Goal: Information Seeking & Learning: Learn about a topic

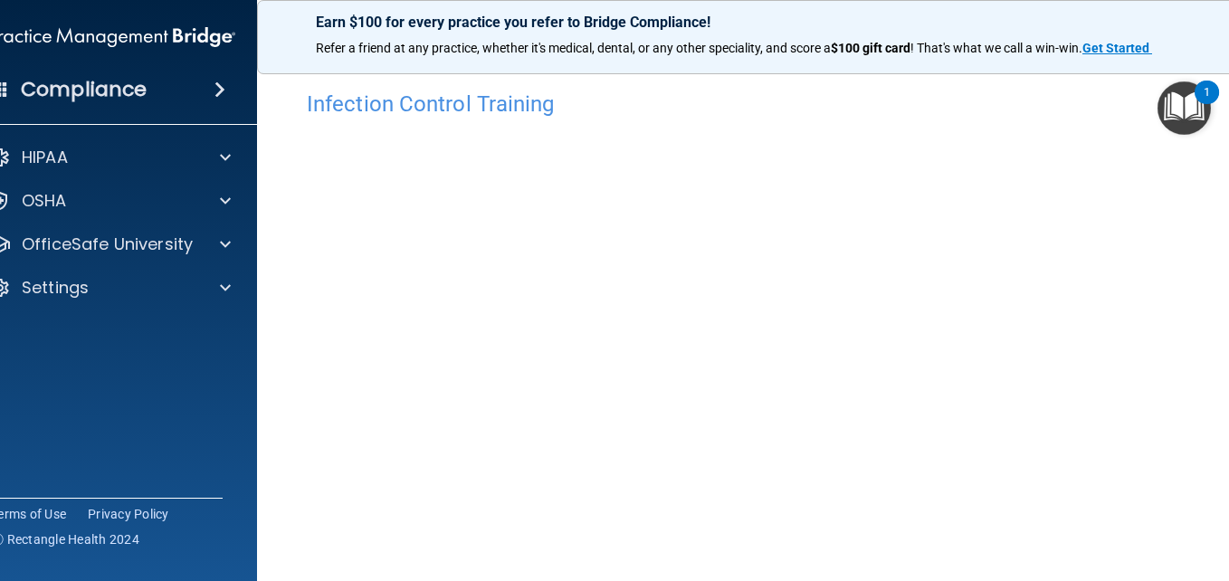
scroll to position [103, 0]
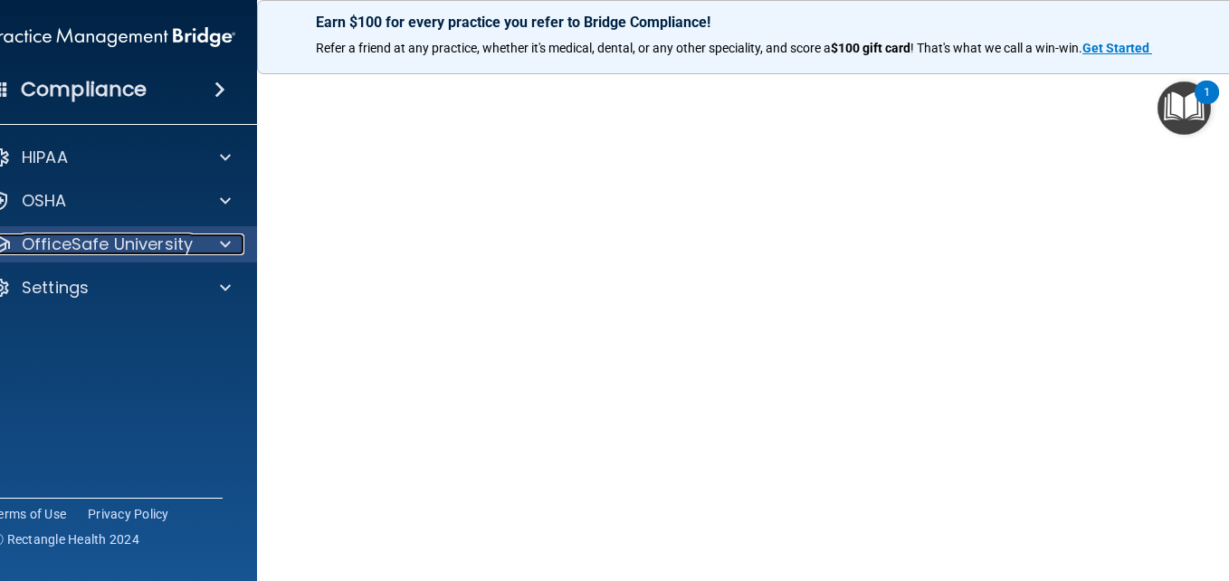
click at [220, 242] on span at bounding box center [225, 244] width 11 height 22
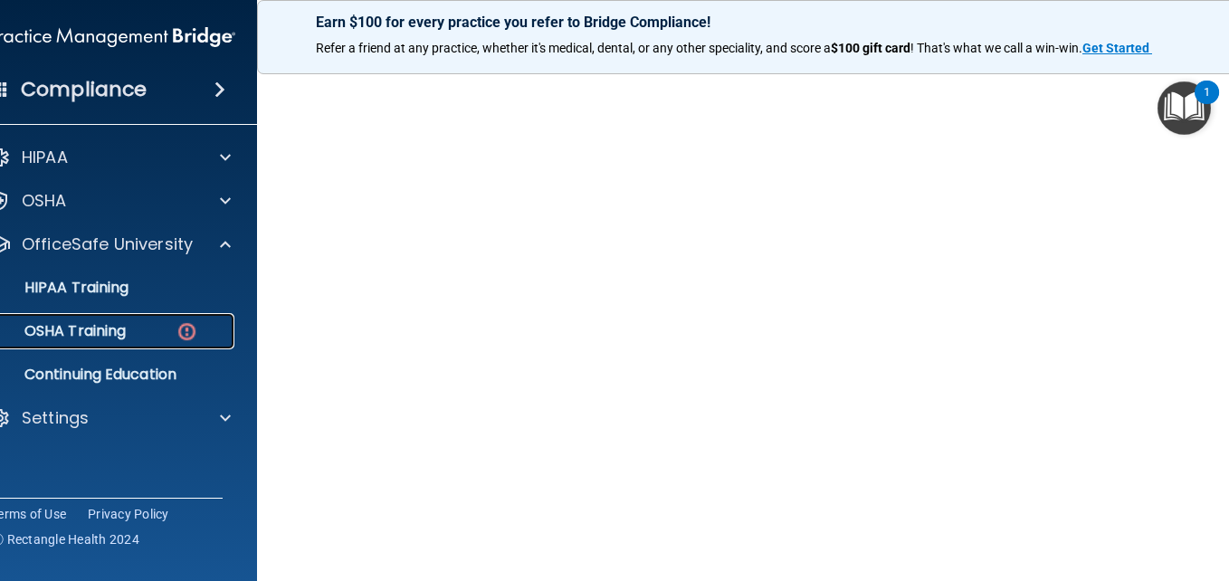
click at [176, 328] on img at bounding box center [187, 331] width 23 height 23
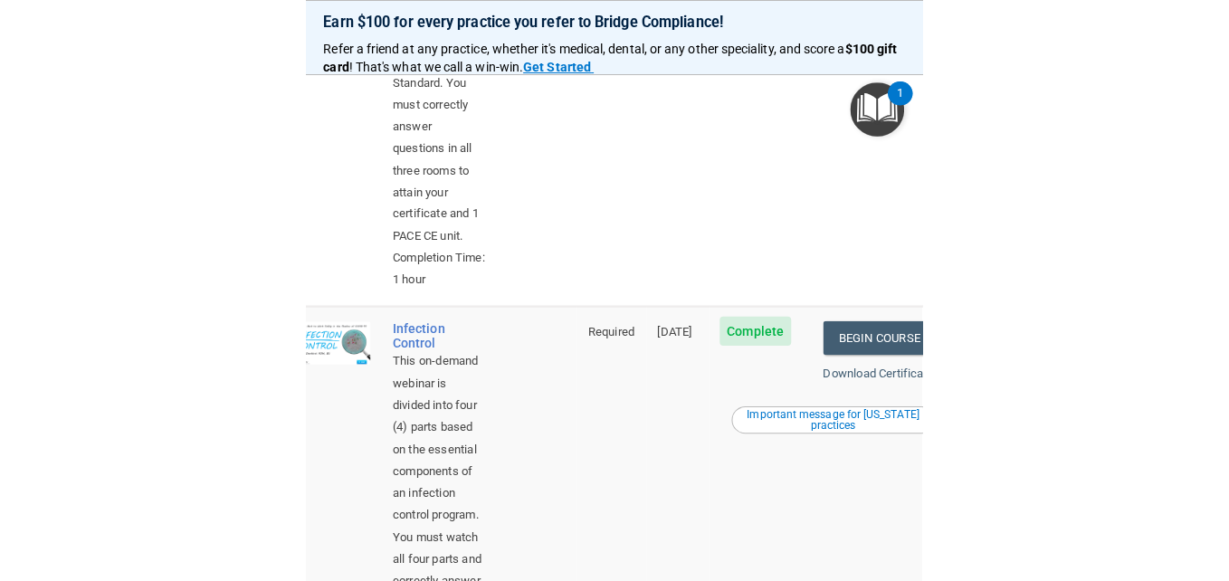
scroll to position [827, 0]
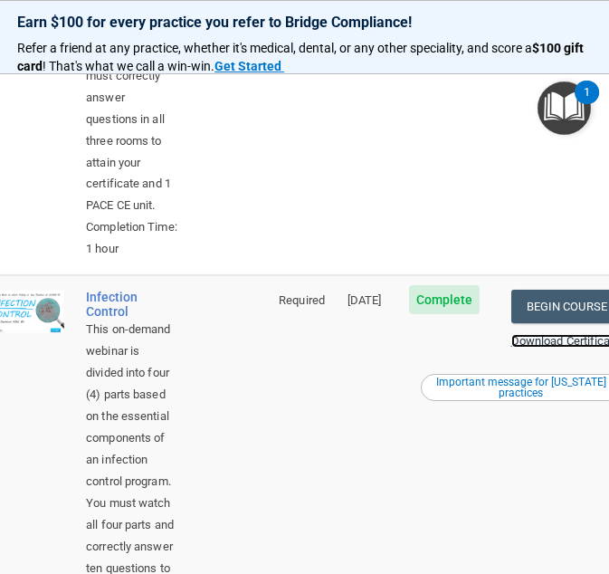
click at [555, 342] on link "Download Certificate" at bounding box center [565, 341] width 109 height 14
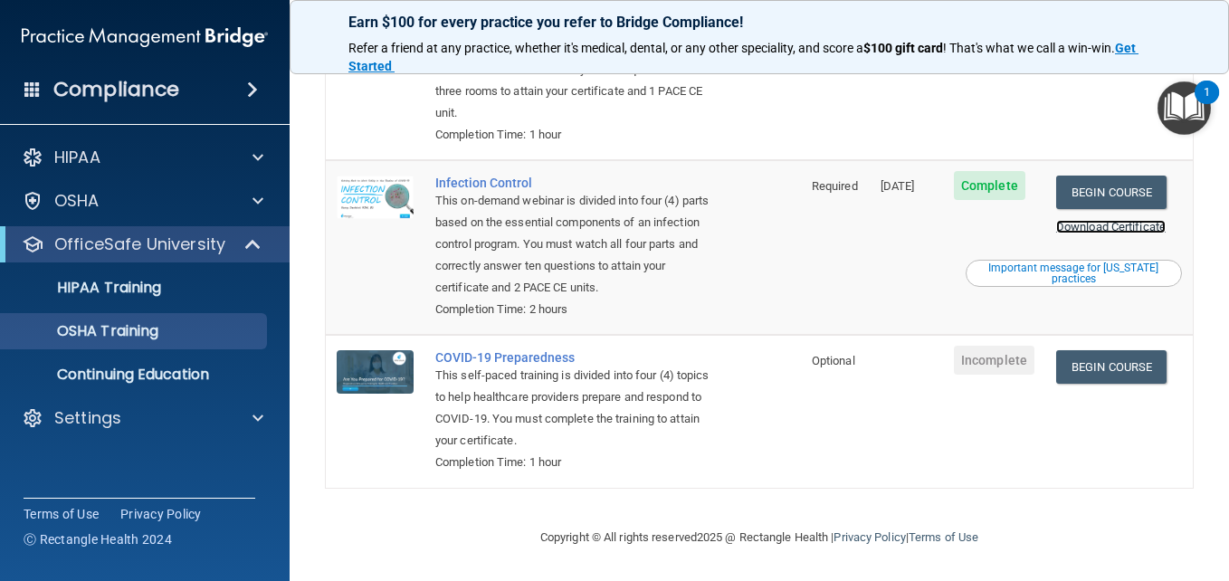
scroll to position [418, 0]
click at [1086, 271] on div "Important message for California practices" at bounding box center [1073, 273] width 211 height 22
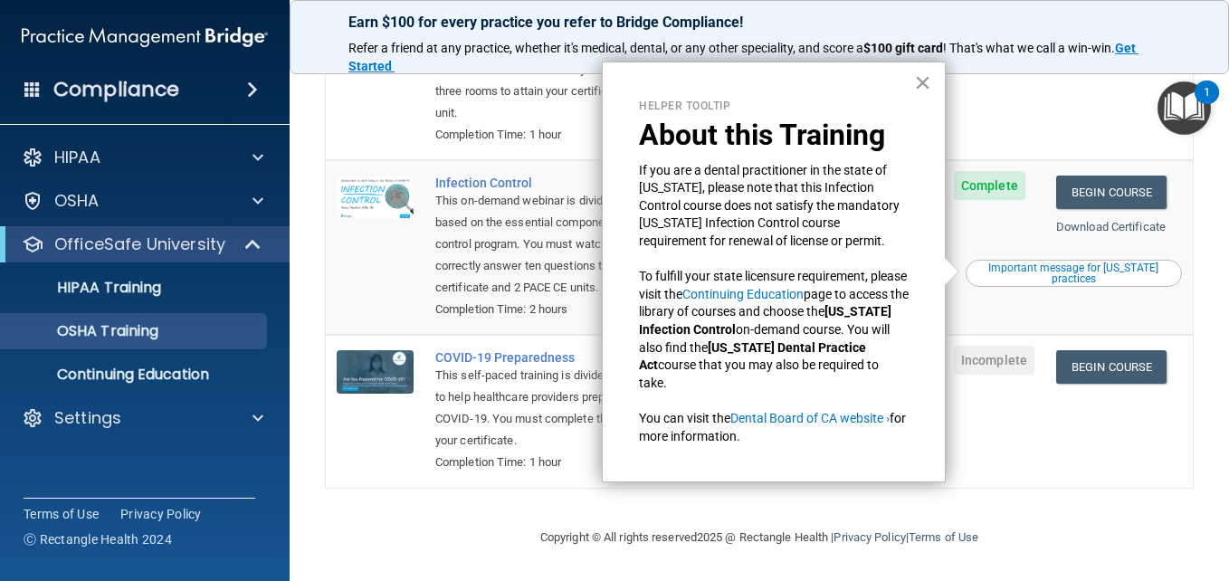
click at [924, 88] on button "×" at bounding box center [922, 82] width 17 height 29
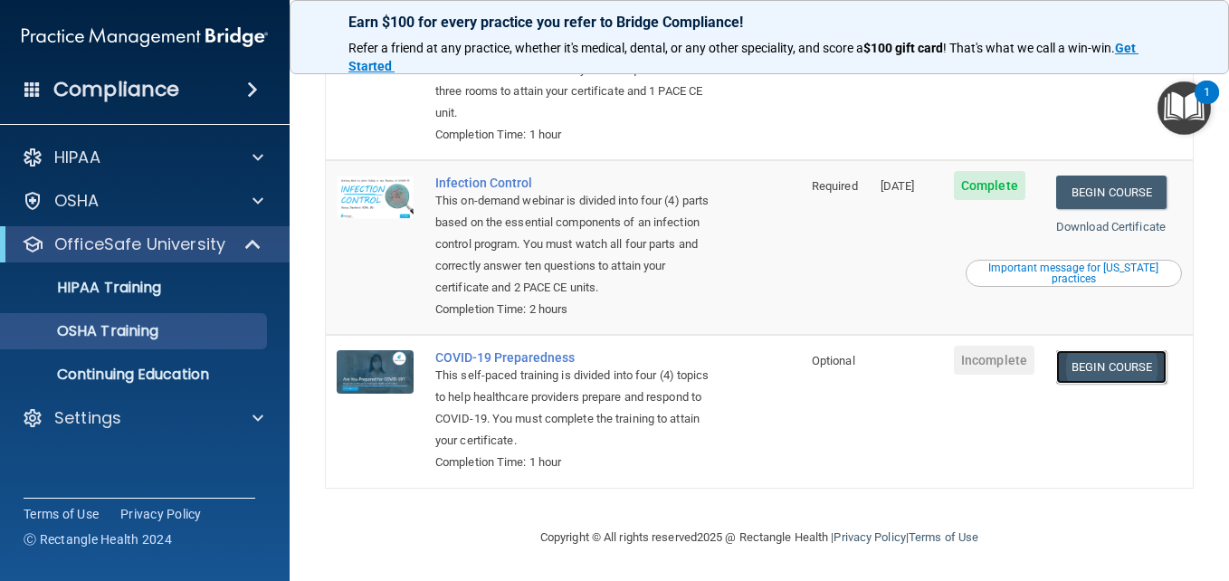
click at [1084, 368] on link "Begin Course" at bounding box center [1111, 366] width 110 height 33
click at [143, 292] on p "HIPAA Training" at bounding box center [86, 288] width 149 height 18
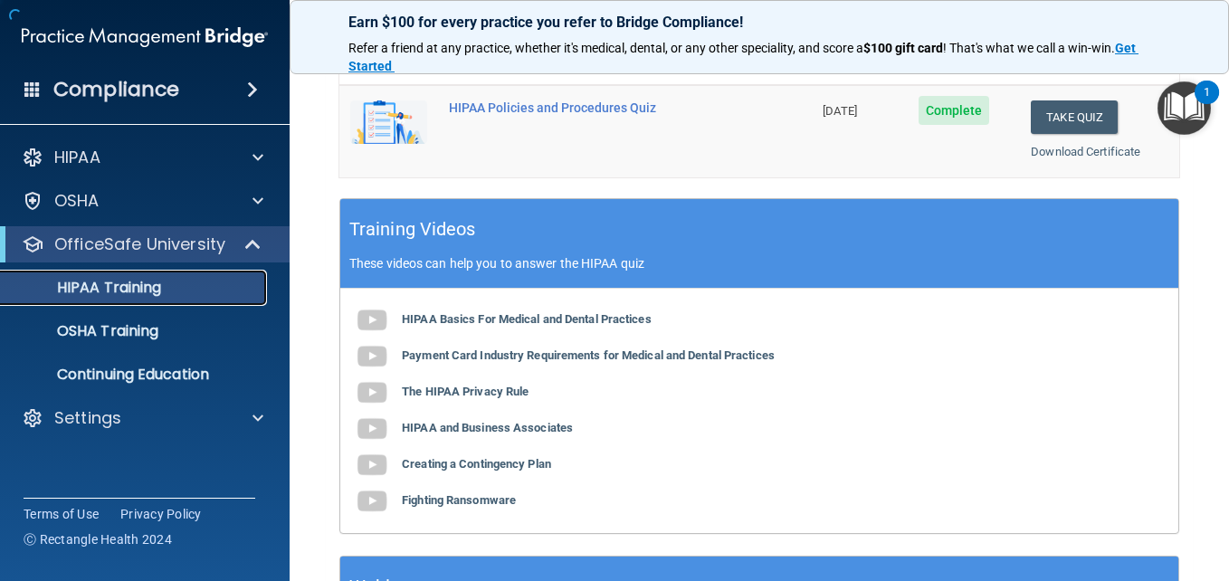
scroll to position [847, 0]
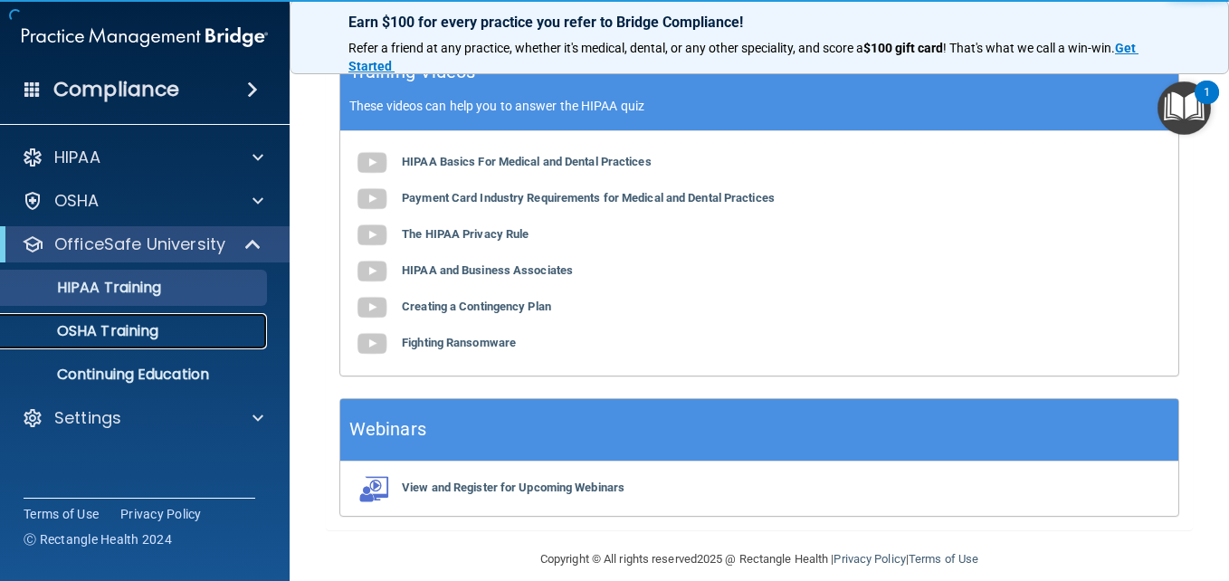
click at [138, 330] on p "OSHA Training" at bounding box center [85, 331] width 147 height 18
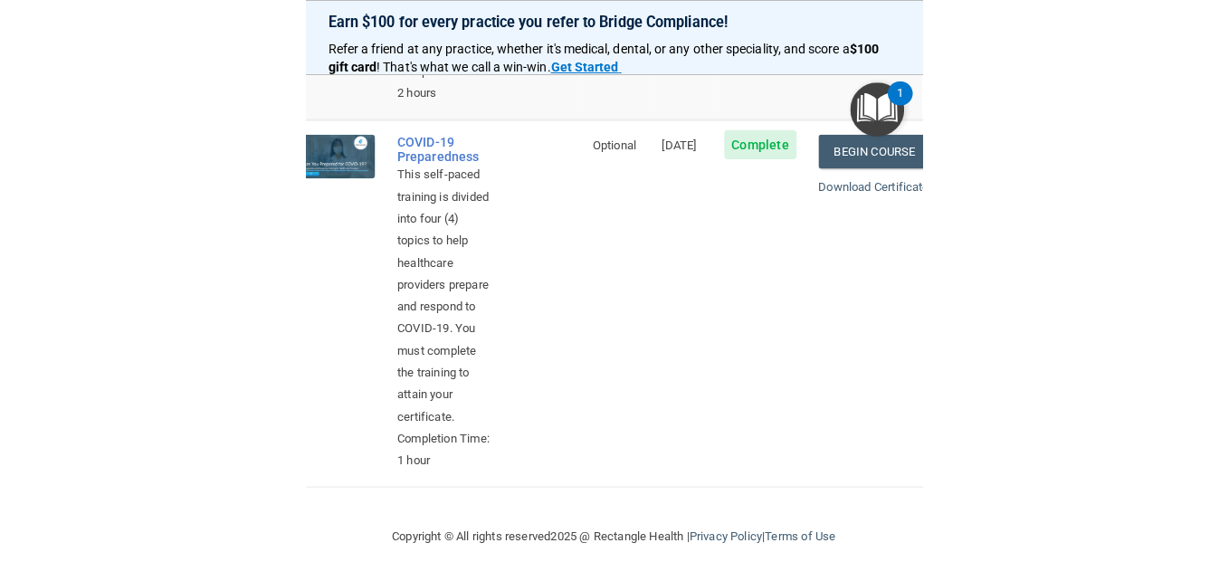
scroll to position [1463, 0]
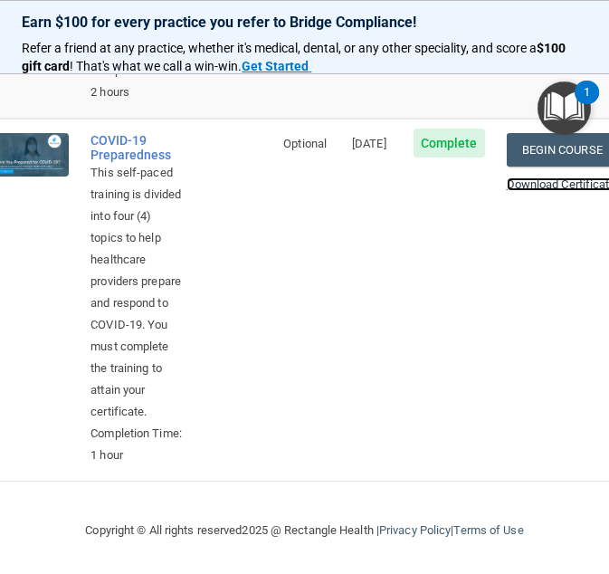
click at [556, 177] on link "Download Certificate" at bounding box center [561, 184] width 109 height 14
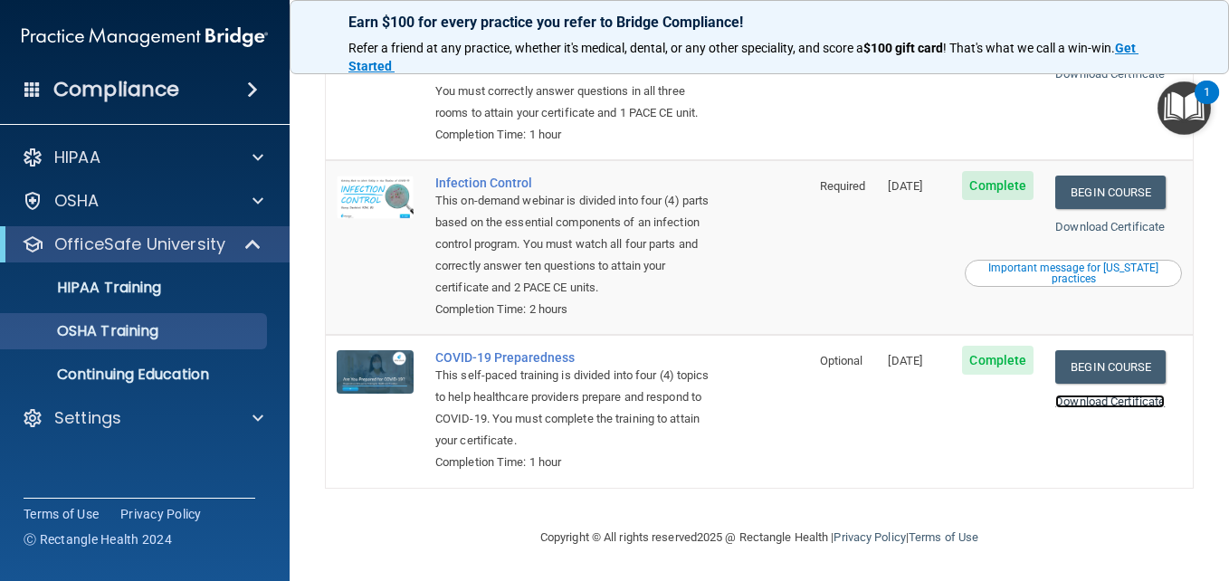
scroll to position [418, 0]
click at [170, 338] on div "OSHA Training" at bounding box center [135, 331] width 247 height 18
click at [1172, 109] on img "Open Resource Center, 1 new notification" at bounding box center [1183, 107] width 53 height 53
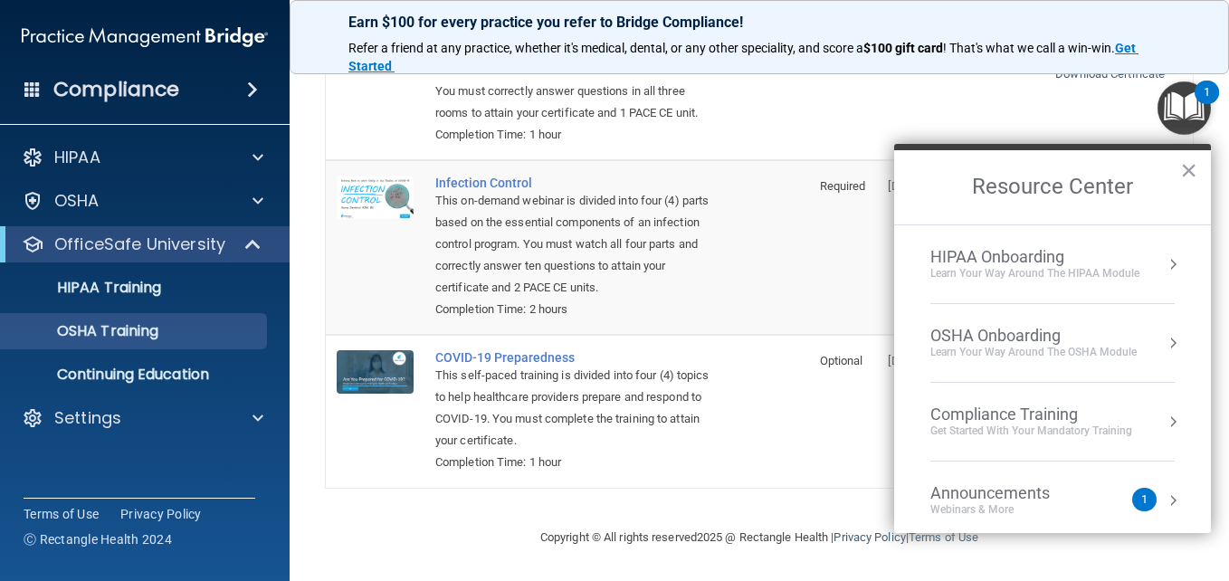
click at [1163, 266] on button "Resource Center" at bounding box center [1172, 264] width 18 height 18
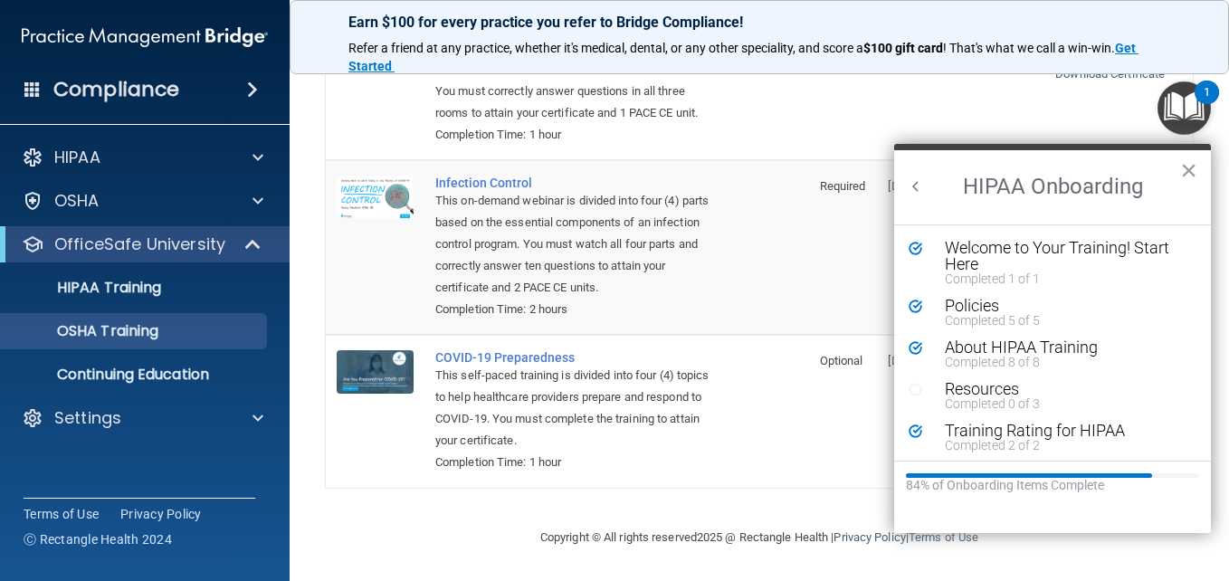
scroll to position [0, 0]
click at [1186, 168] on button "×" at bounding box center [1188, 170] width 17 height 29
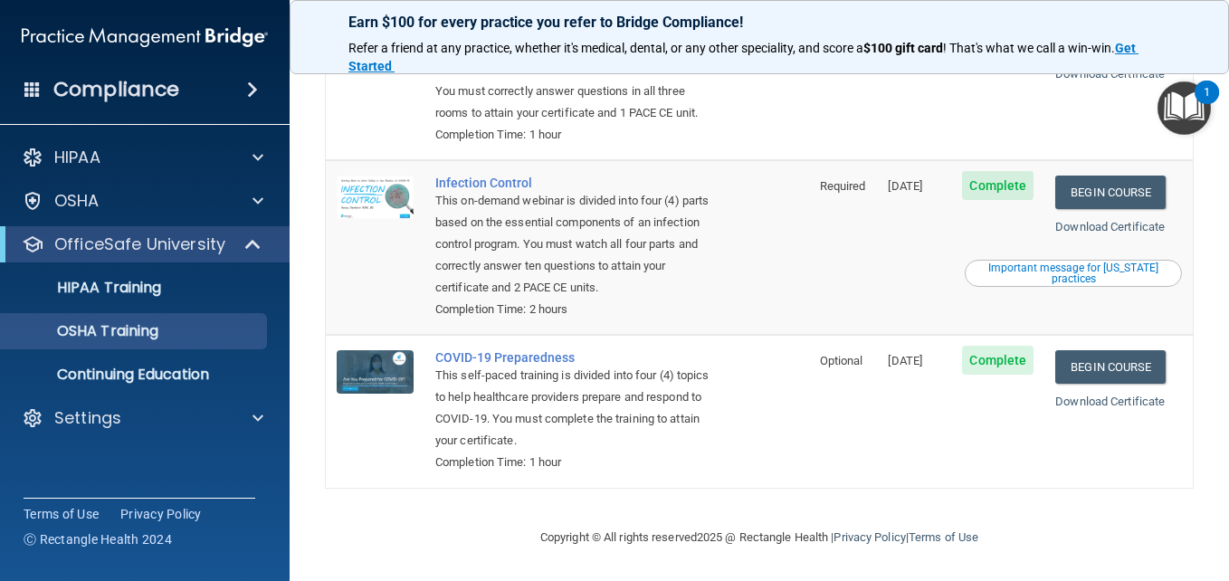
click at [1186, 129] on img "Open Resource Center, 1 new notification" at bounding box center [1183, 107] width 53 height 53
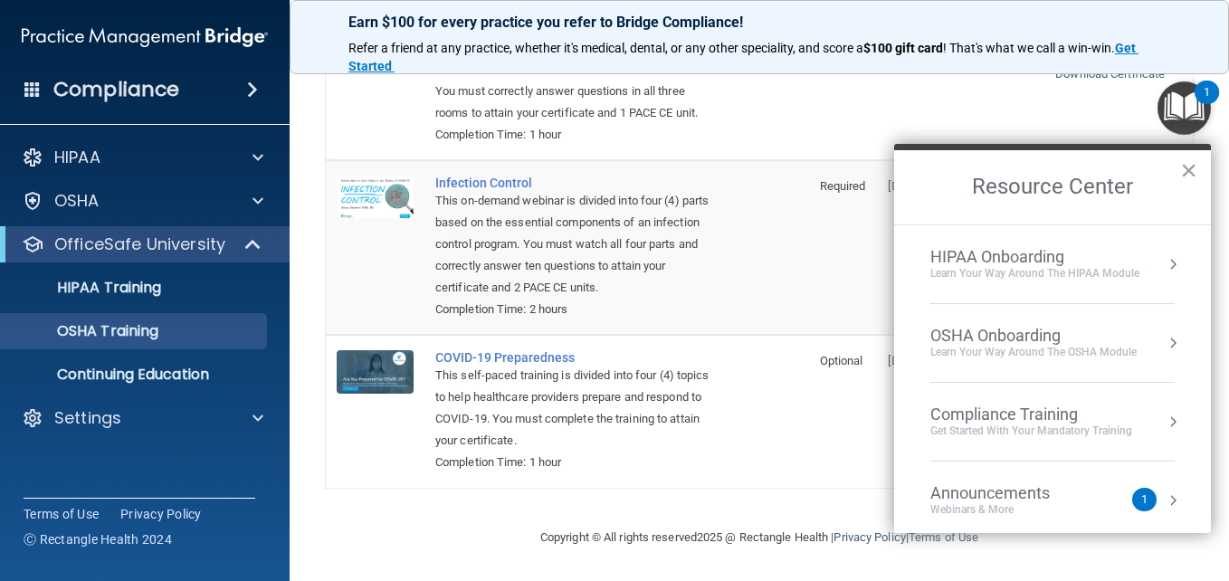
click at [1163, 341] on button "Resource Center" at bounding box center [1172, 343] width 18 height 18
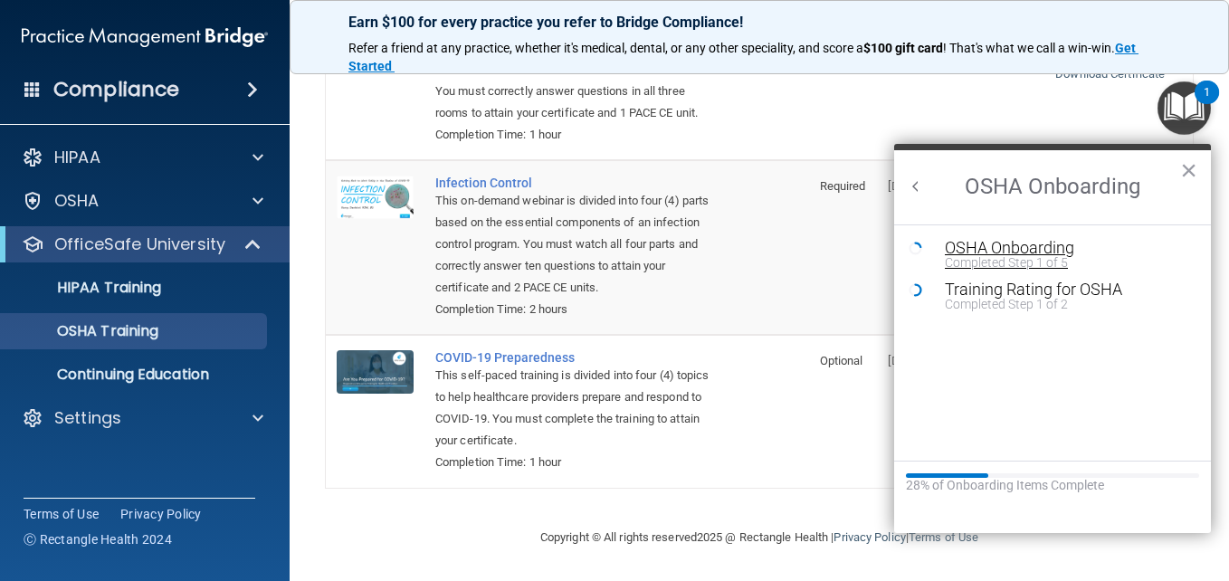
click at [1034, 249] on div "OSHA Onboarding" at bounding box center [1065, 248] width 242 height 16
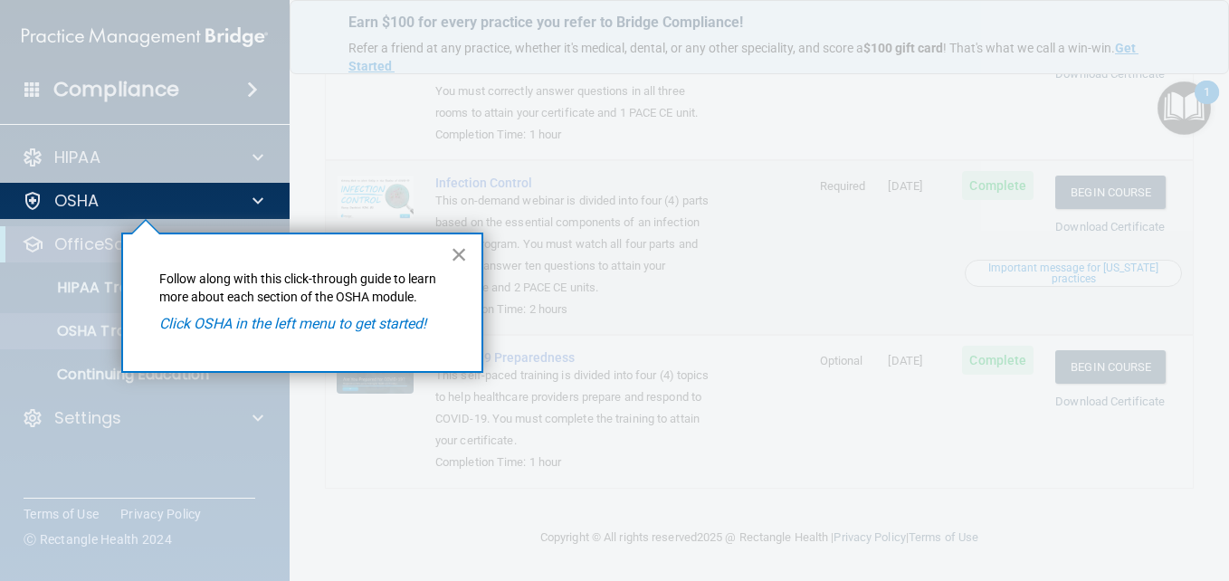
click at [459, 256] on button "×" at bounding box center [459, 254] width 17 height 29
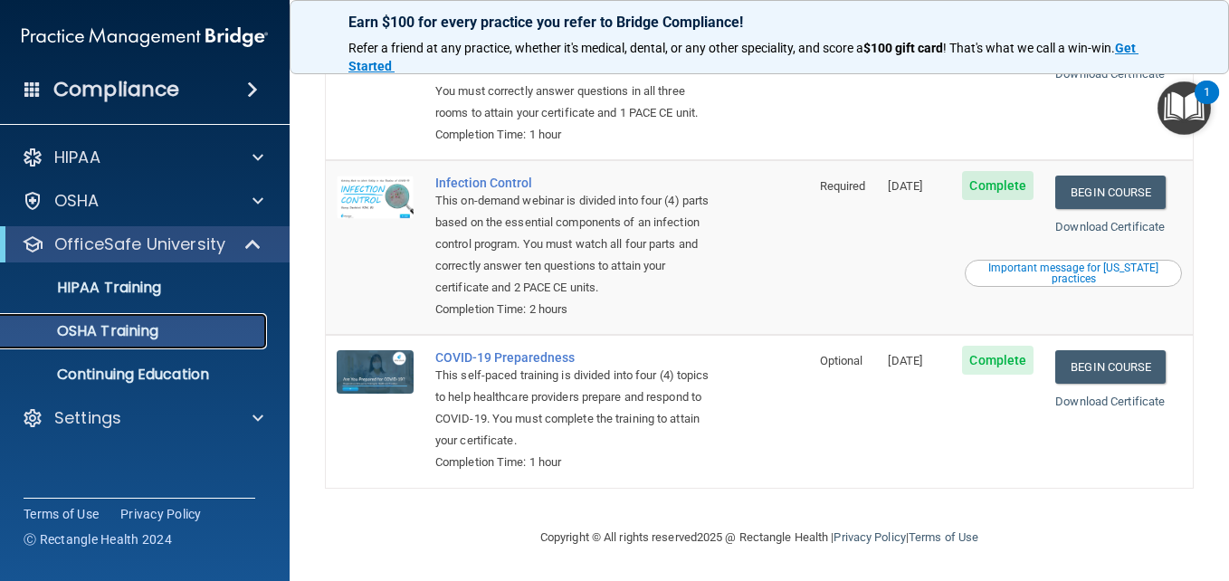
click at [153, 331] on p "OSHA Training" at bounding box center [85, 331] width 147 height 18
click at [147, 332] on p "OSHA Training" at bounding box center [85, 331] width 147 height 18
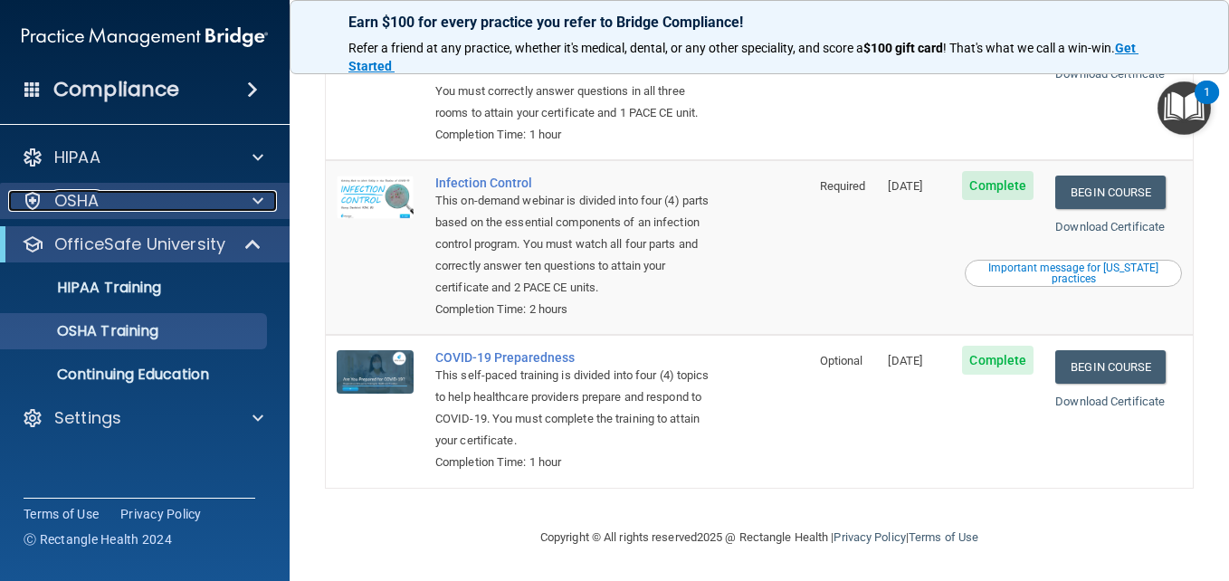
click at [245, 195] on div at bounding box center [255, 201] width 45 height 22
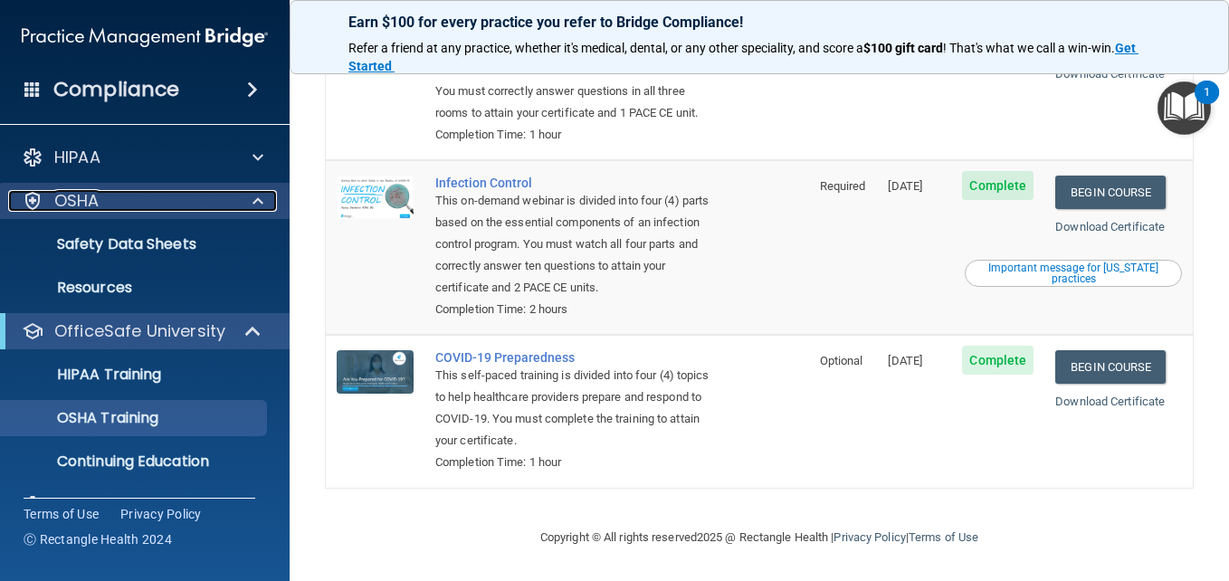
click at [254, 205] on span at bounding box center [257, 201] width 11 height 22
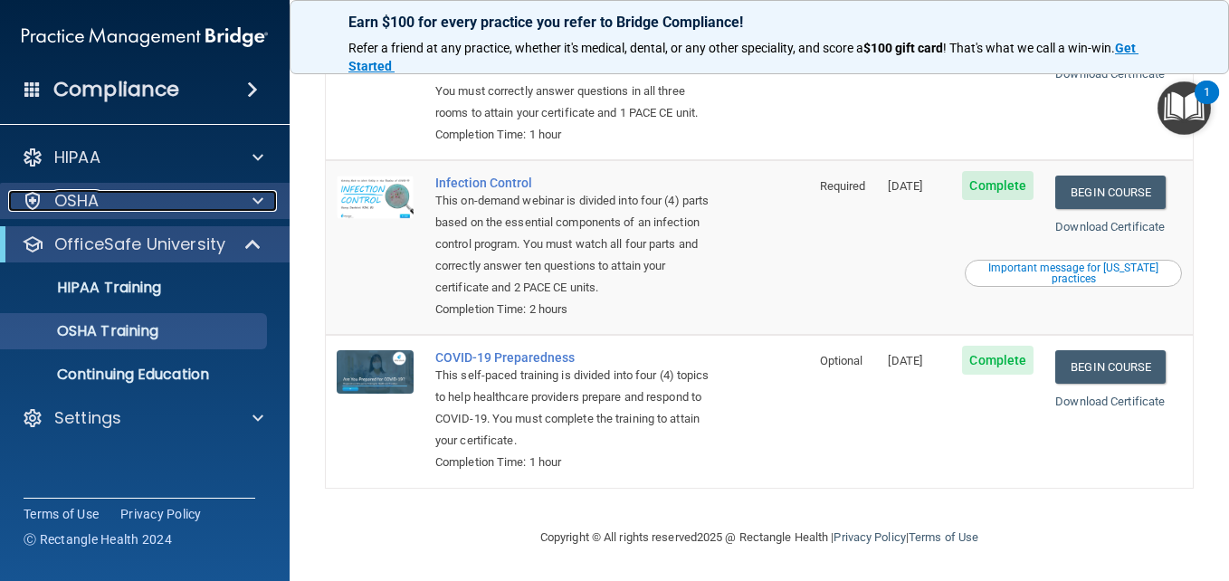
click at [254, 205] on span at bounding box center [257, 201] width 11 height 22
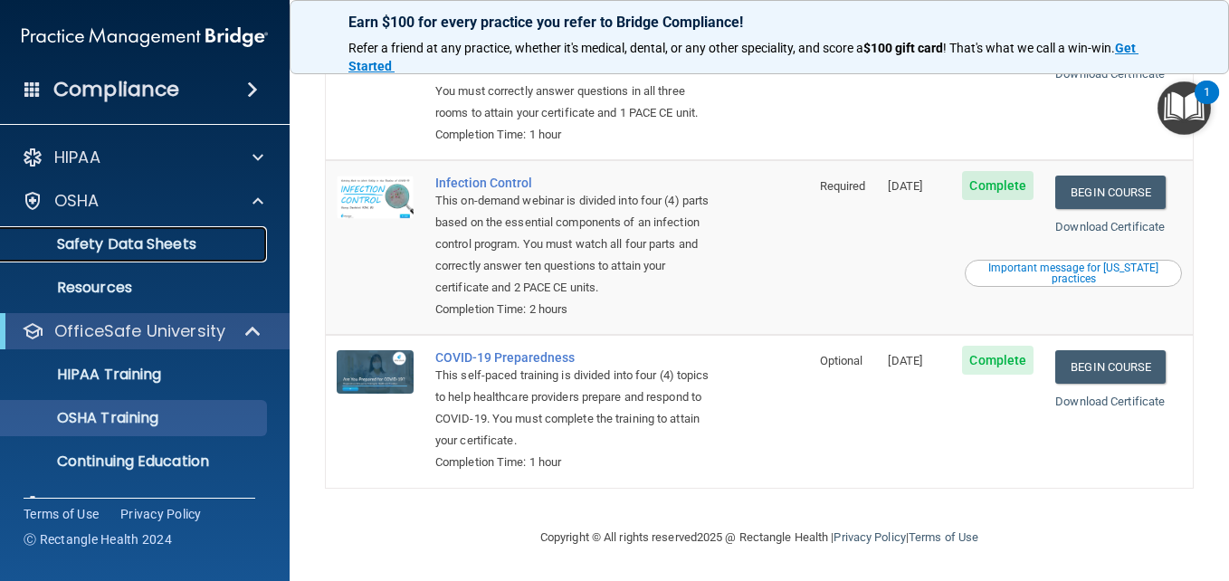
click at [251, 232] on link "Safety Data Sheets" at bounding box center [124, 244] width 285 height 36
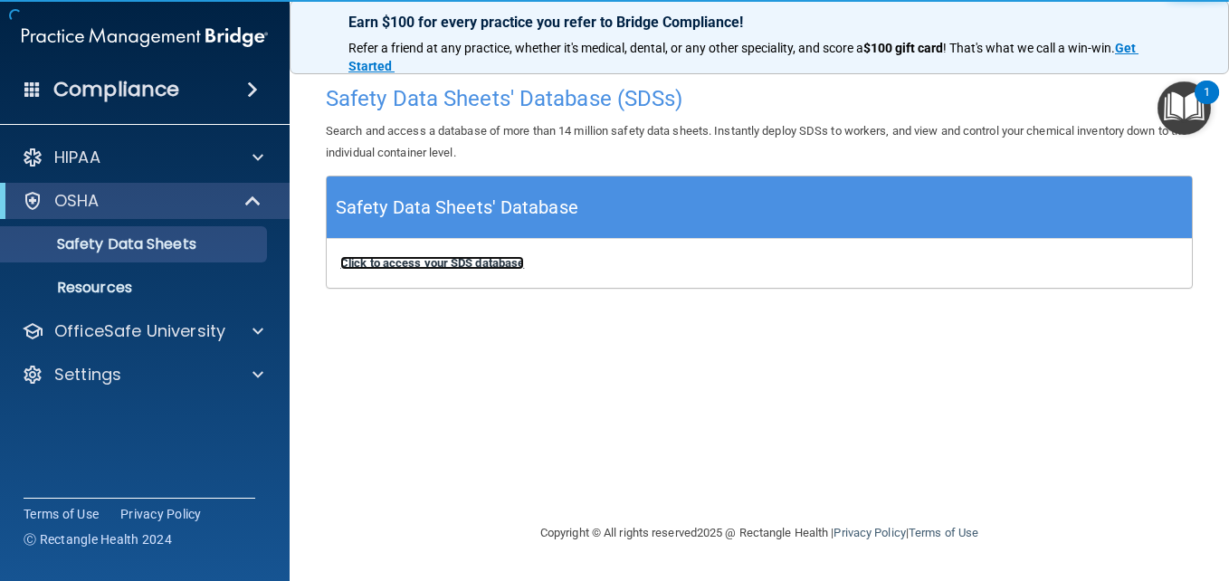
click at [447, 263] on b "Click to access your SDS database" at bounding box center [432, 263] width 184 height 14
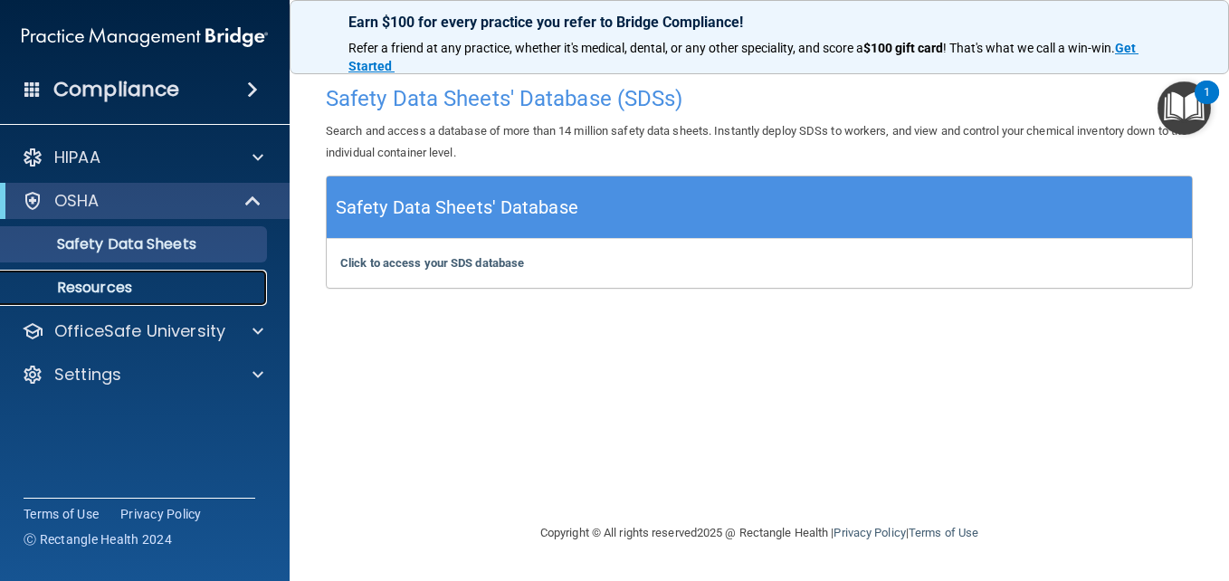
click at [123, 279] on p "Resources" at bounding box center [135, 288] width 247 height 18
click at [118, 290] on p "Resources" at bounding box center [135, 288] width 247 height 18
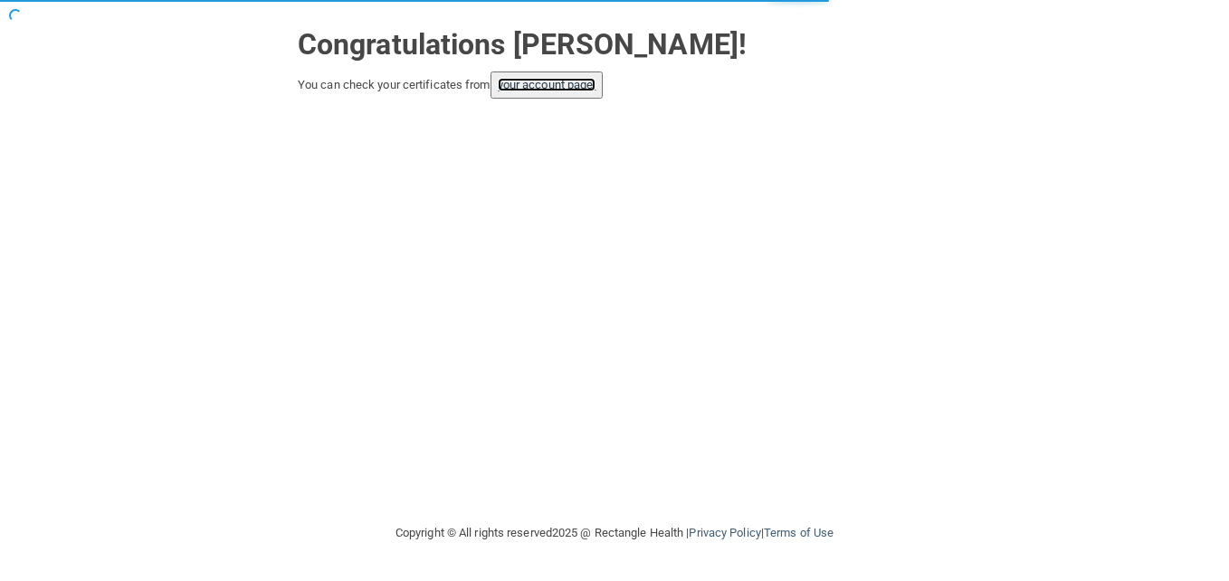
click at [588, 91] on link "your account page!" at bounding box center [547, 85] width 99 height 14
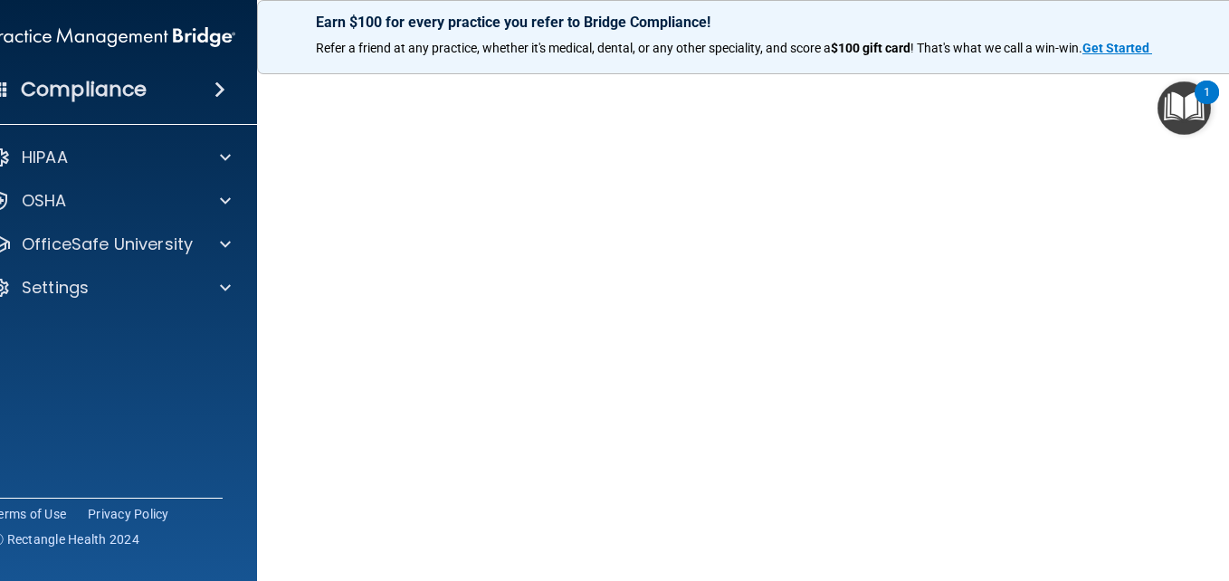
scroll to position [58, 0]
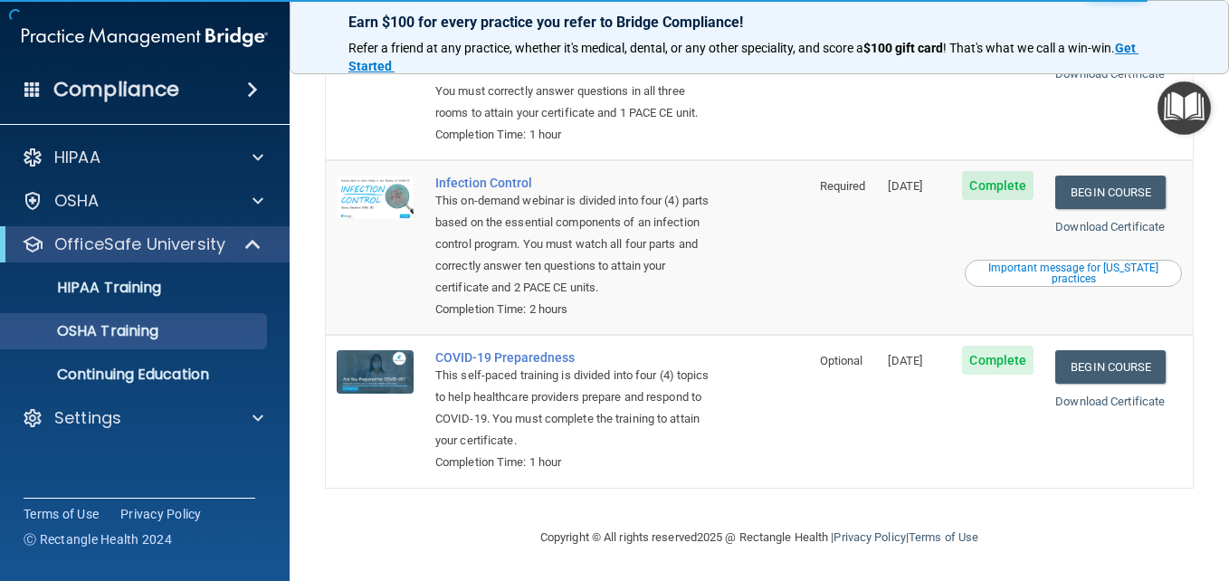
scroll to position [418, 0]
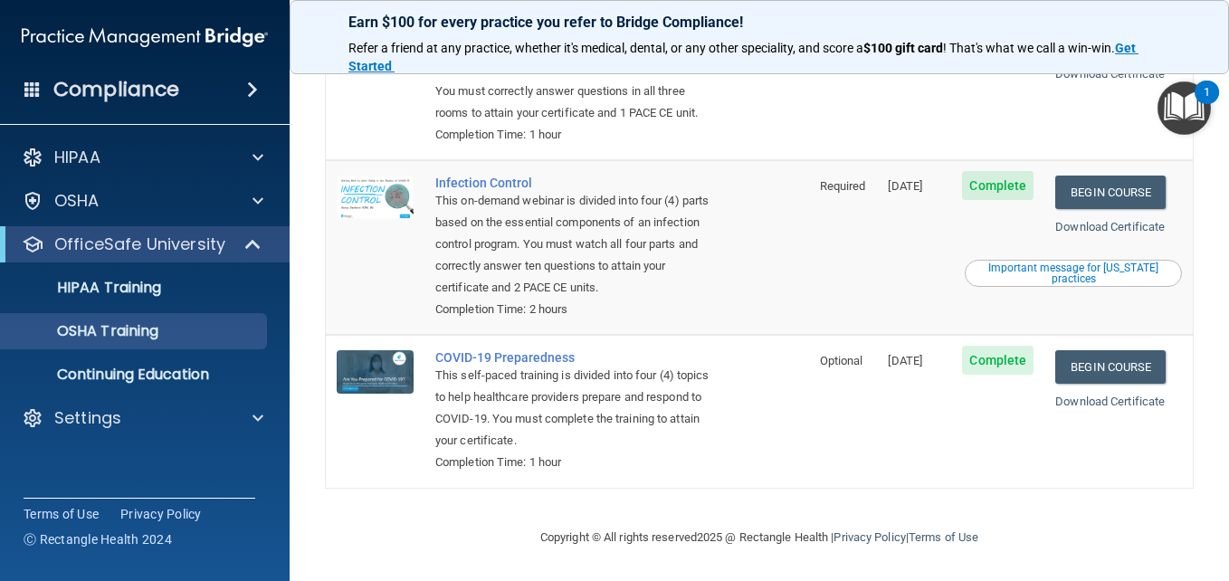
click at [1186, 110] on img "Open Resource Center, 1 new notification" at bounding box center [1183, 107] width 53 height 53
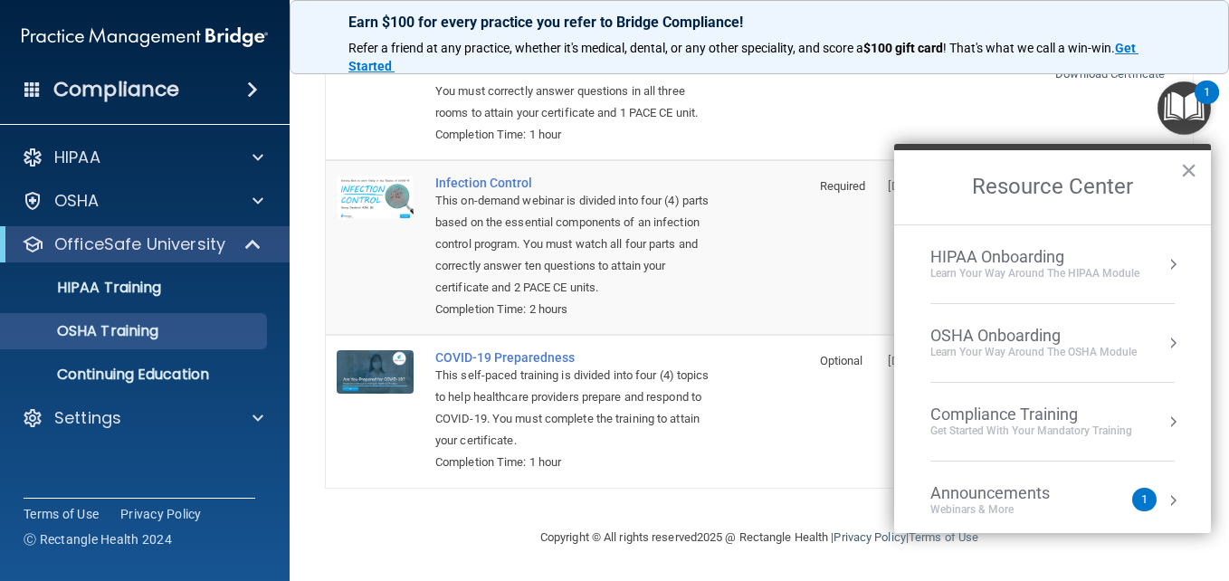
click at [1163, 342] on button "Resource Center" at bounding box center [1172, 343] width 18 height 18
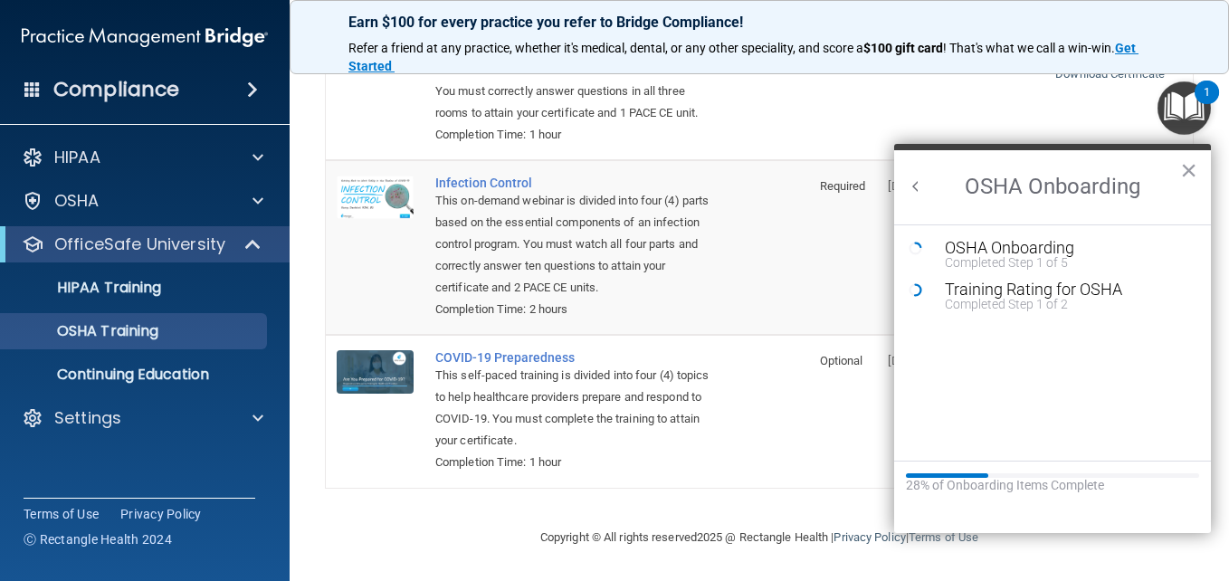
scroll to position [0, 0]
click at [1059, 293] on div "Training Rating for OSHA" at bounding box center [1065, 289] width 242 height 16
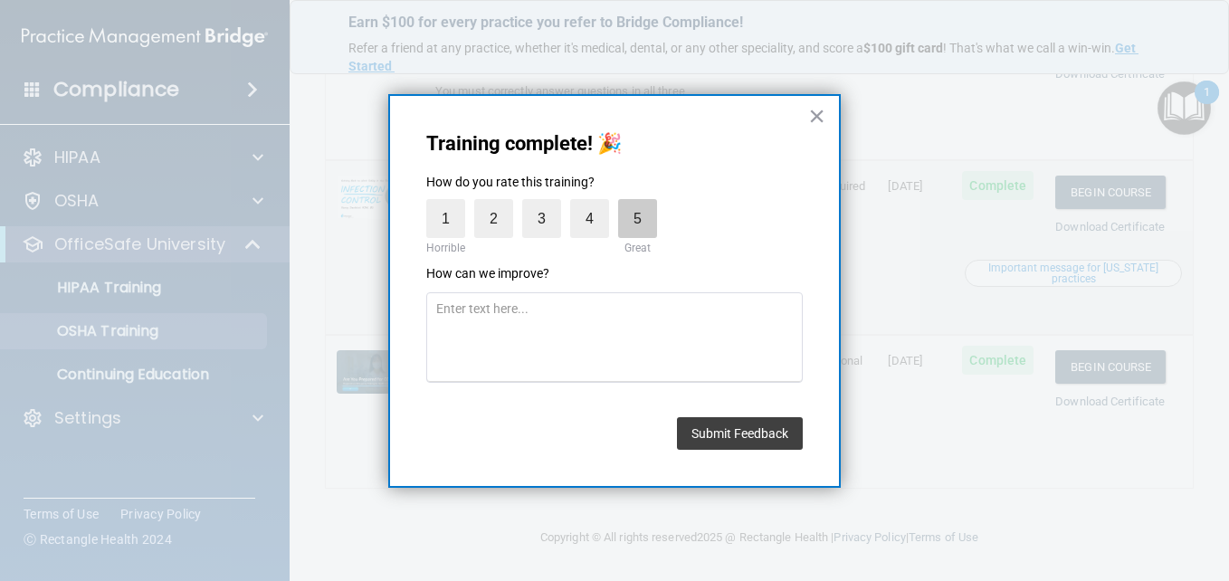
click at [654, 214] on label "5" at bounding box center [637, 218] width 39 height 39
click at [595, 204] on input "5" at bounding box center [595, 204] width 0 height 0
click at [741, 438] on button "Submit Feedback" at bounding box center [740, 433] width 126 height 33
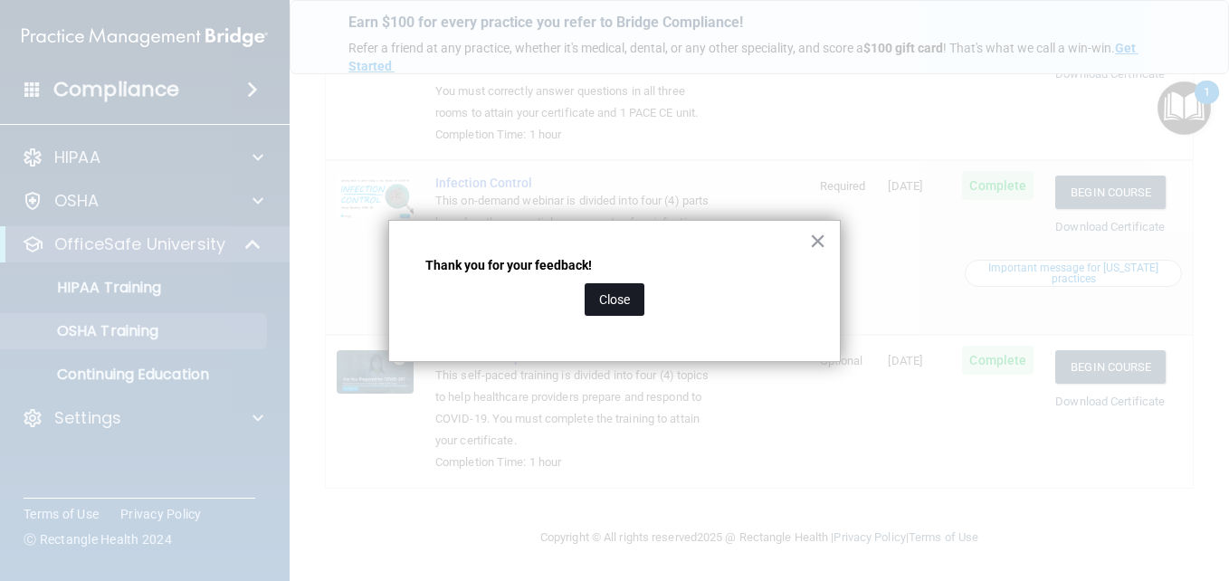
click at [618, 308] on button "Close" at bounding box center [614, 299] width 60 height 33
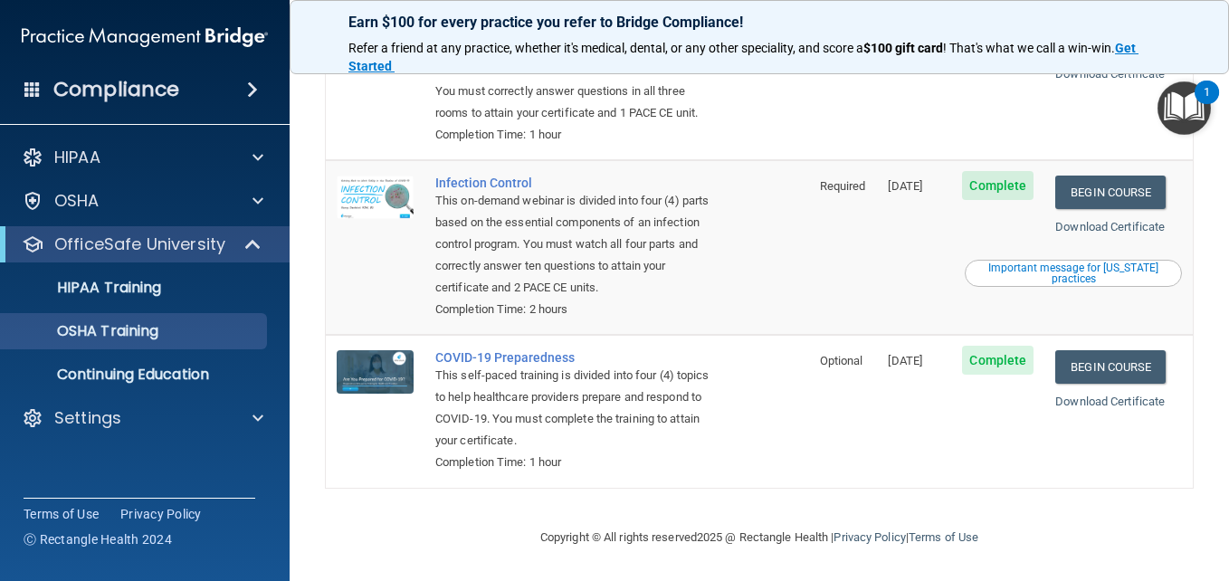
click at [1172, 99] on img "Open Resource Center, 1 new notification" at bounding box center [1183, 107] width 53 height 53
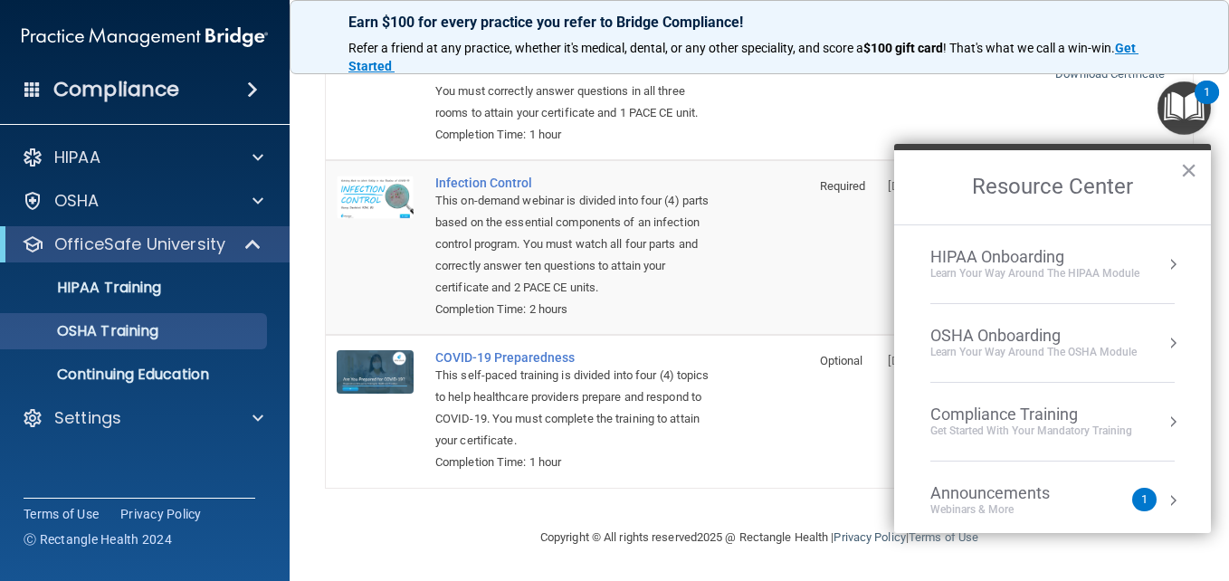
click at [1163, 345] on button "Resource Center" at bounding box center [1172, 343] width 18 height 18
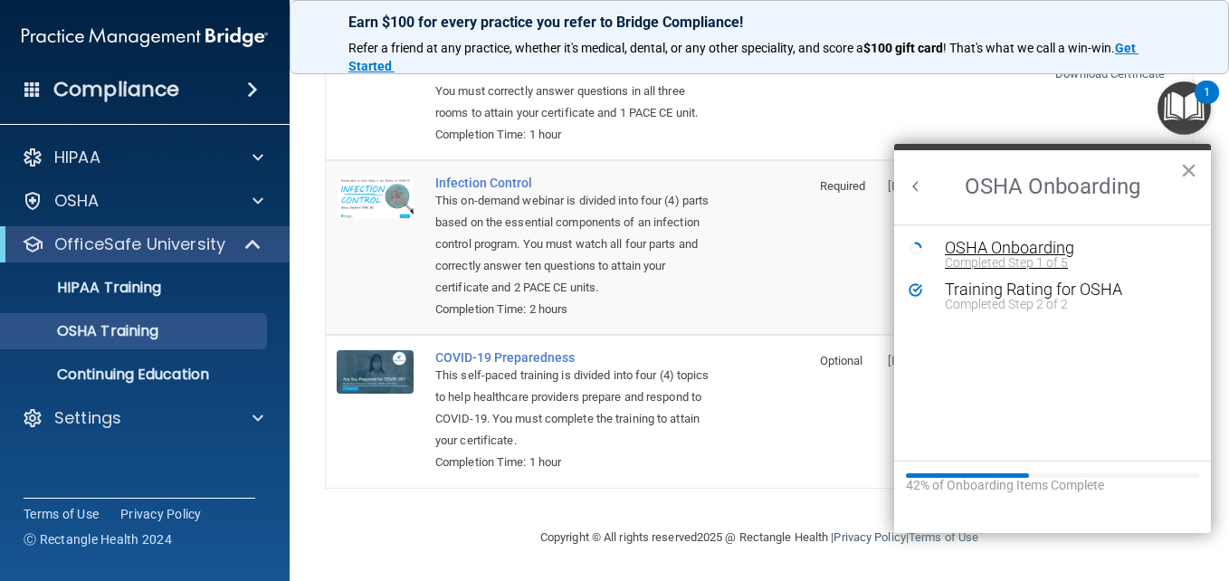
click at [1019, 262] on div "Completed Step 1 of 5" at bounding box center [1065, 262] width 242 height 13
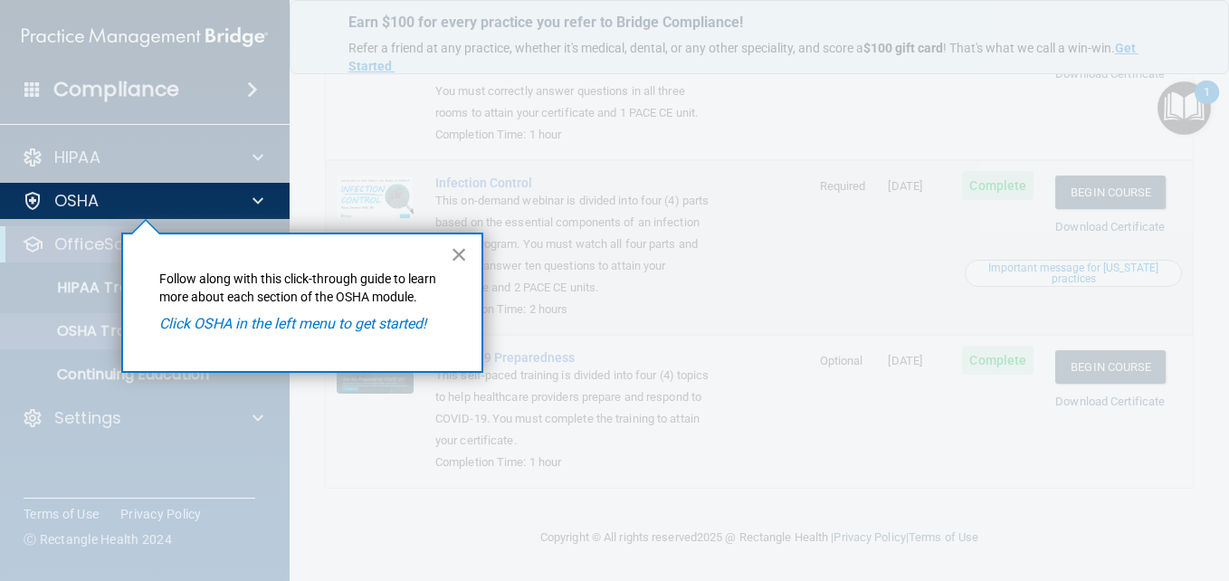
click at [455, 253] on button "×" at bounding box center [459, 254] width 17 height 29
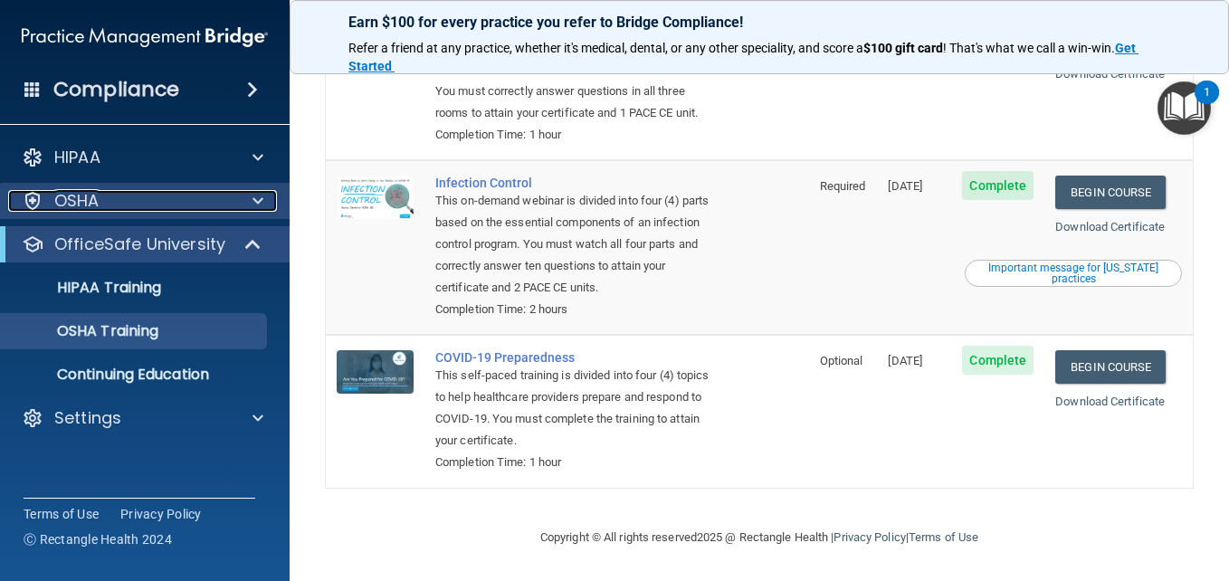
click at [252, 203] on span at bounding box center [257, 201] width 11 height 22
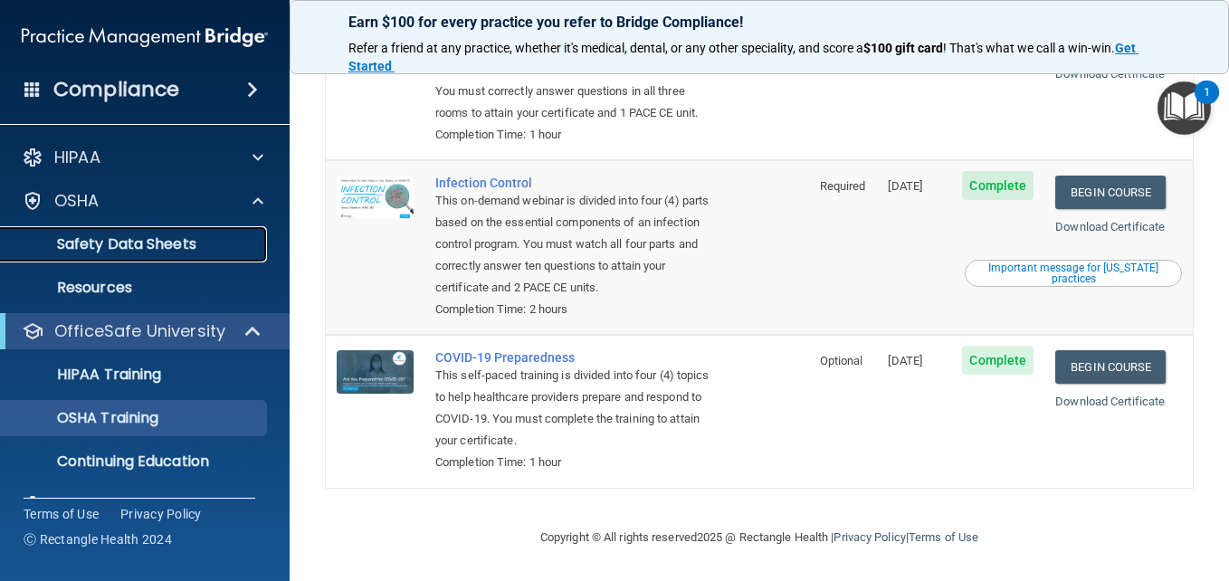
click at [139, 240] on p "Safety Data Sheets" at bounding box center [135, 244] width 247 height 18
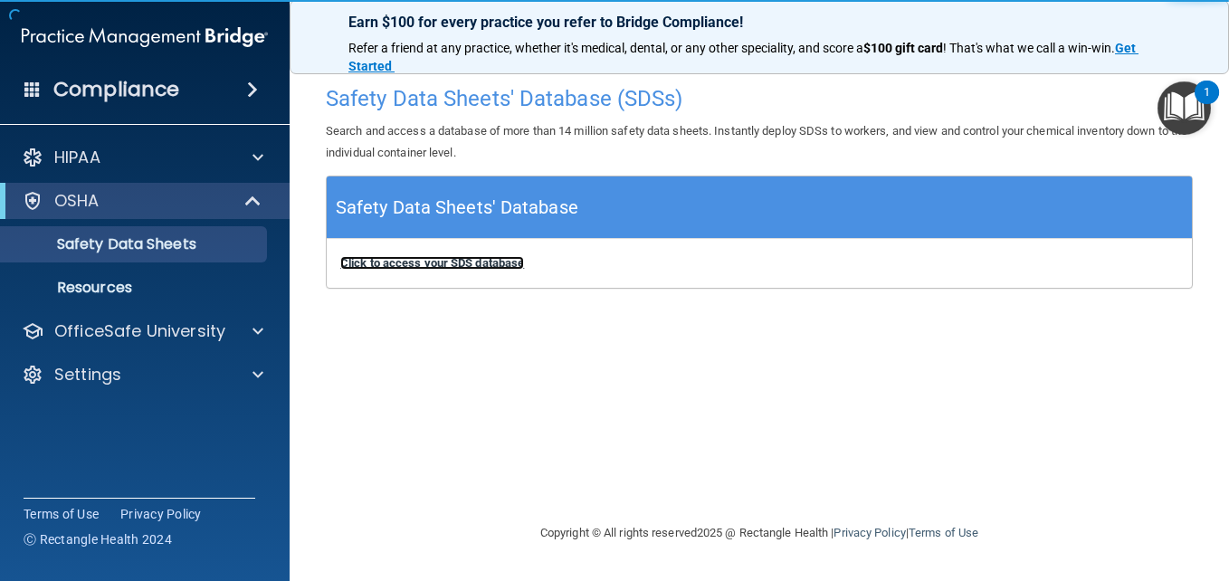
click at [442, 270] on b "Click to access your SDS database" at bounding box center [432, 263] width 184 height 14
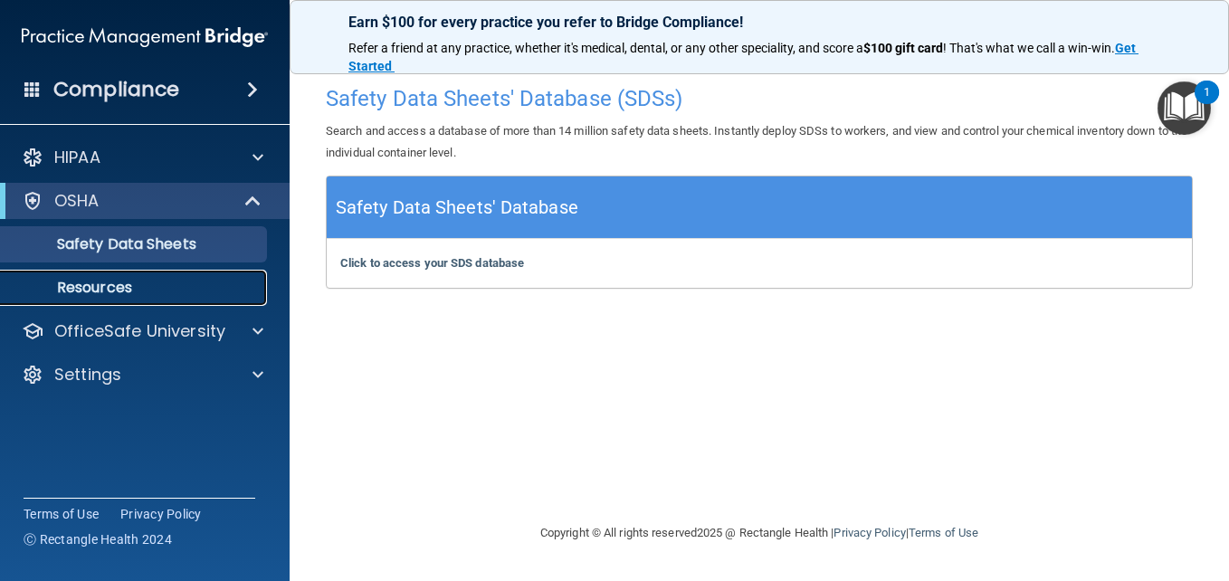
click at [158, 278] on link "Resources" at bounding box center [124, 288] width 285 height 36
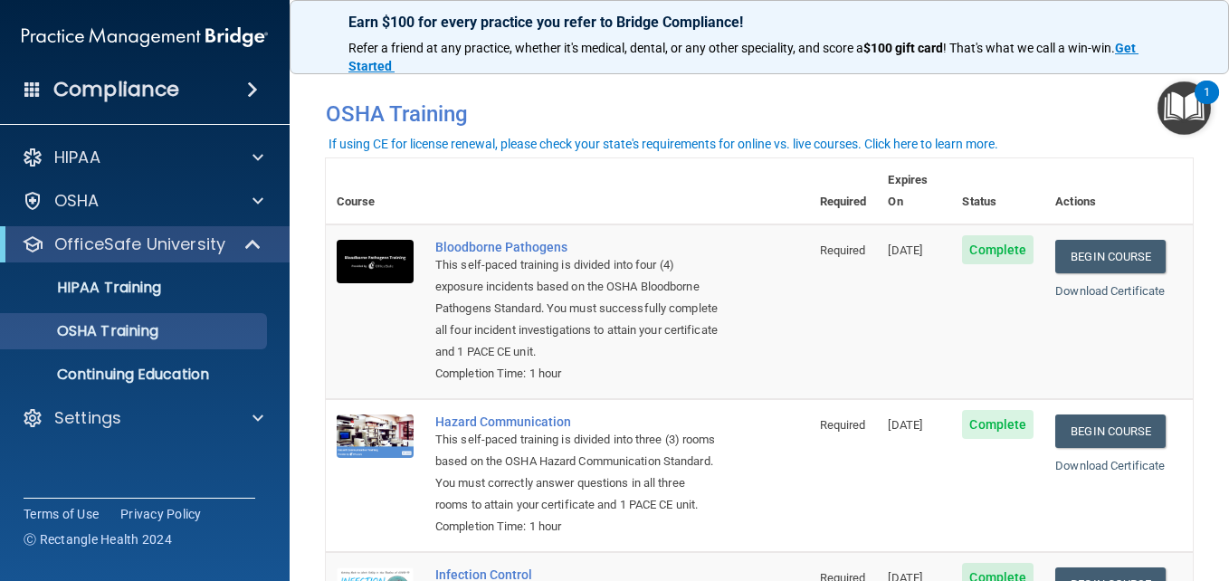
click at [1190, 114] on img "Open Resource Center, 1 new notification" at bounding box center [1183, 107] width 53 height 53
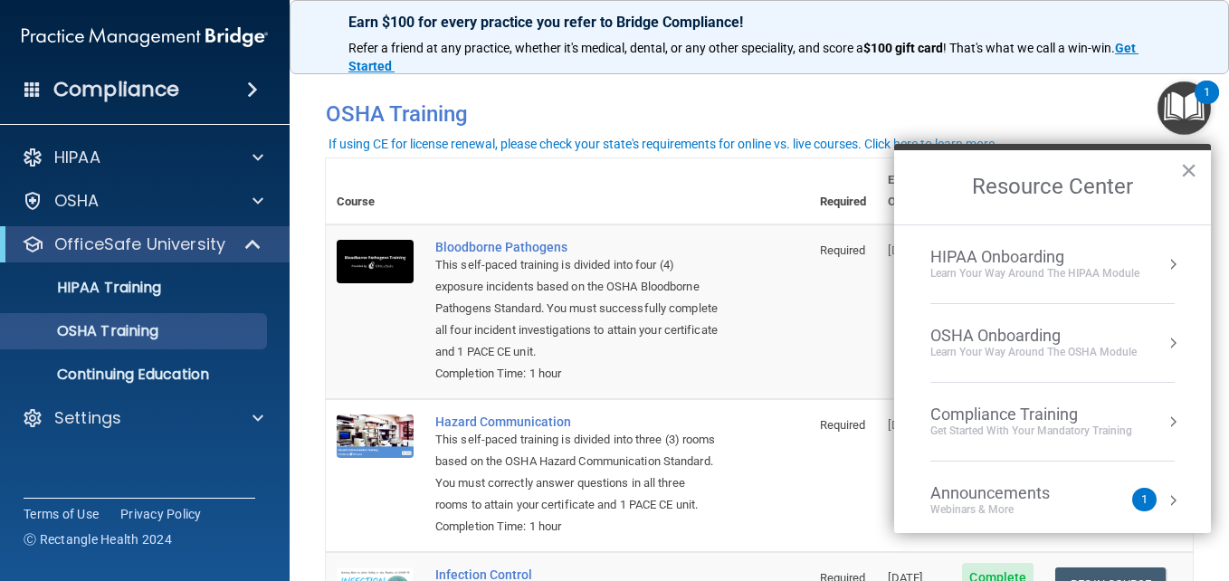
click at [1163, 342] on button "Resource Center" at bounding box center [1172, 343] width 18 height 18
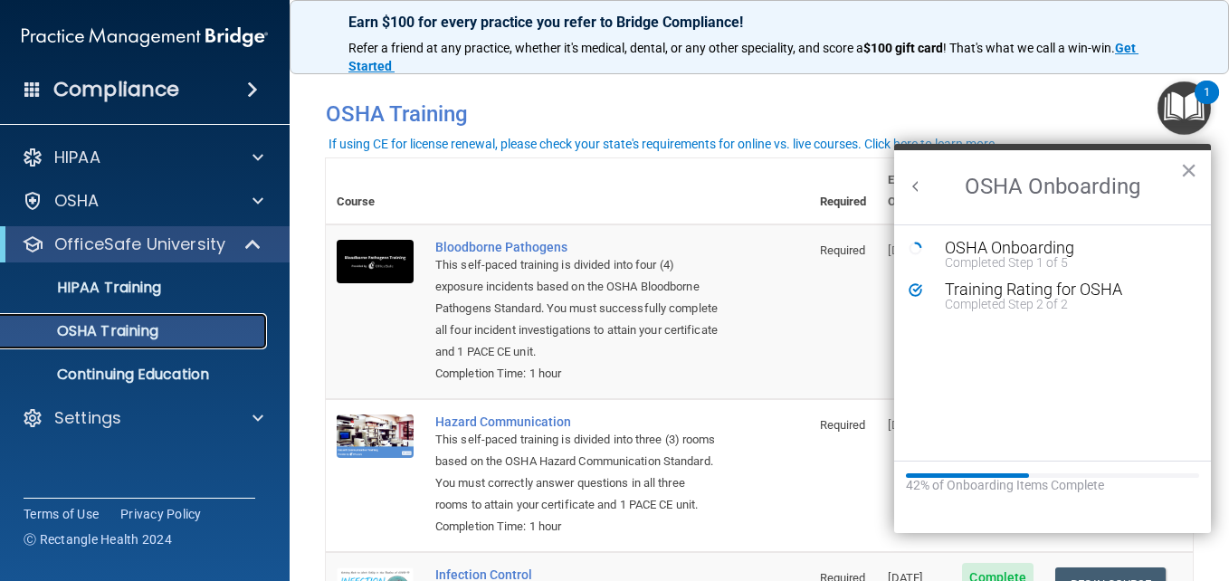
click at [158, 330] on p "OSHA Training" at bounding box center [85, 331] width 147 height 18
click at [1194, 166] on button "×" at bounding box center [1188, 170] width 17 height 29
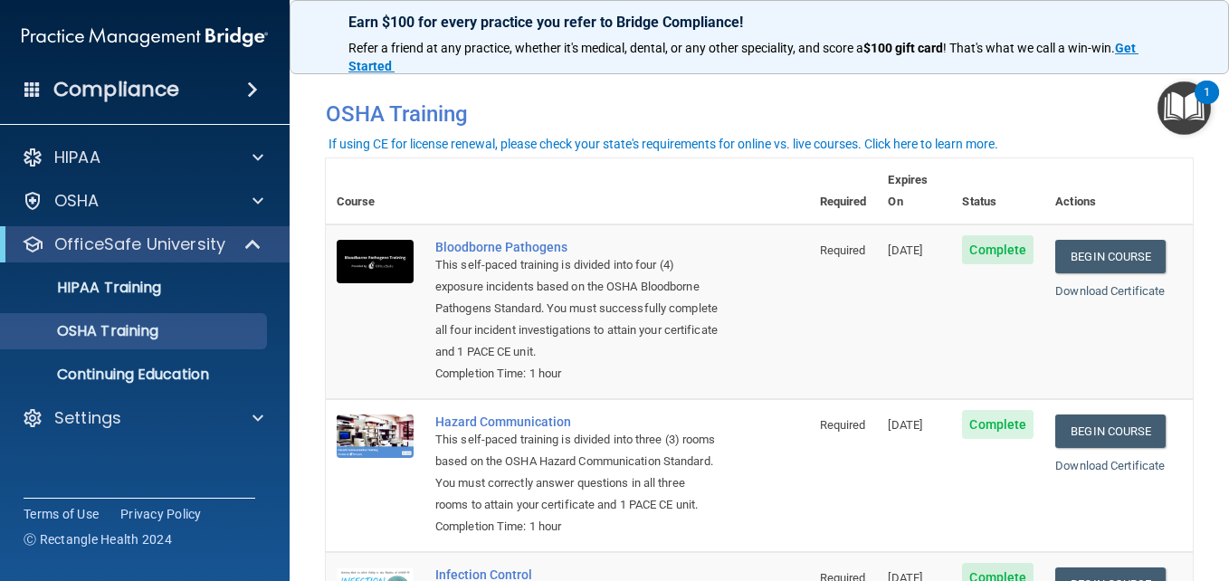
click at [1074, 179] on th "Actions" at bounding box center [1118, 191] width 148 height 66
click at [874, 141] on div "If using CE for license renewal, please check your state's requirements for onl…" at bounding box center [662, 144] width 669 height 13
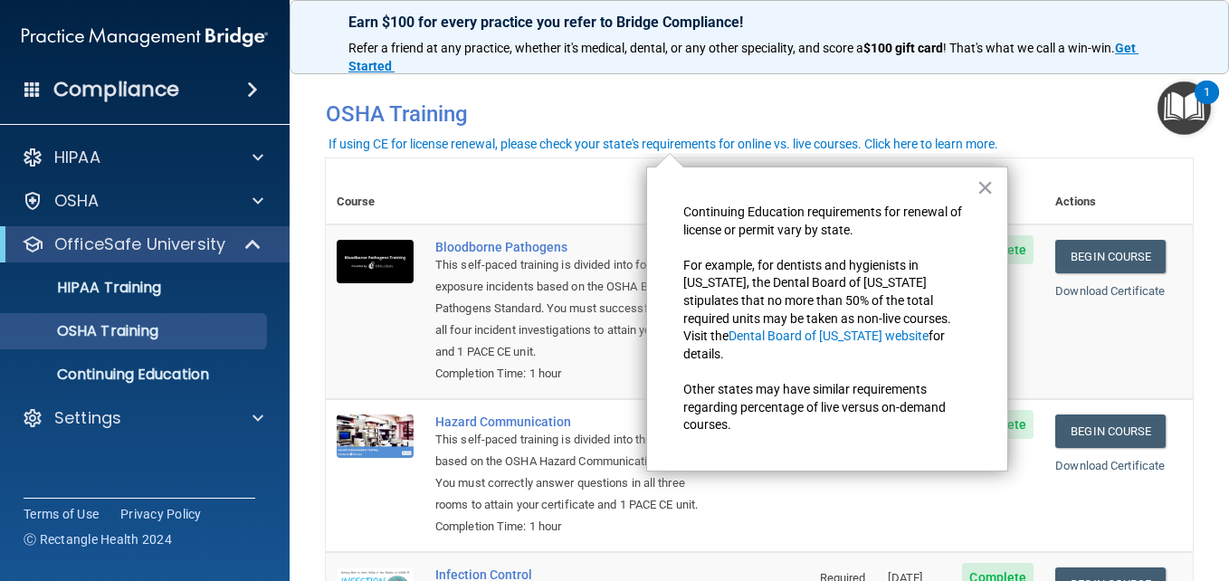
click at [622, 173] on th at bounding box center [616, 191] width 384 height 66
click at [641, 85] on div "You have a course that has expired or is incomplete. Please complete the course…" at bounding box center [759, 106] width 894 height 61
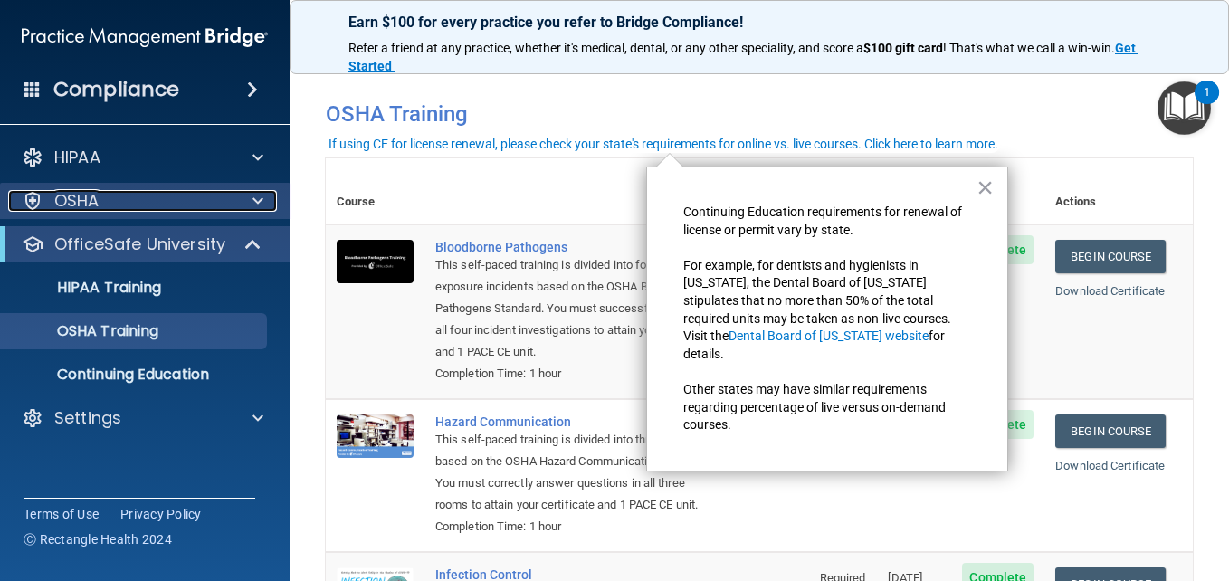
click at [113, 199] on div "OSHA" at bounding box center [120, 201] width 224 height 22
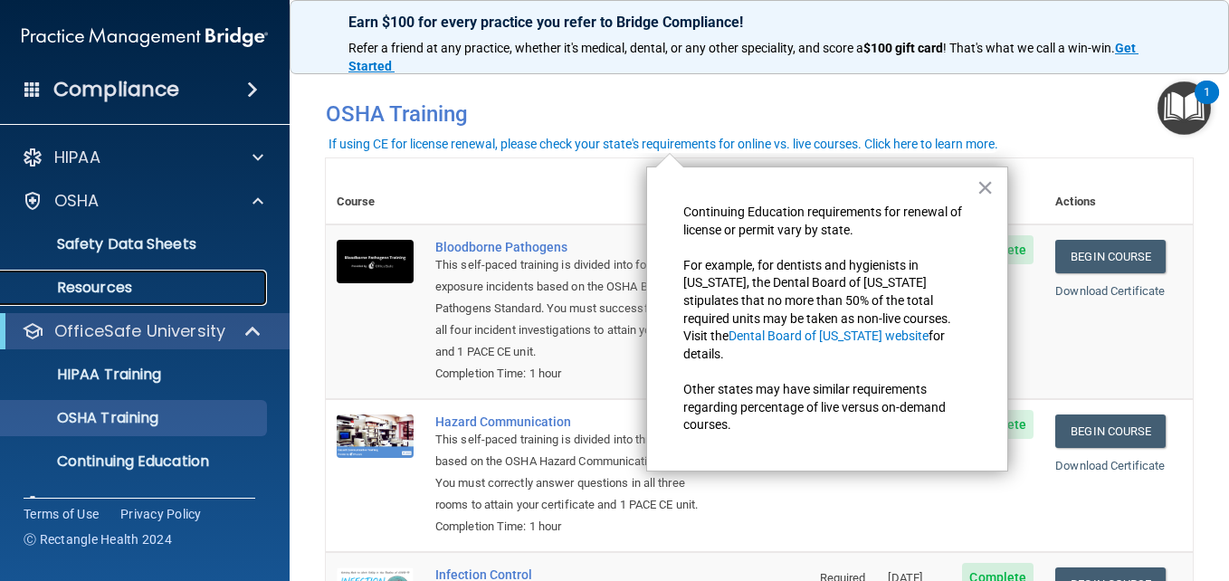
click at [132, 283] on p "Resources" at bounding box center [135, 288] width 247 height 18
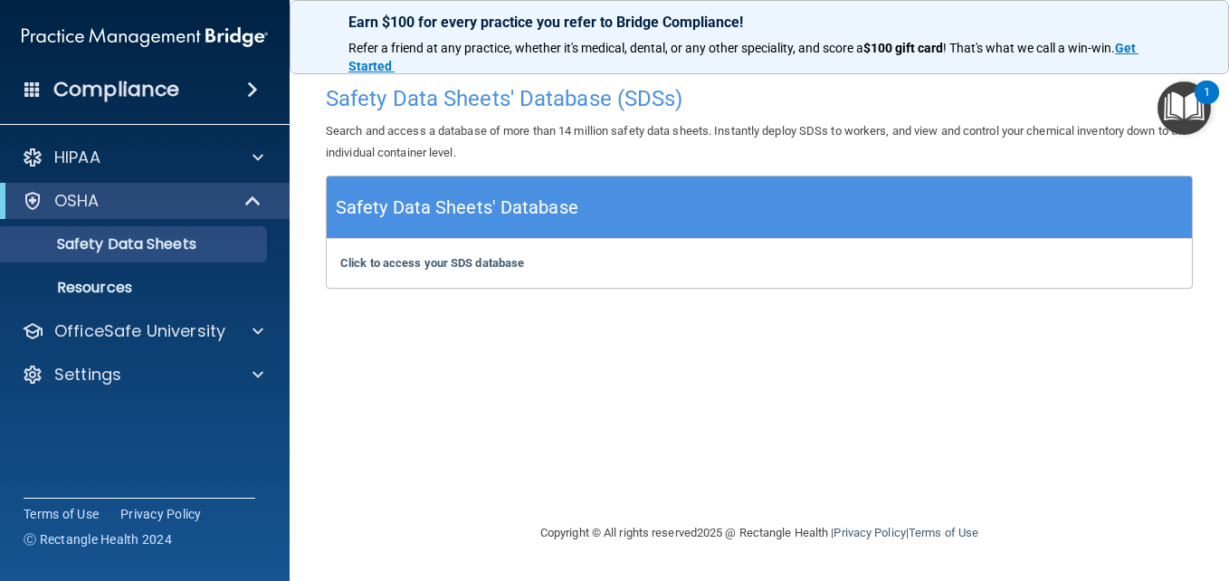
click at [1172, 109] on img "Open Resource Center, 1 new notification" at bounding box center [1183, 107] width 53 height 53
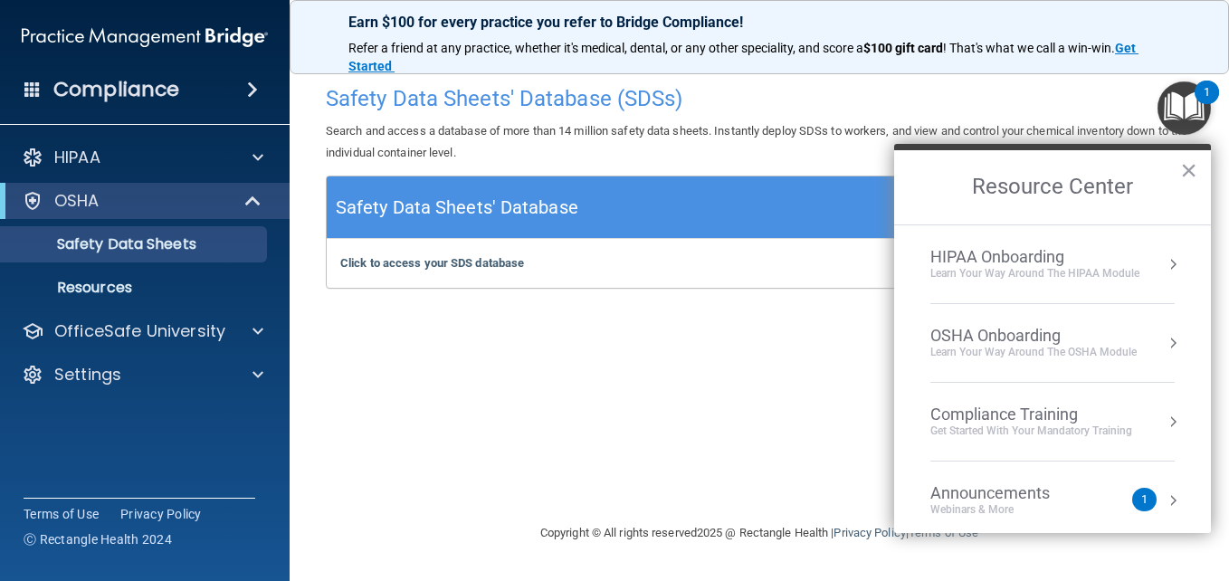
click at [1163, 346] on button "Resource Center" at bounding box center [1172, 343] width 18 height 18
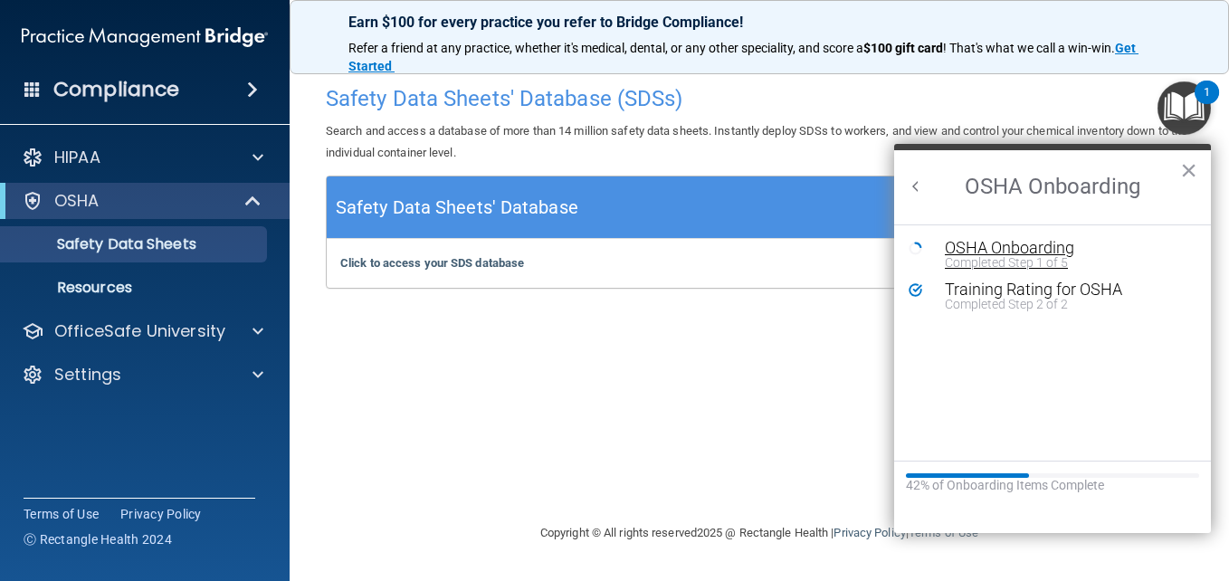
click at [1039, 256] on div "Completed Step 1 of 5" at bounding box center [1065, 262] width 242 height 13
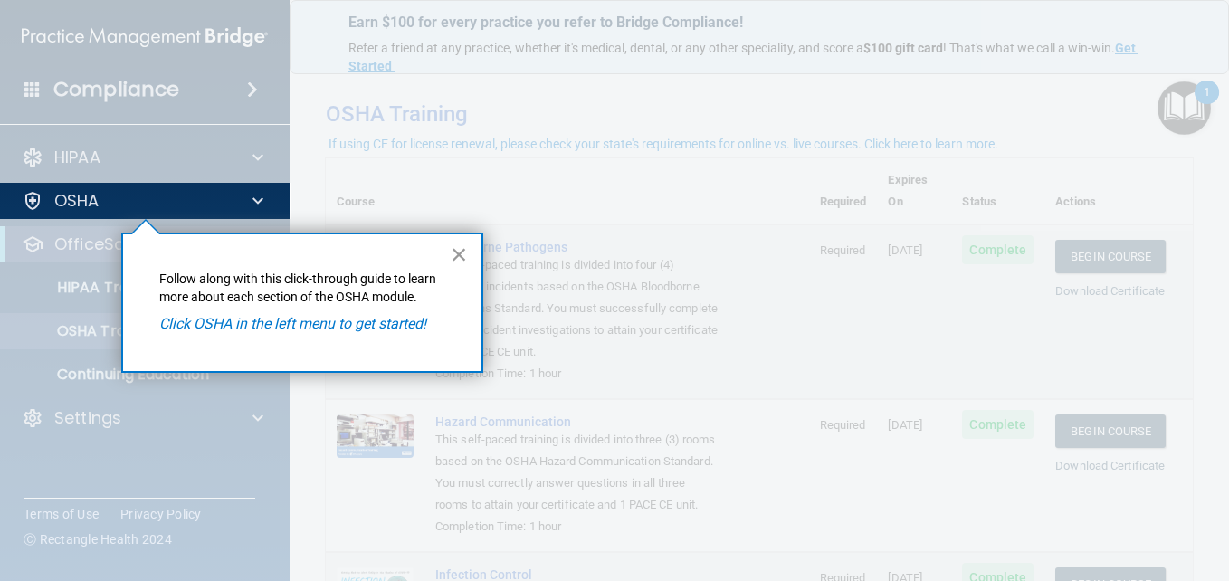
click at [467, 258] on button "×" at bounding box center [459, 254] width 17 height 29
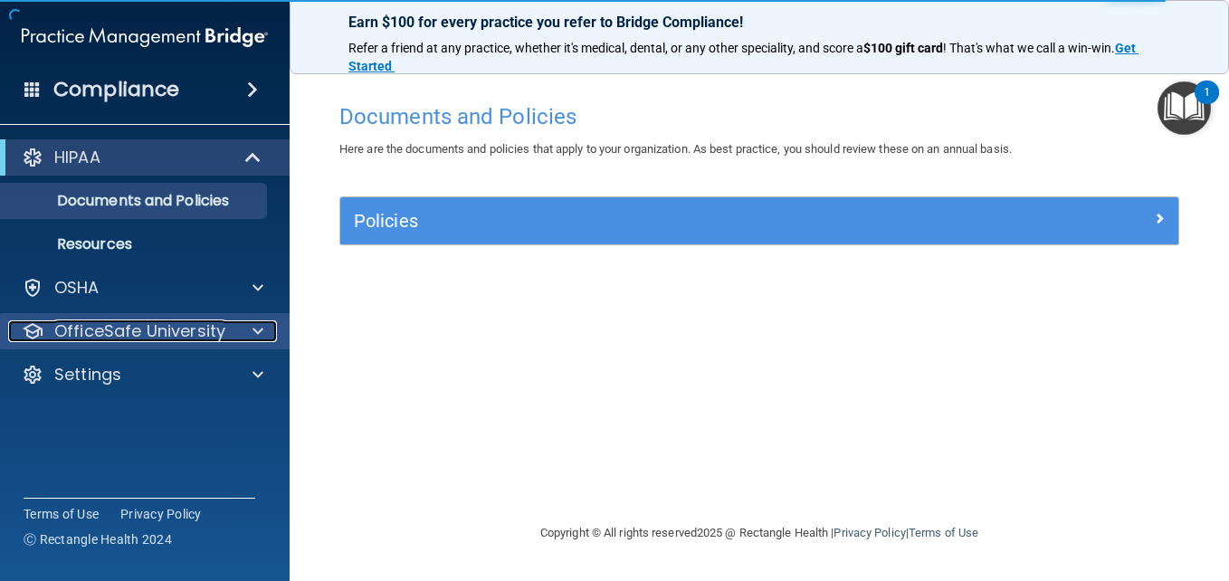
click at [250, 330] on div at bounding box center [255, 331] width 45 height 22
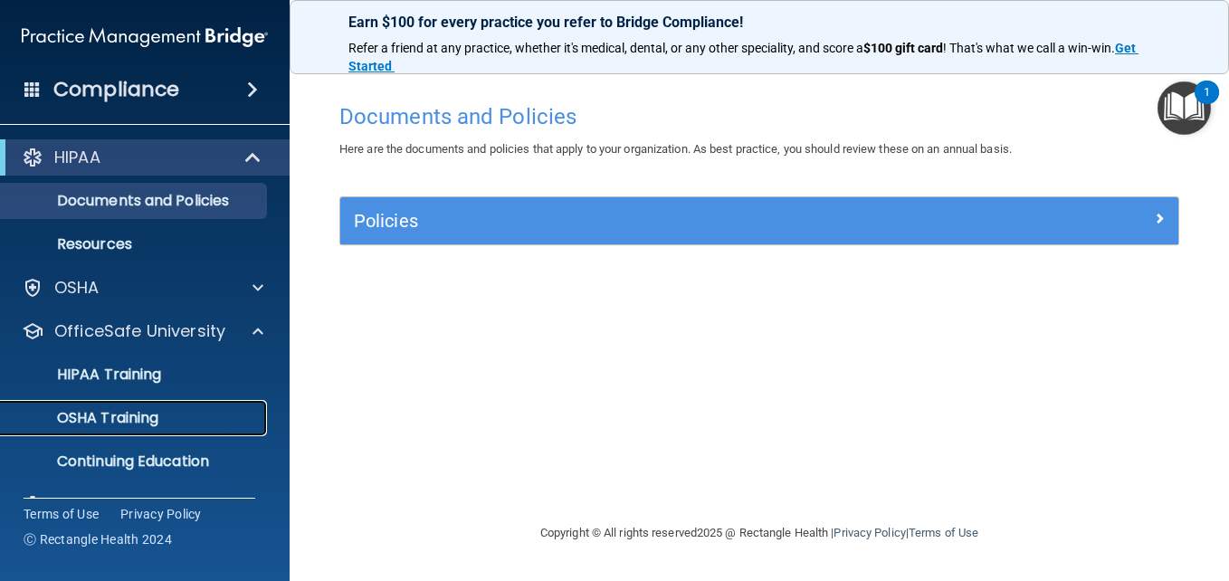
click at [158, 420] on p "OSHA Training" at bounding box center [85, 418] width 147 height 18
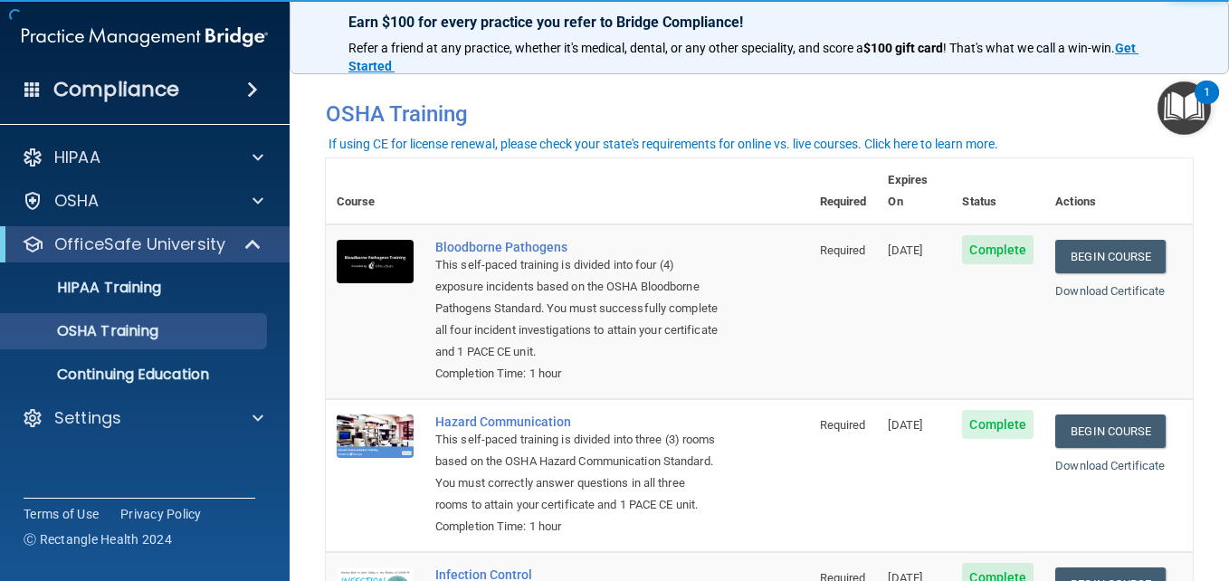
click at [1192, 109] on img "Open Resource Center, 1 new notification" at bounding box center [1183, 107] width 53 height 53
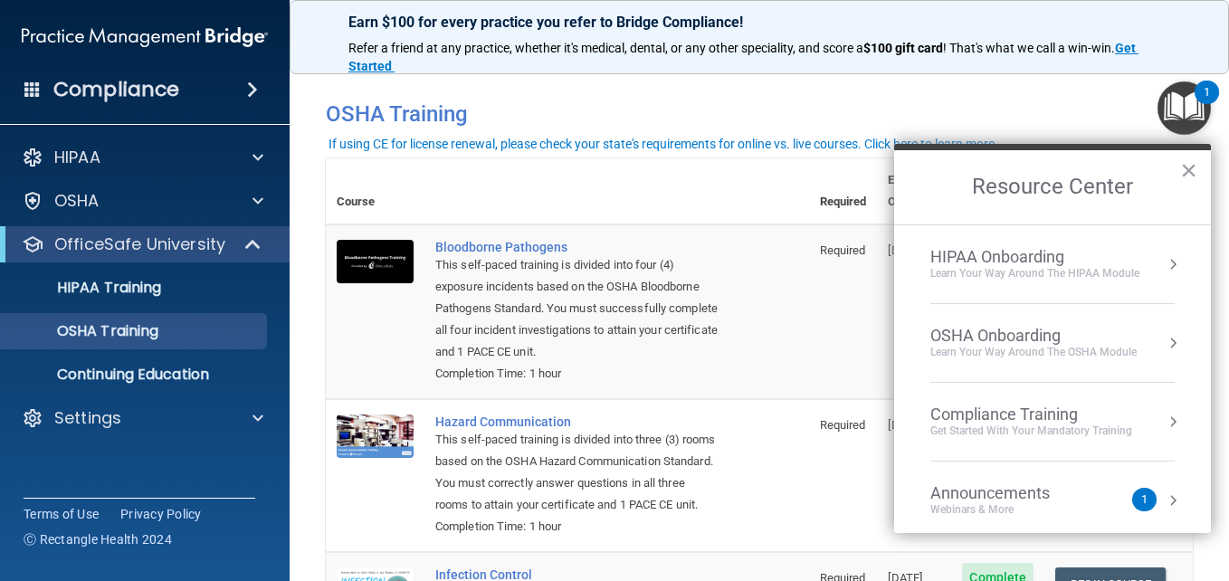
click at [1163, 343] on button "Resource Center" at bounding box center [1172, 343] width 18 height 18
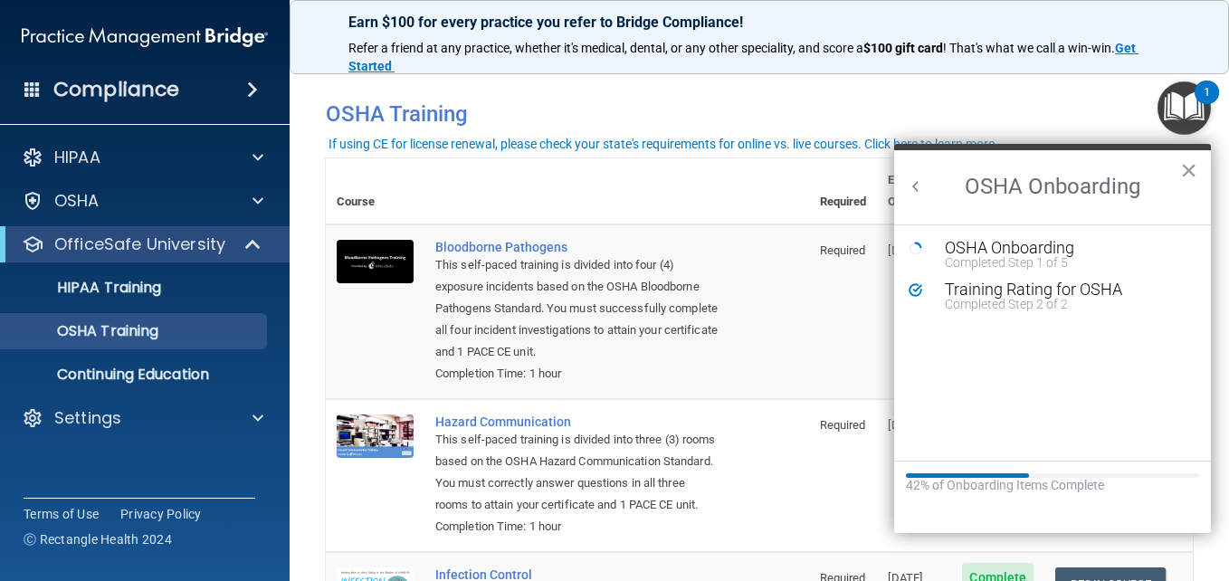
click at [1191, 166] on button "×" at bounding box center [1188, 170] width 17 height 29
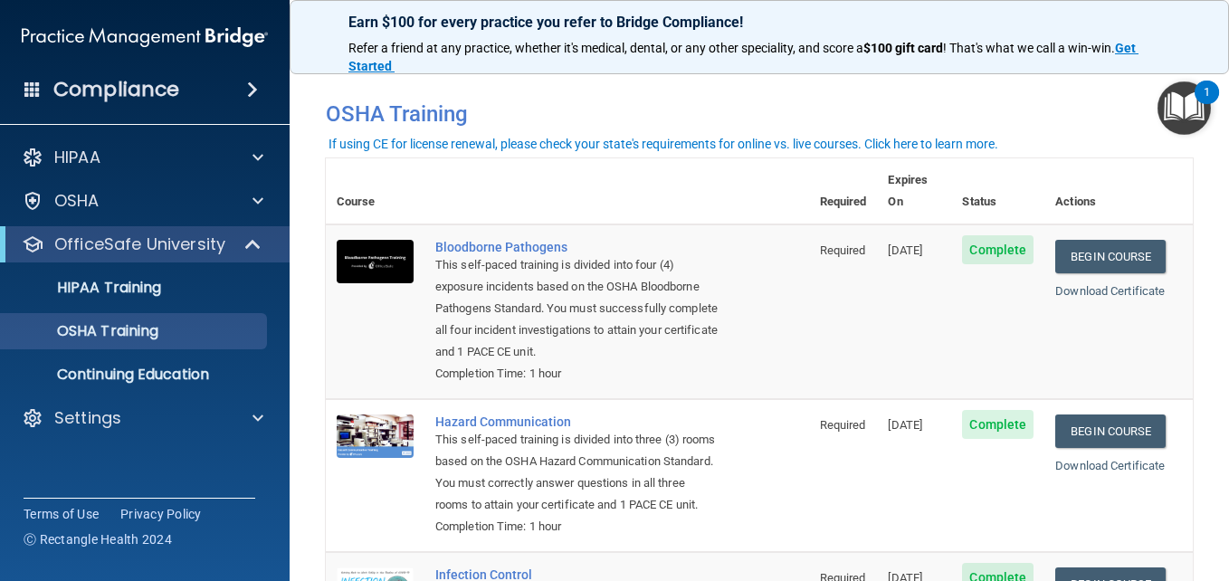
click at [1183, 117] on img "Open Resource Center, 1 new notification" at bounding box center [1183, 107] width 53 height 53
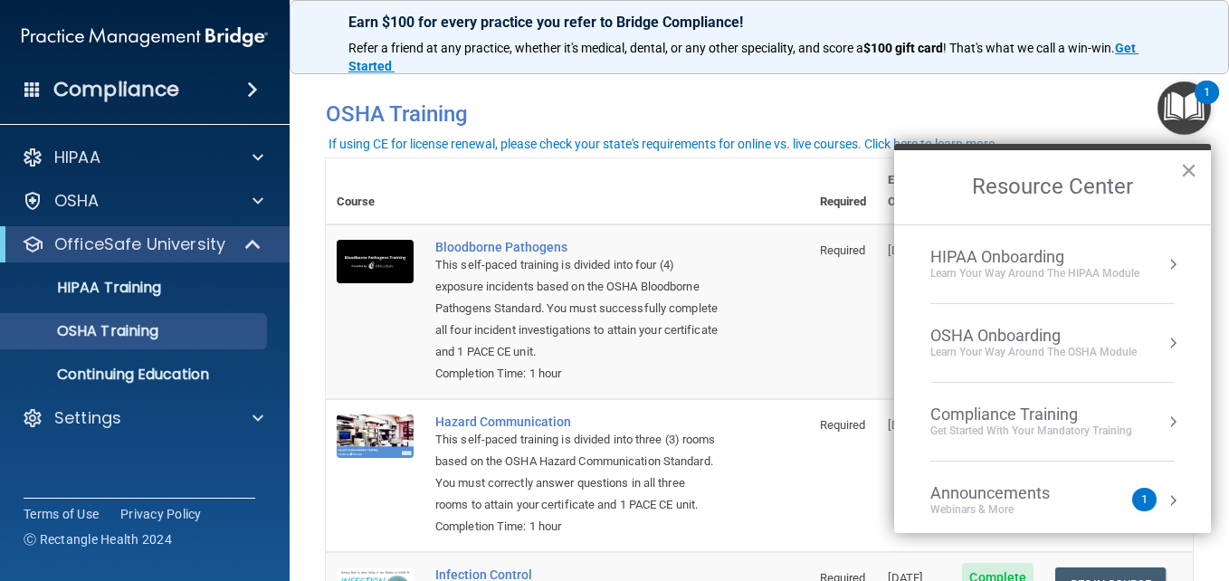
click at [1052, 419] on div "Compliance Training" at bounding box center [1031, 414] width 202 height 20
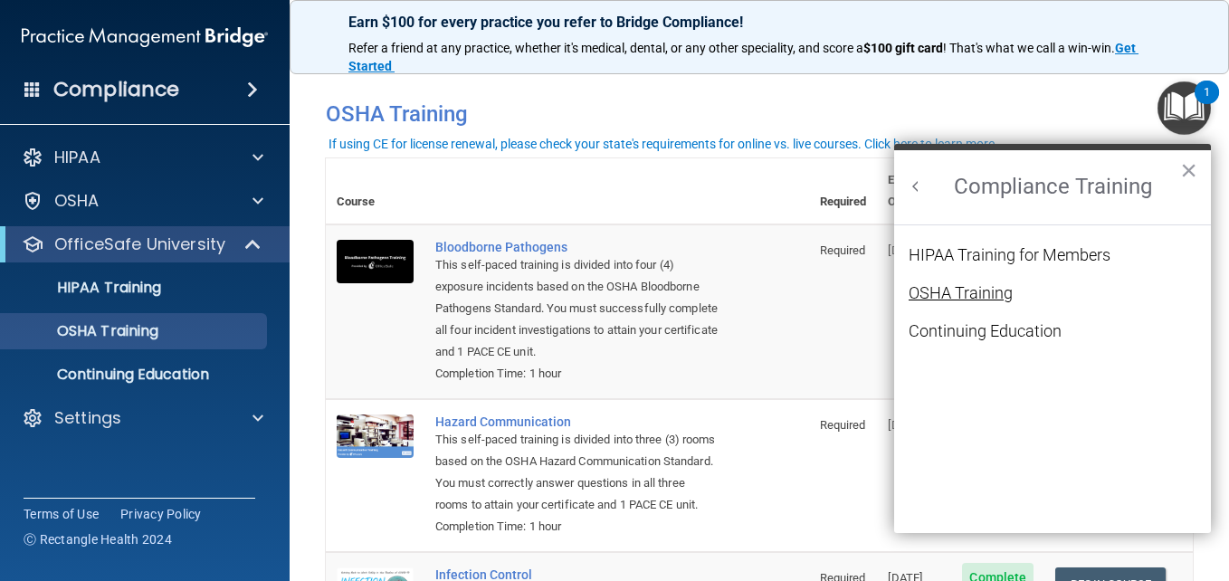
click at [1001, 297] on div "OSHA Training" at bounding box center [960, 293] width 104 height 16
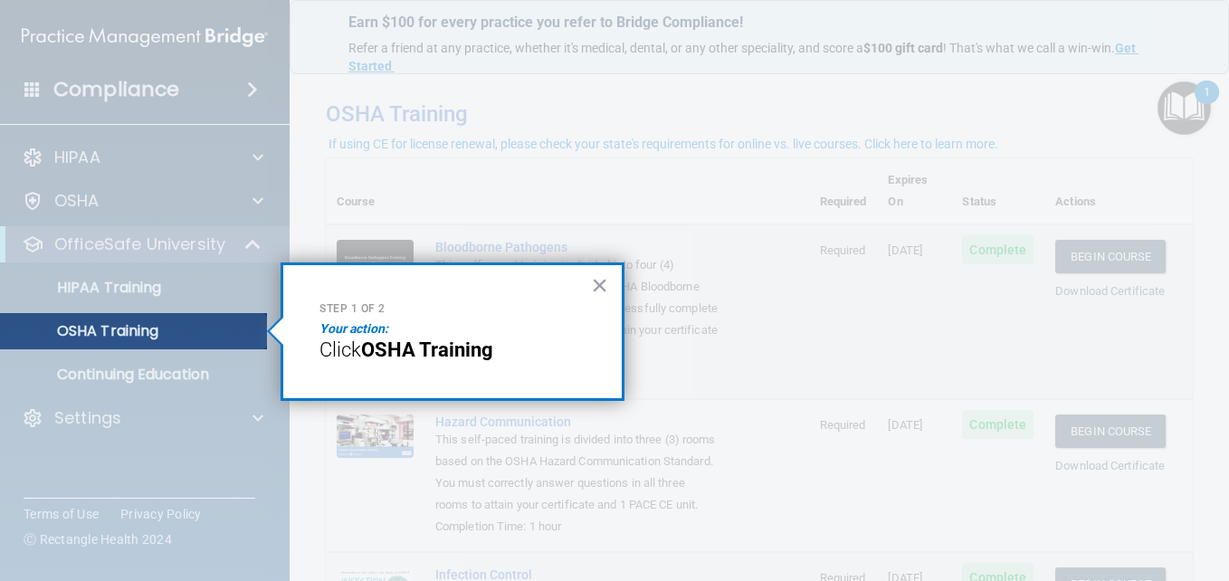
click at [432, 352] on strong "OSHA Training" at bounding box center [427, 349] width 132 height 23
click at [601, 288] on button "×" at bounding box center [599, 285] width 17 height 29
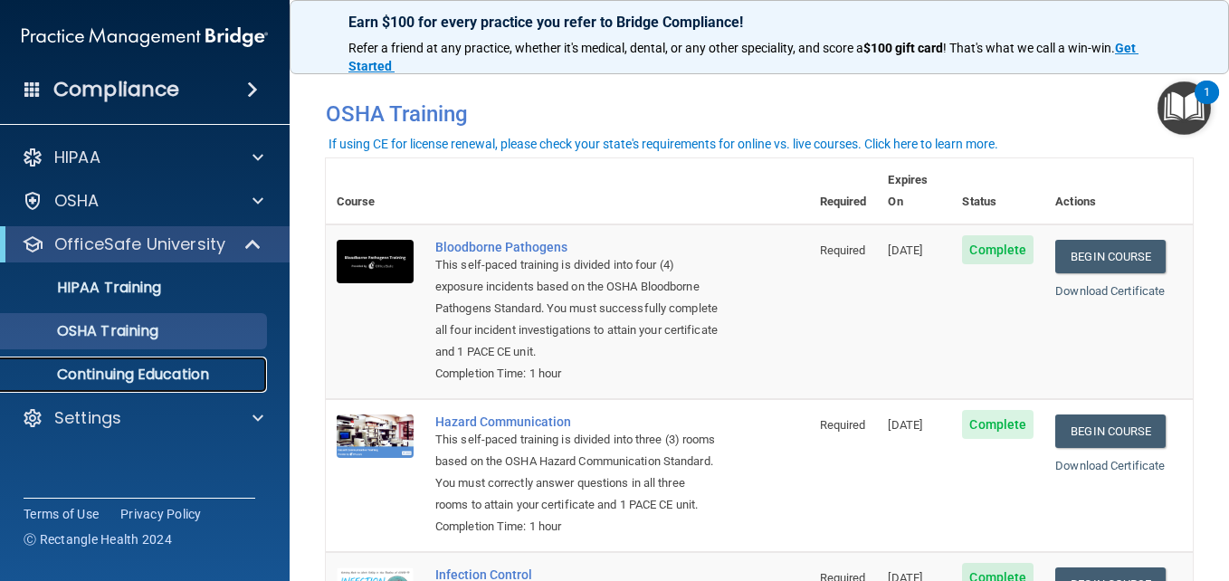
click at [205, 370] on p "Continuing Education" at bounding box center [135, 374] width 247 height 18
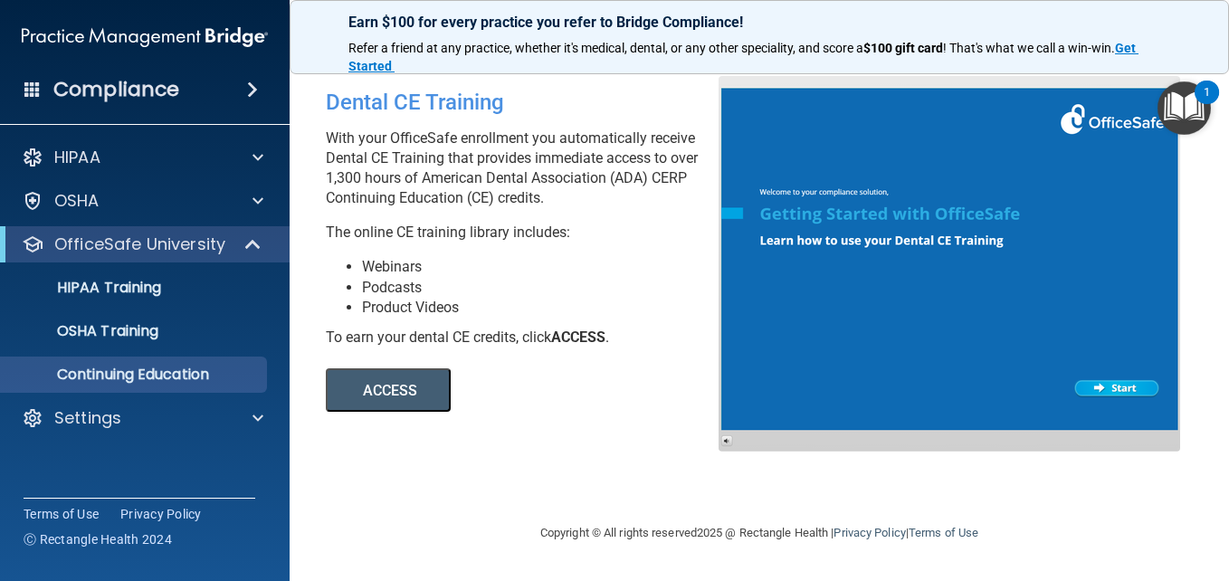
click at [1136, 388] on div at bounding box center [948, 263] width 461 height 375
click at [396, 385] on button "ACCESS" at bounding box center [388, 389] width 125 height 43
click at [117, 332] on p "OSHA Training" at bounding box center [85, 331] width 147 height 18
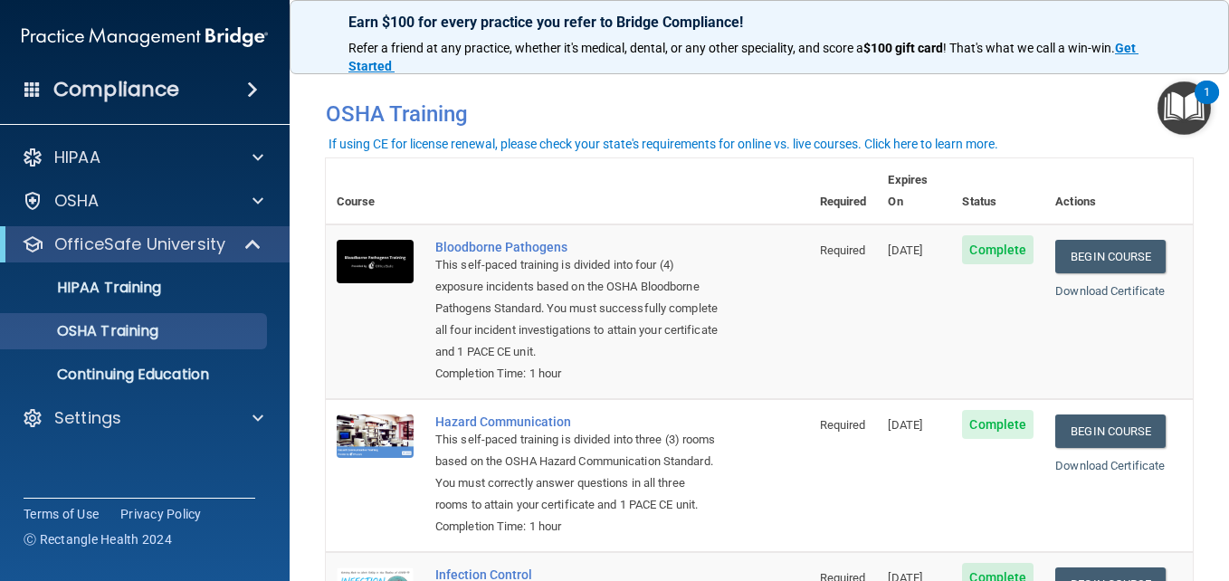
click at [1191, 119] on img "Open Resource Center, 1 new notification" at bounding box center [1183, 107] width 53 height 53
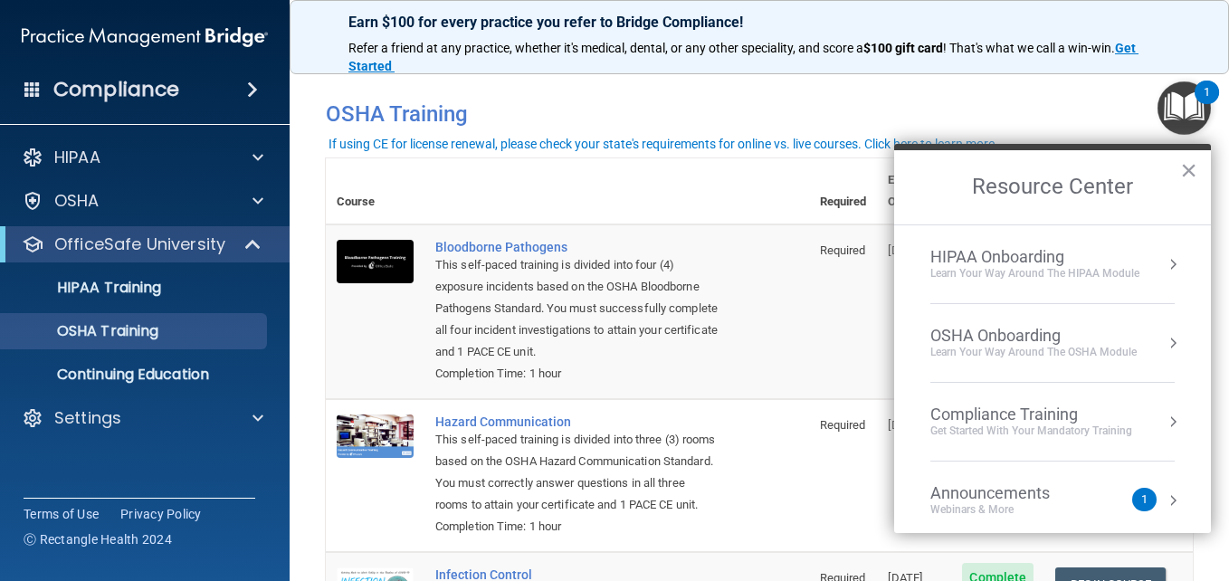
click at [1079, 342] on div "OSHA Onboarding" at bounding box center [1033, 336] width 206 height 20
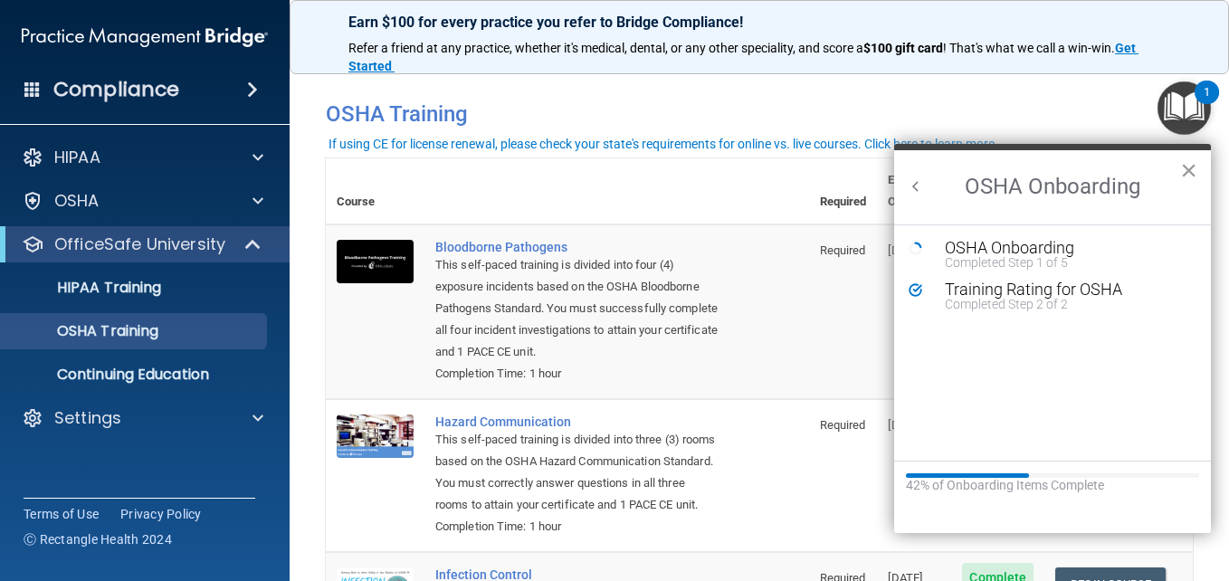
click at [1191, 169] on button "×" at bounding box center [1188, 170] width 17 height 29
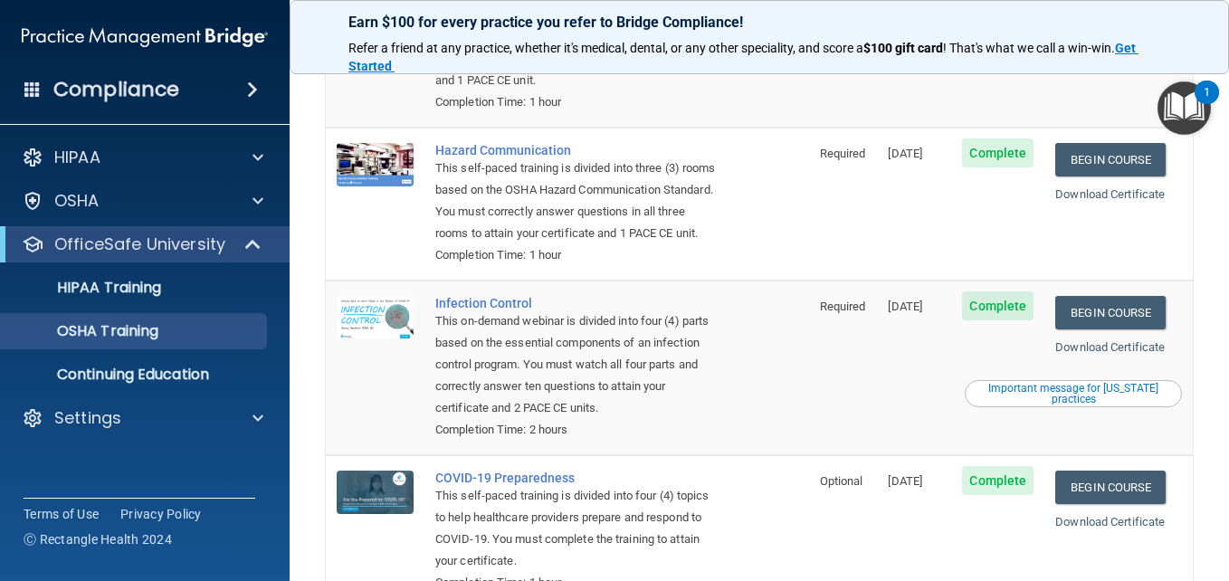
scroll to position [418, 0]
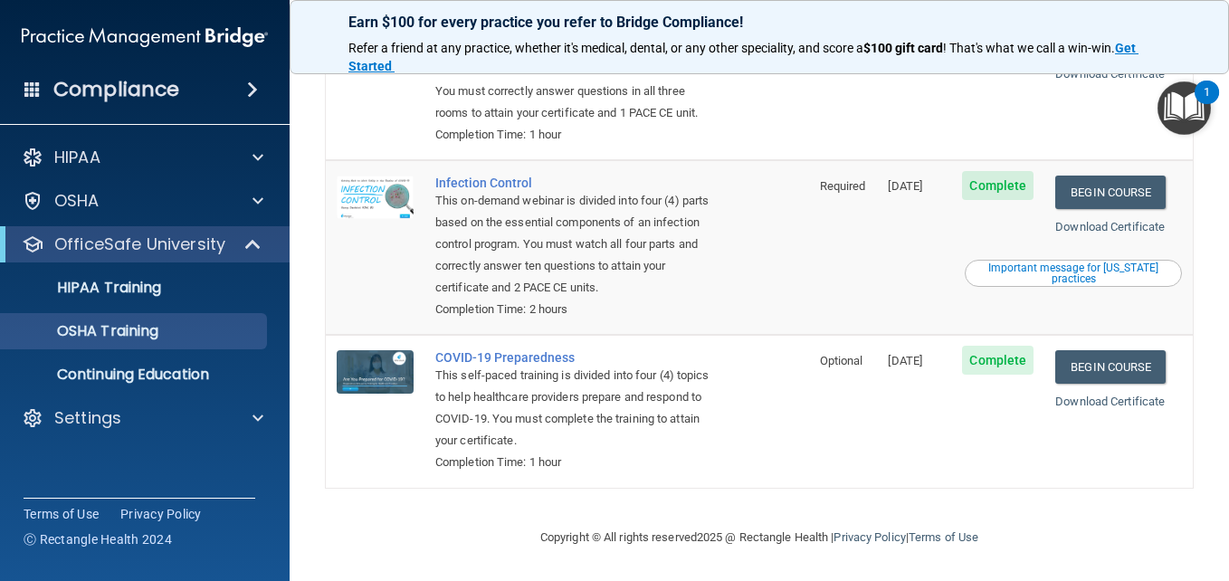
click at [1192, 106] on img "Open Resource Center, 1 new notification" at bounding box center [1183, 107] width 53 height 53
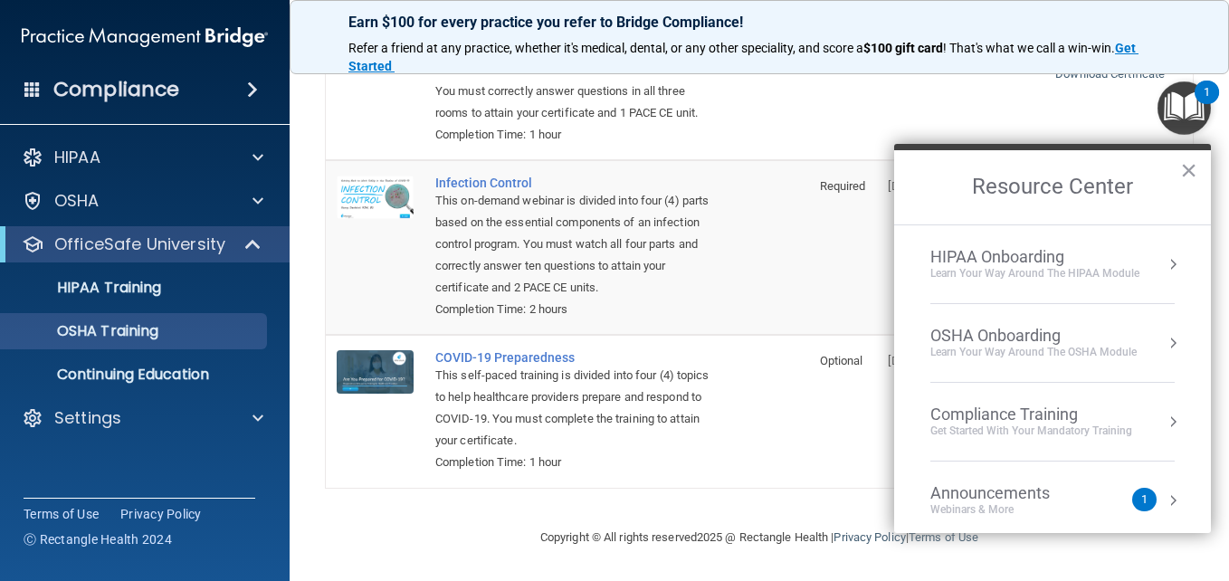
click at [1163, 342] on button "Resource Center" at bounding box center [1172, 343] width 18 height 18
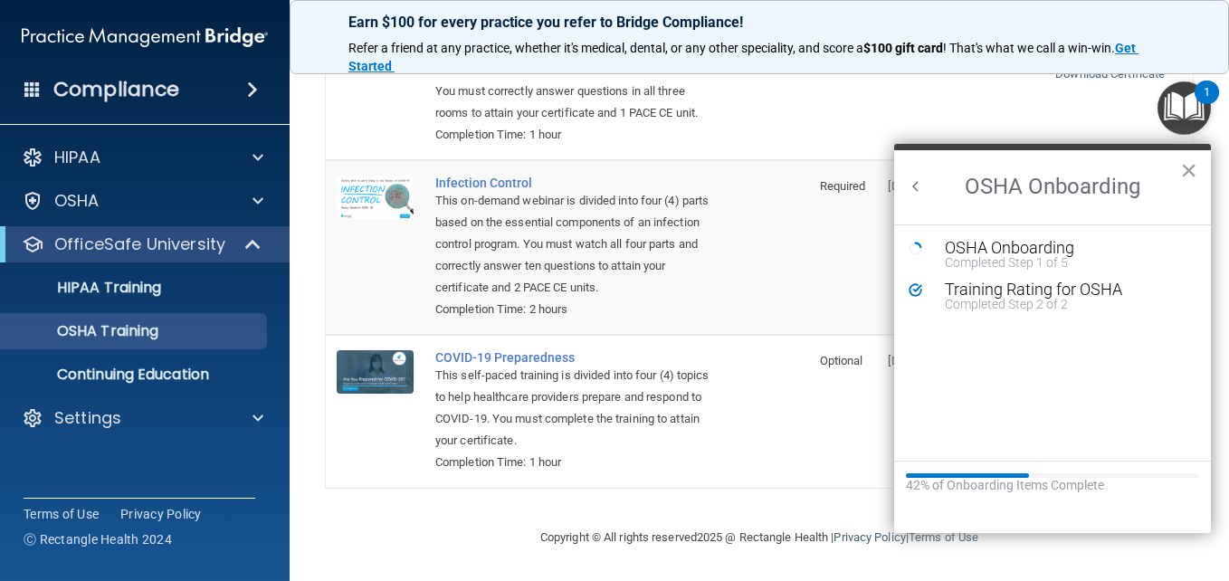
scroll to position [0, 0]
click at [1190, 170] on button "×" at bounding box center [1188, 170] width 17 height 29
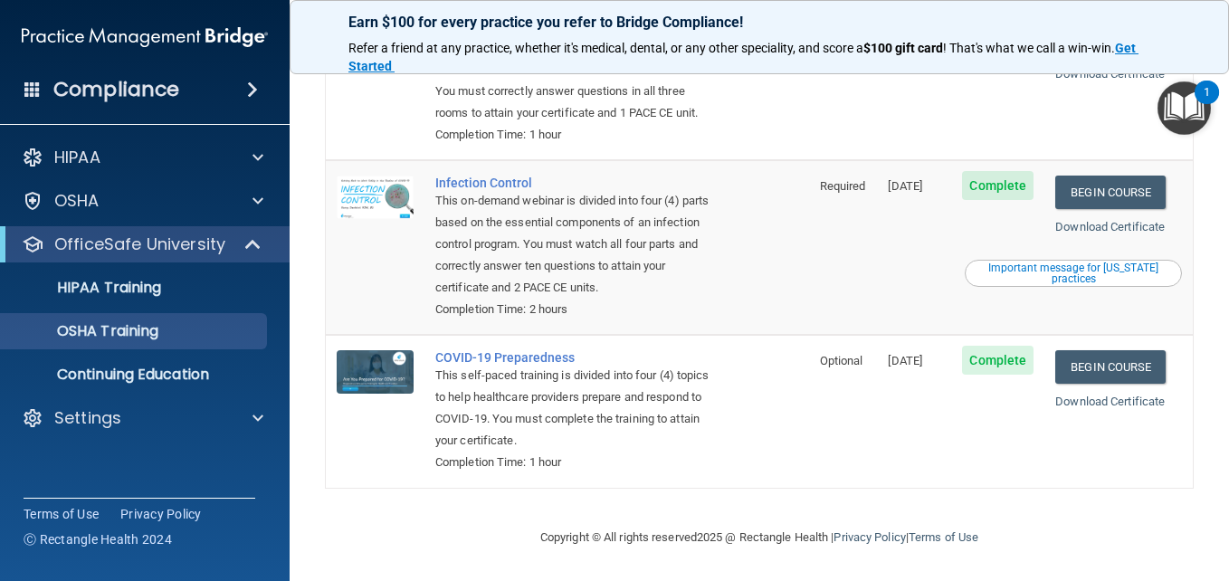
click at [1182, 125] on img "Open Resource Center, 1 new notification" at bounding box center [1183, 107] width 53 height 53
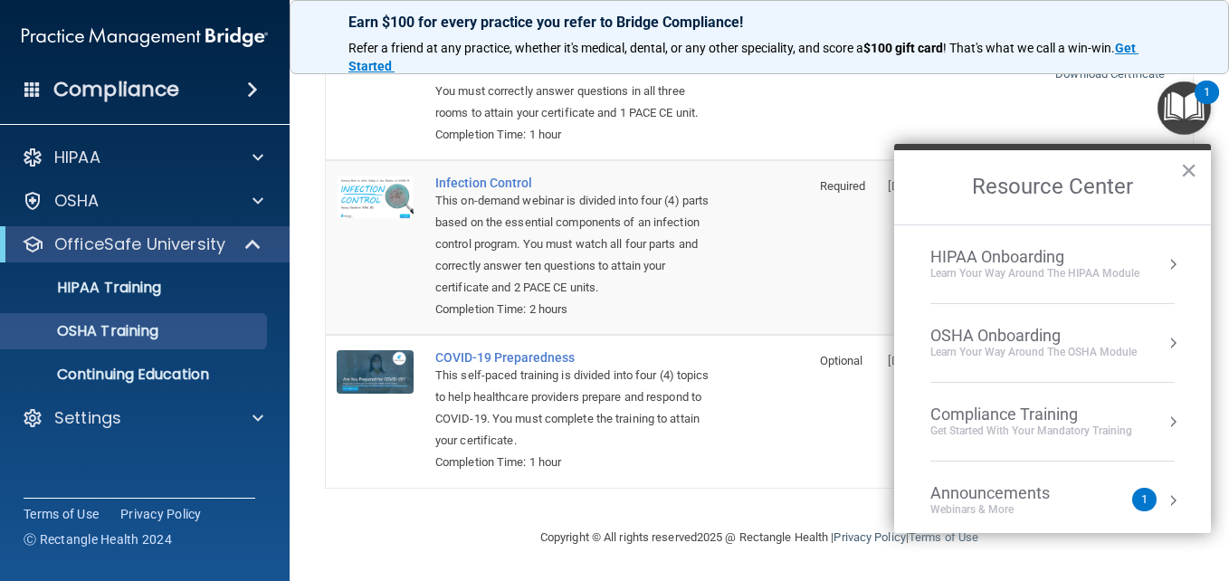
click at [1163, 420] on button "Resource Center" at bounding box center [1172, 422] width 18 height 18
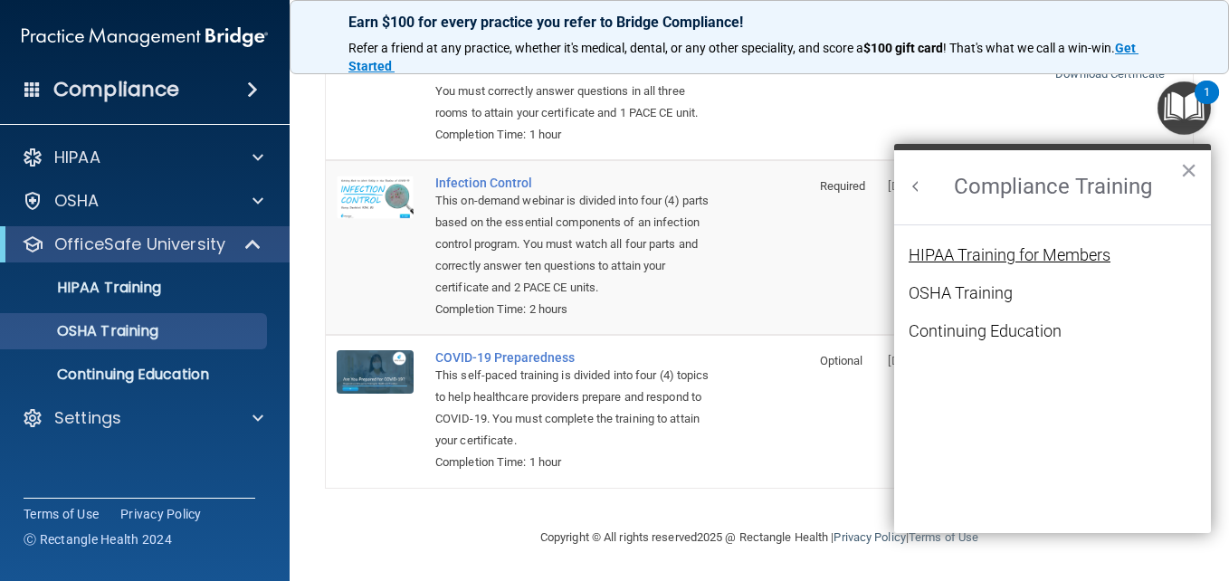
click at [1034, 253] on div "HIPAA Training for Members" at bounding box center [1009, 255] width 202 height 16
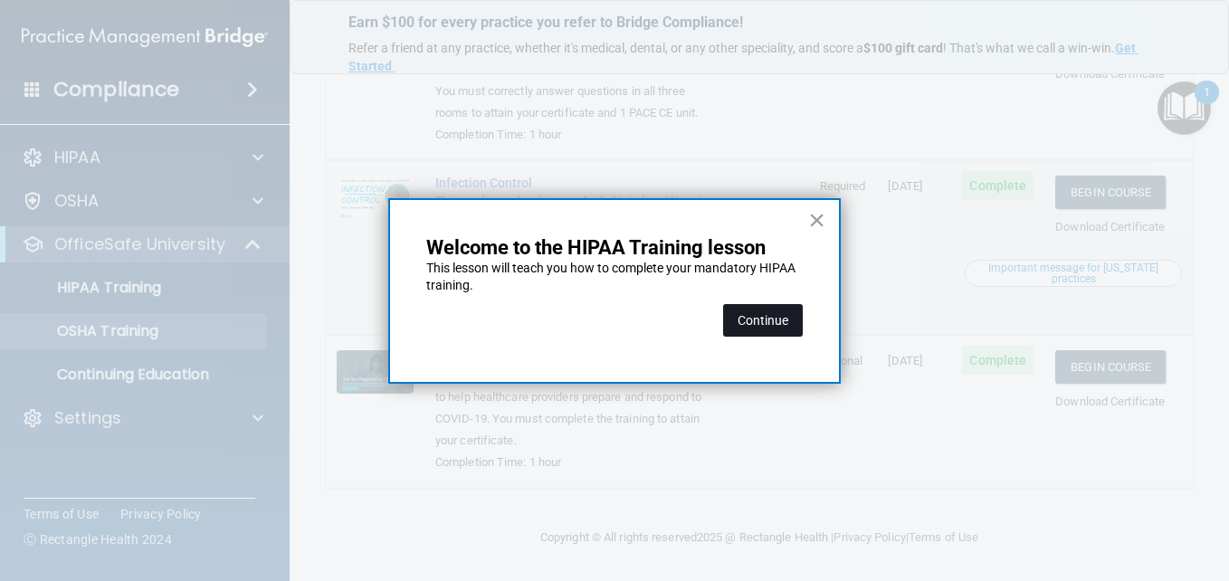
click at [774, 324] on button "Continue" at bounding box center [763, 320] width 80 height 33
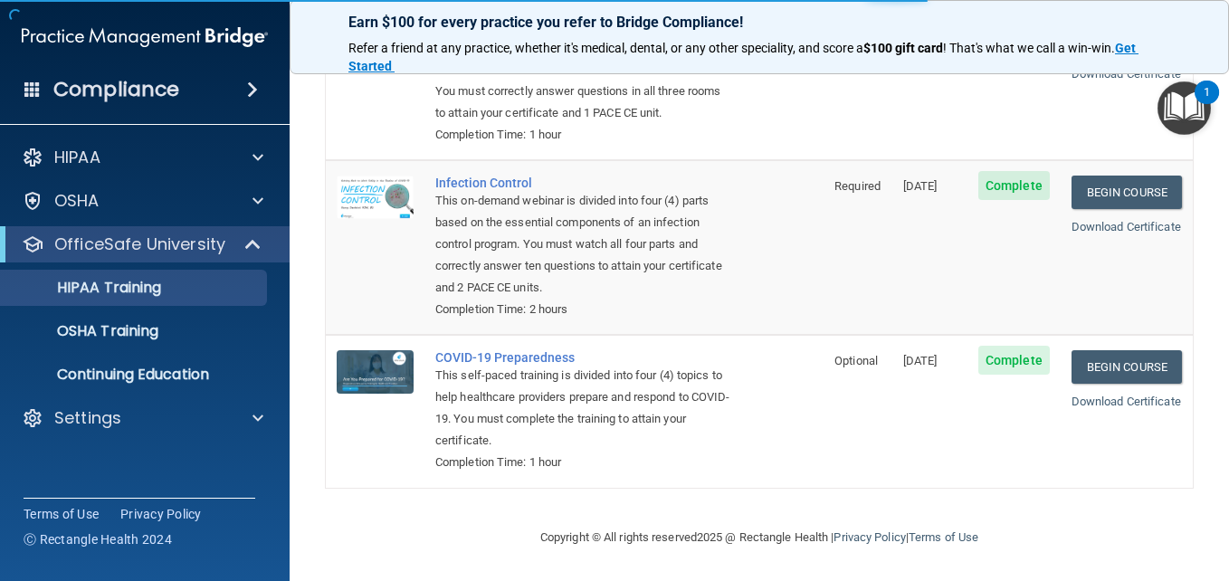
scroll to position [140, 0]
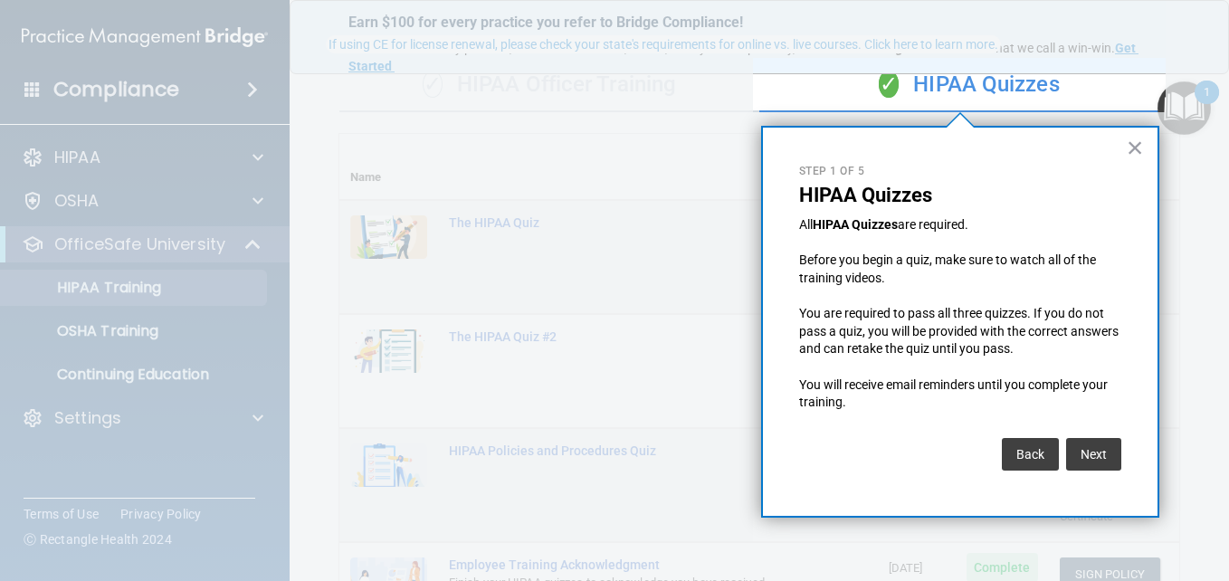
click at [1103, 452] on button "Next" at bounding box center [1093, 454] width 55 height 33
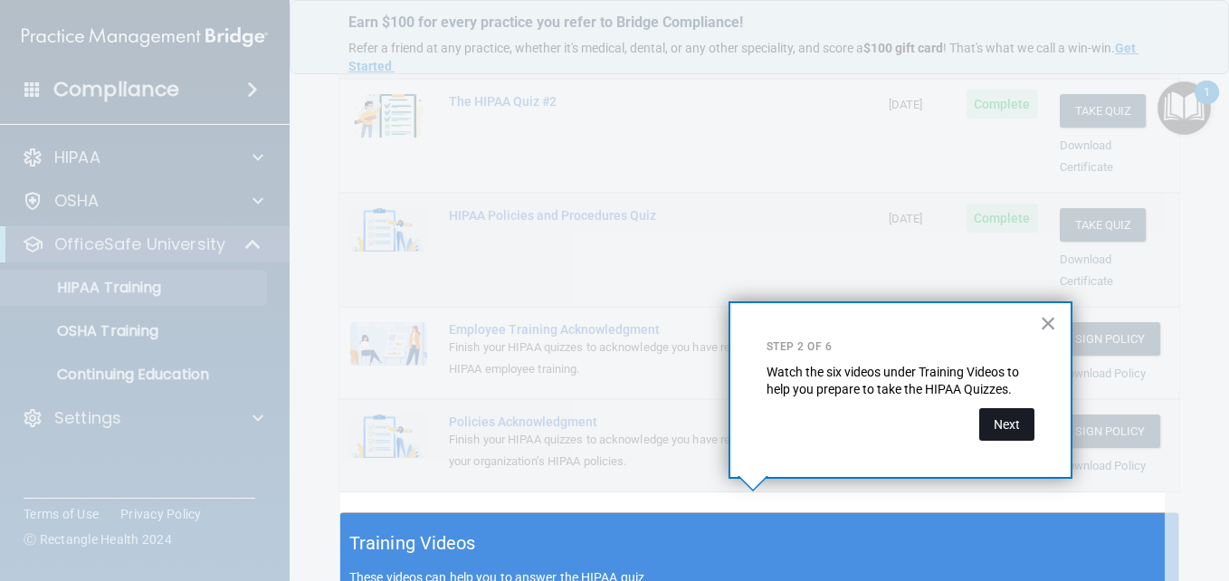
click at [991, 428] on button "Next" at bounding box center [1006, 424] width 55 height 33
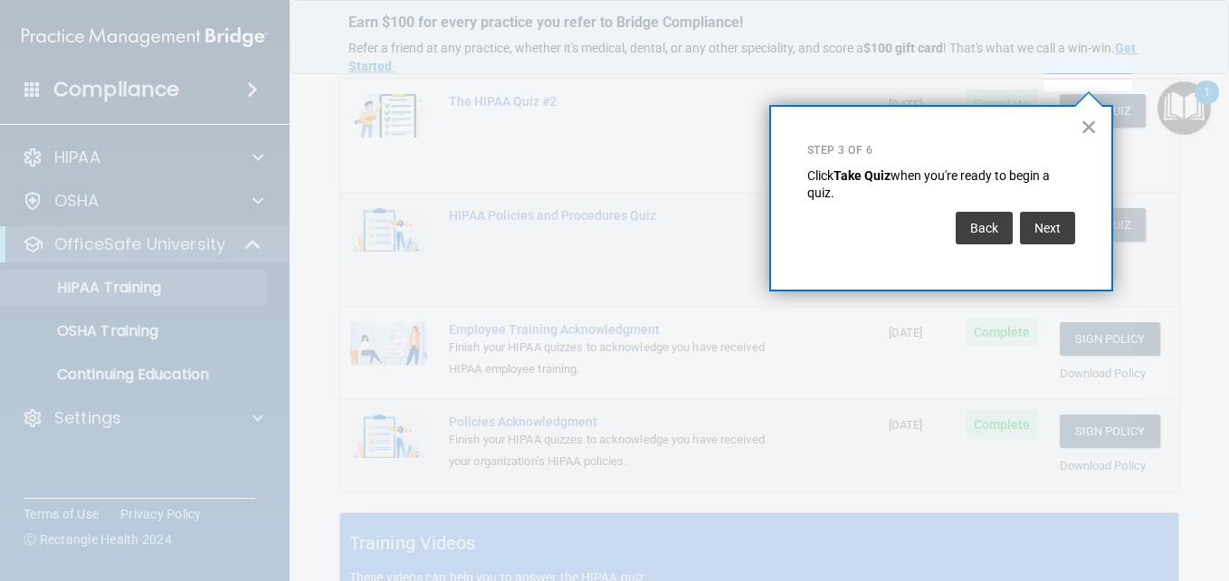
scroll to position [276, 0]
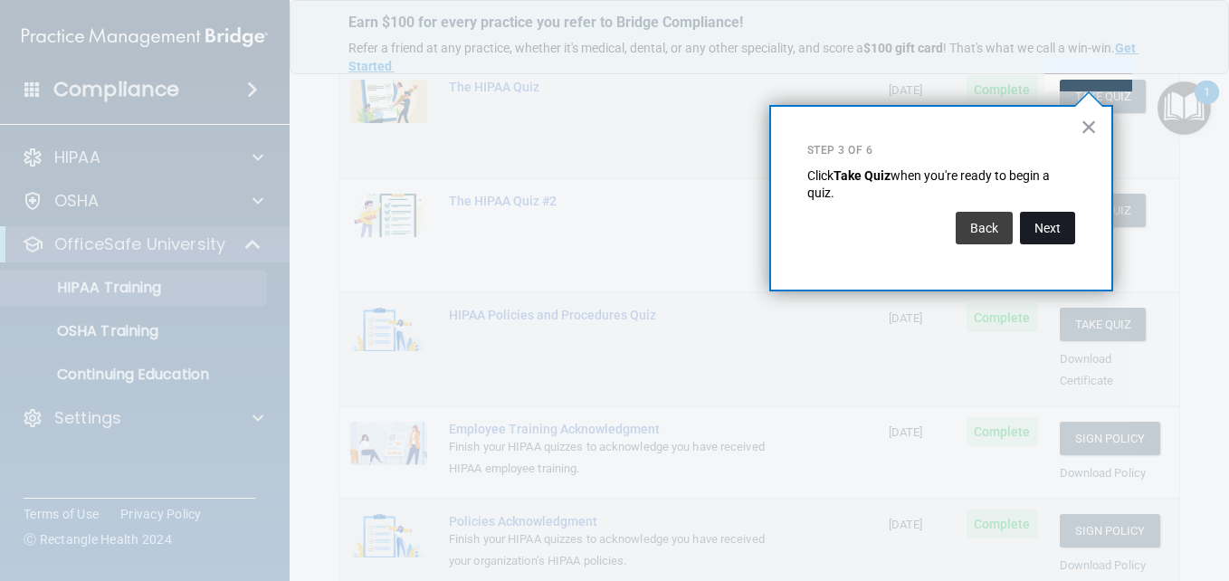
click at [1043, 226] on button "Next" at bounding box center [1047, 228] width 55 height 33
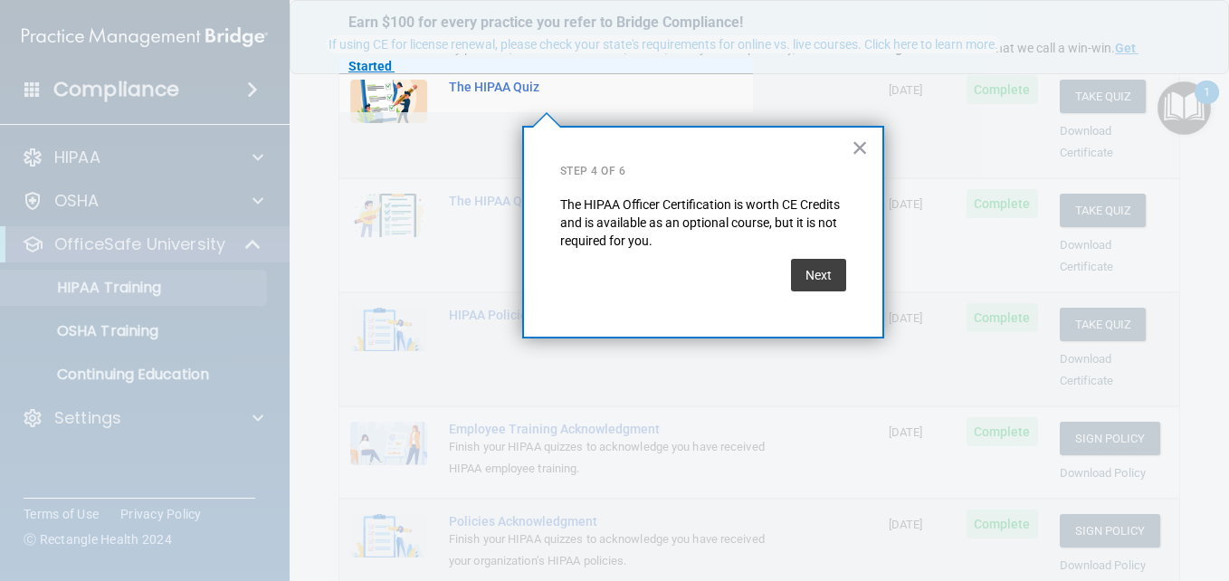
scroll to position [140, 0]
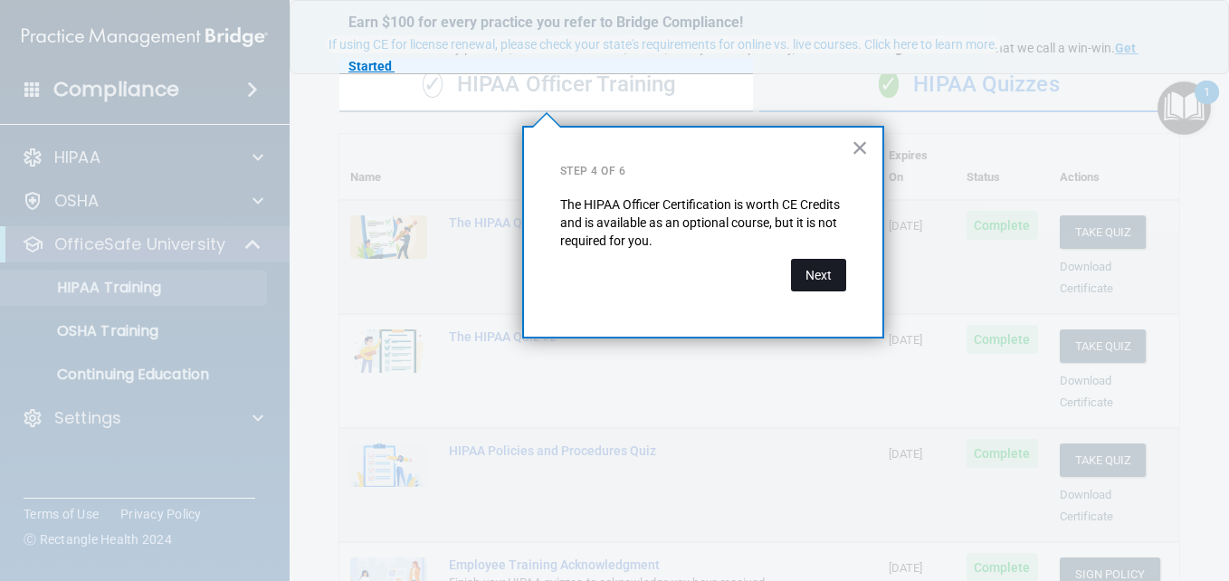
click at [821, 283] on button "Next" at bounding box center [818, 275] width 55 height 33
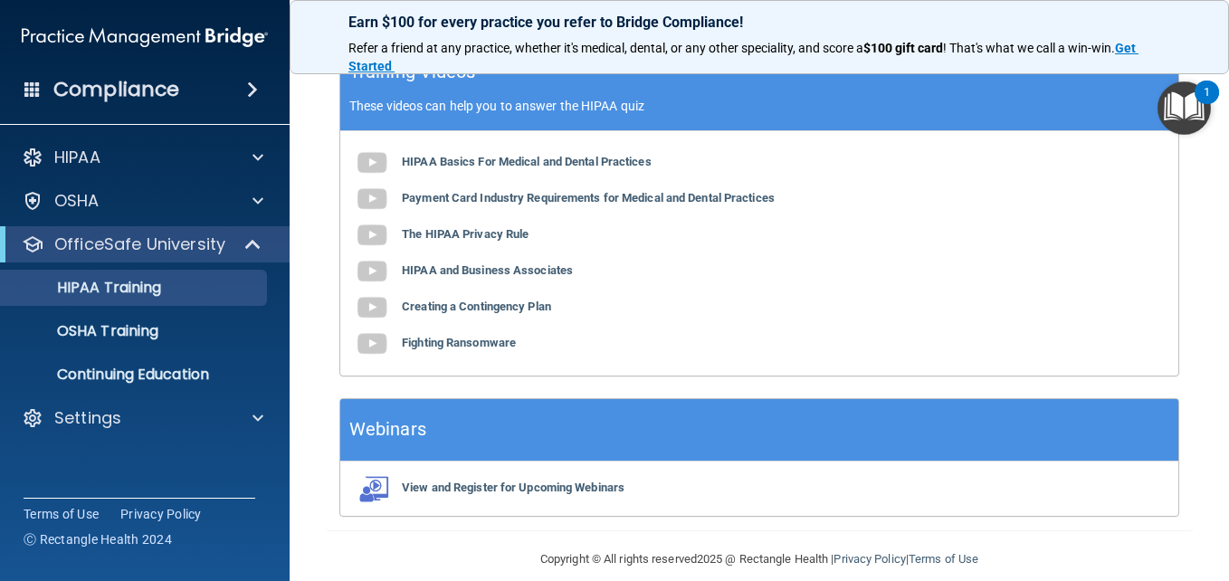
scroll to position [485, 0]
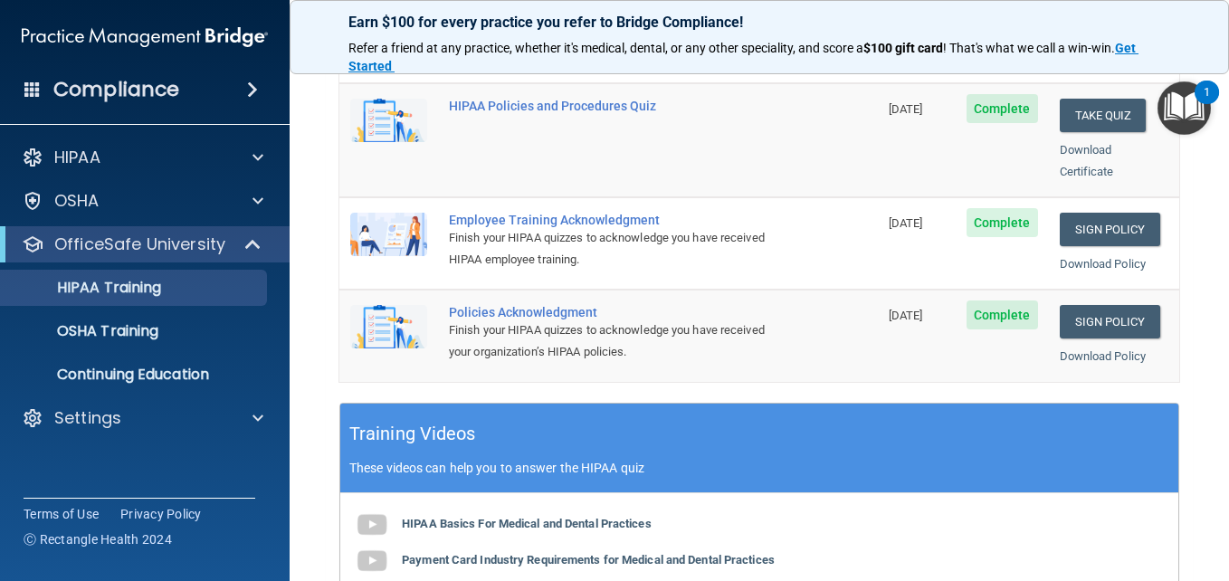
click at [1172, 116] on img "Open Resource Center, 1 new notification" at bounding box center [1183, 107] width 53 height 53
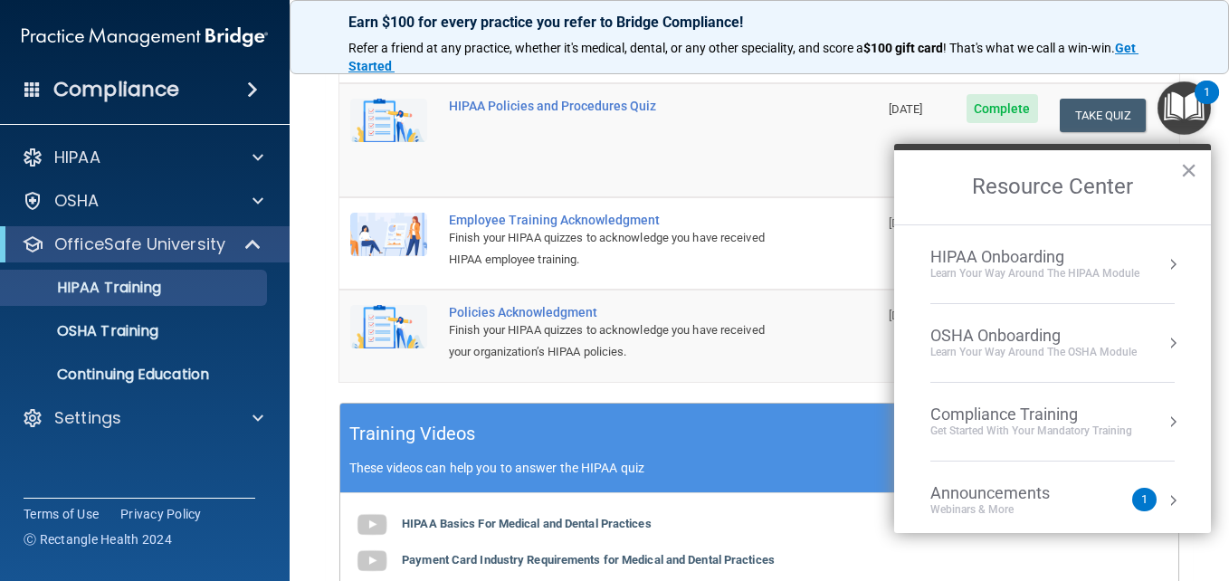
click at [1064, 415] on div "Compliance Training" at bounding box center [1031, 414] width 202 height 20
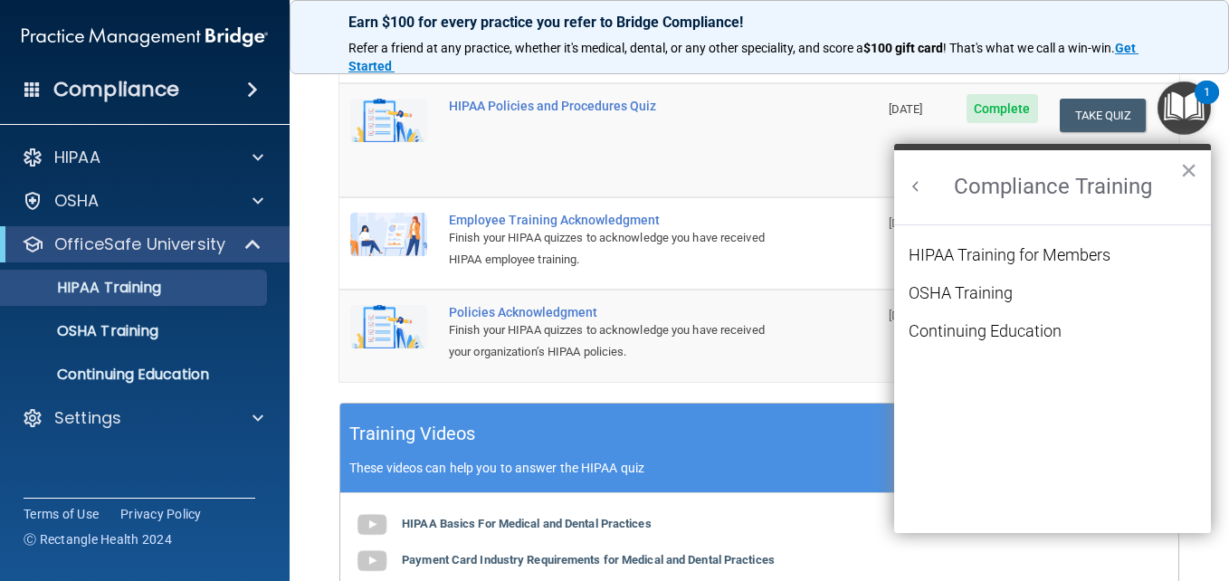
scroll to position [0, 0]
click at [1001, 292] on div "OSHA Training" at bounding box center [960, 293] width 104 height 16
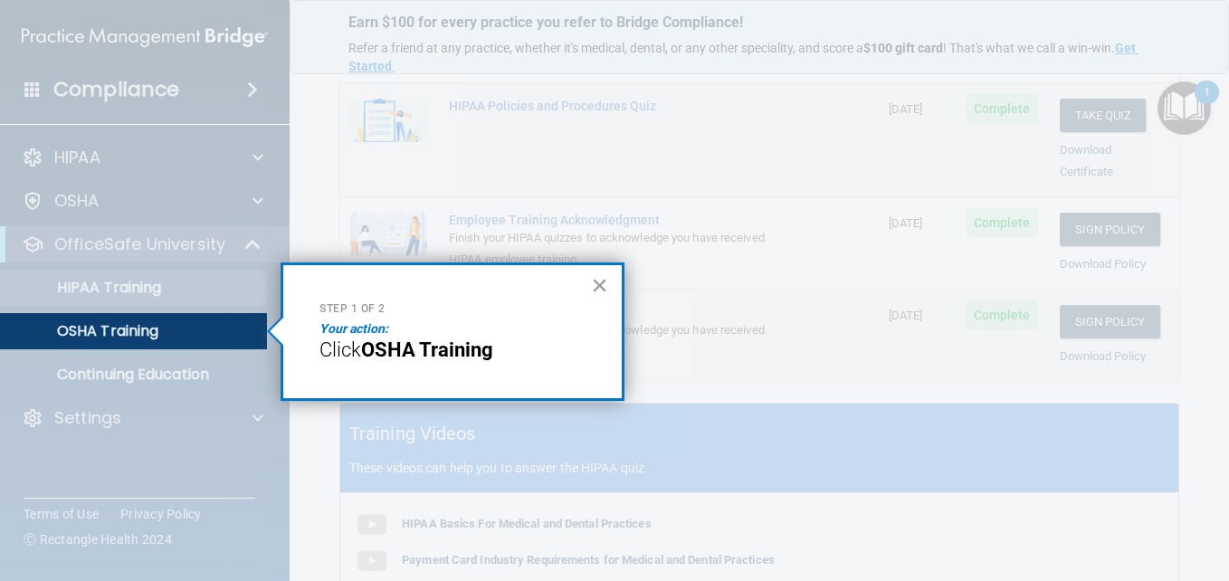
click at [603, 279] on button "×" at bounding box center [599, 285] width 17 height 29
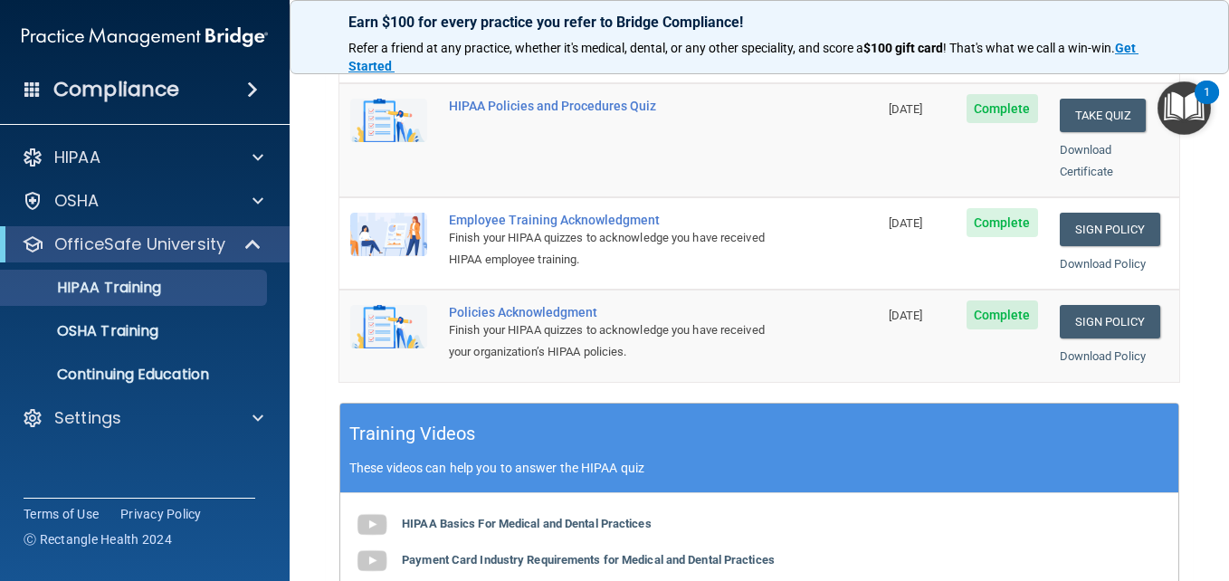
click at [1178, 112] on img "Open Resource Center, 1 new notification" at bounding box center [1183, 107] width 53 height 53
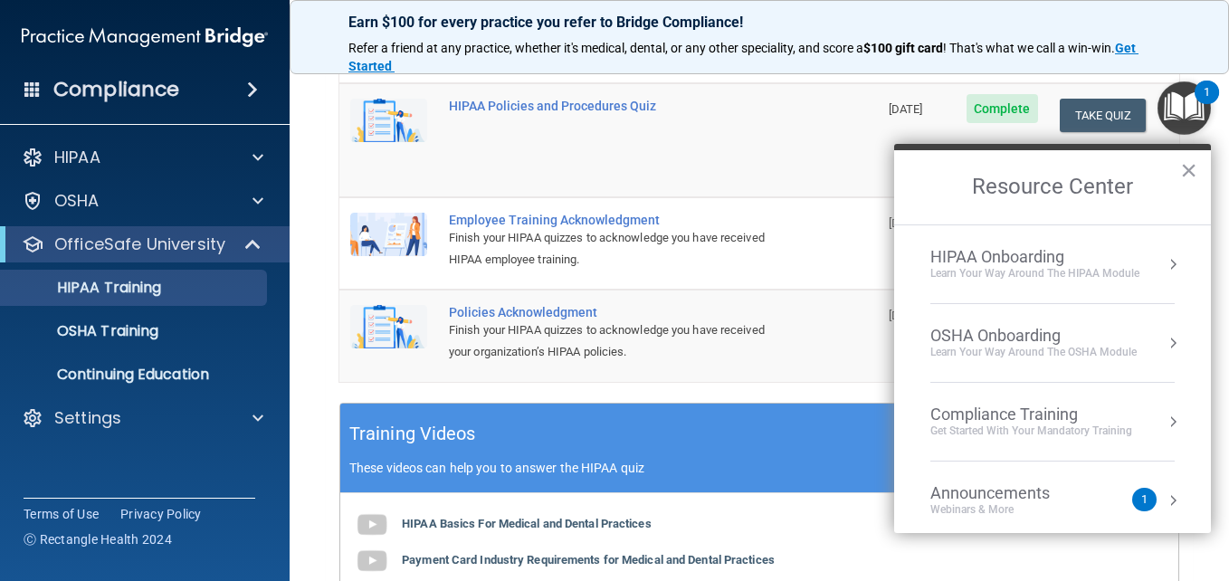
click at [1132, 498] on div "1" at bounding box center [1144, 500] width 24 height 24
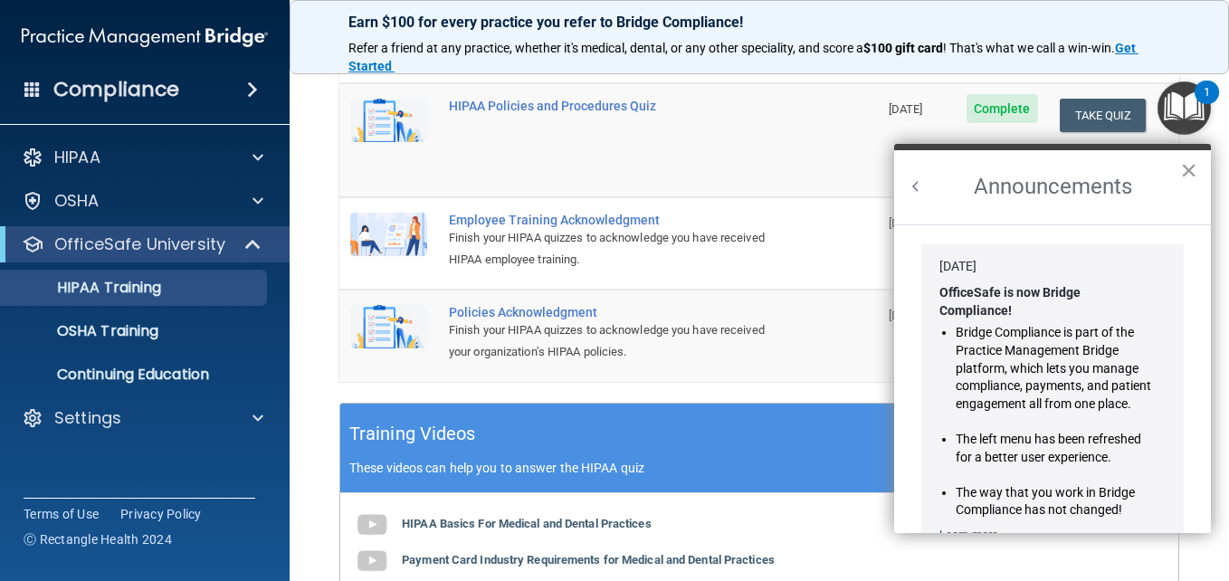
click at [1185, 171] on button "×" at bounding box center [1188, 170] width 17 height 29
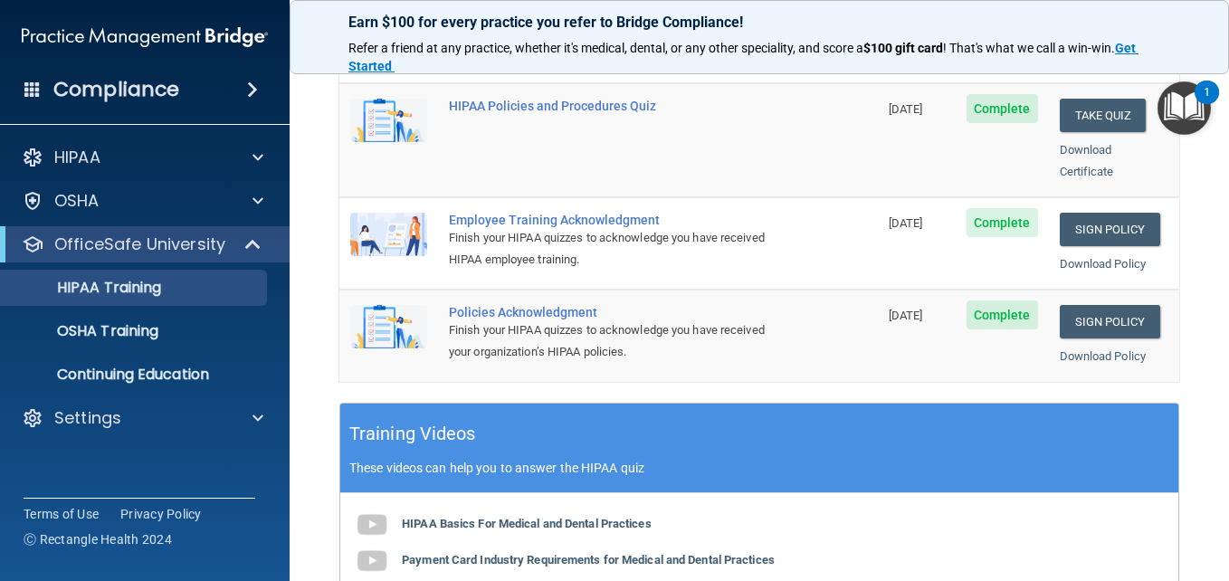
click at [1193, 128] on img "Open Resource Center, 1 new notification" at bounding box center [1183, 107] width 53 height 53
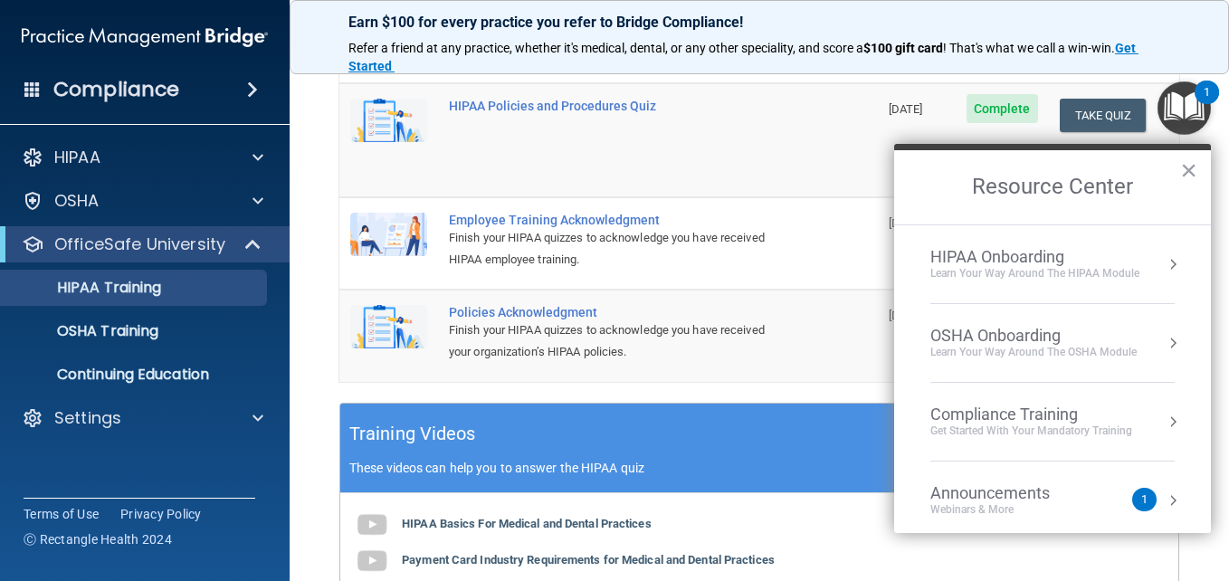
click at [1163, 422] on button "Resource Center" at bounding box center [1172, 422] width 18 height 18
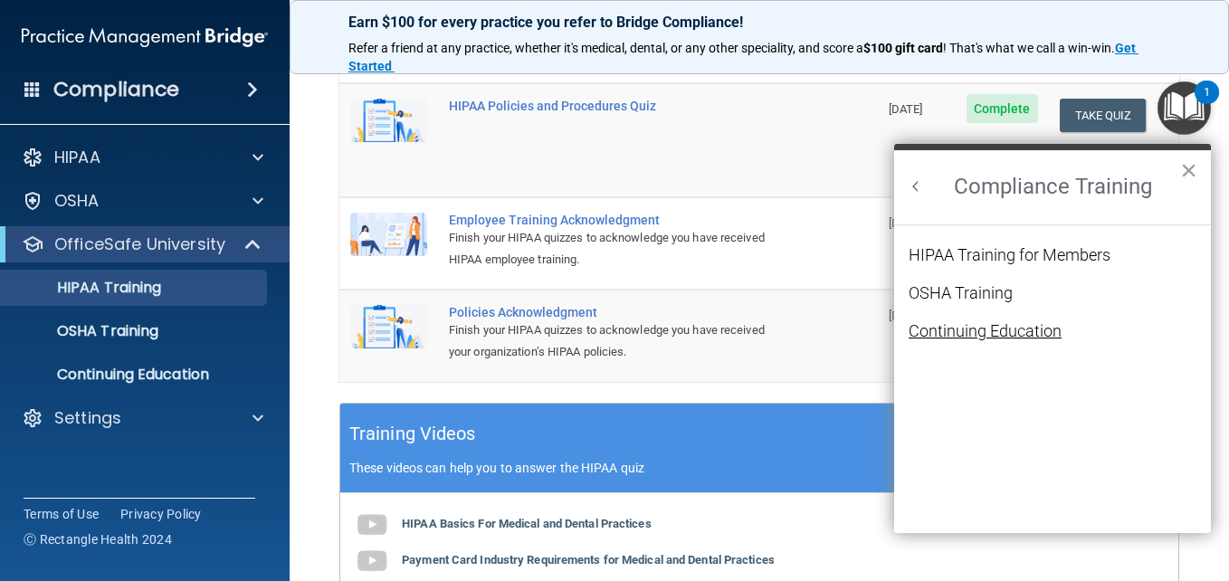
click at [1017, 333] on div "Continuing Education" at bounding box center [984, 331] width 153 height 16
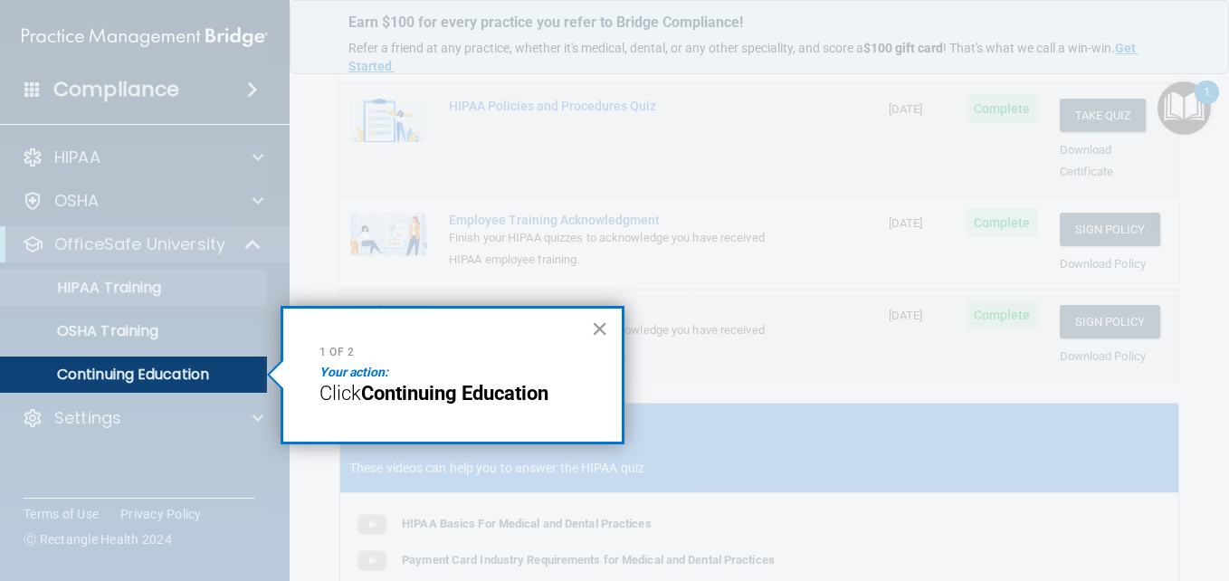
click at [598, 335] on button "×" at bounding box center [599, 328] width 17 height 29
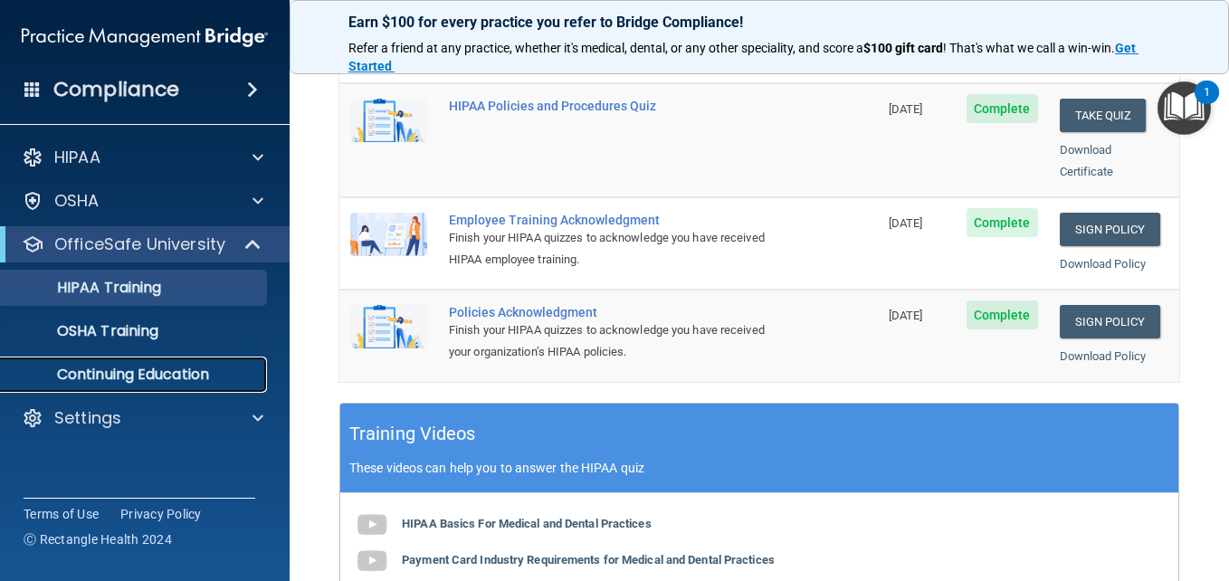
click at [164, 371] on p "Continuing Education" at bounding box center [135, 374] width 247 height 18
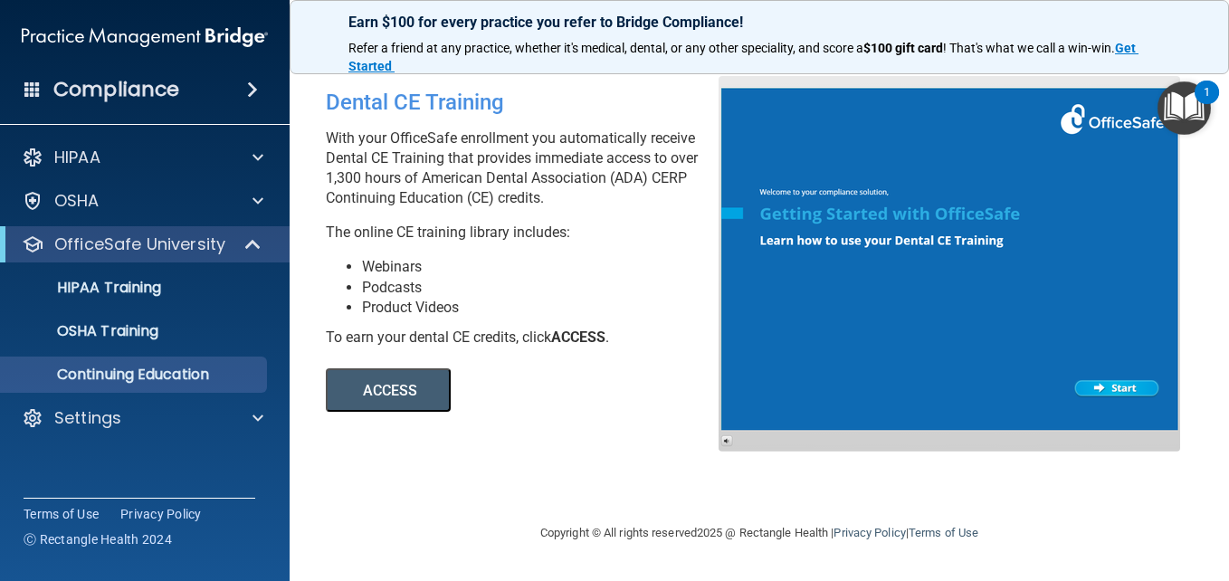
click at [402, 388] on button "ACCESS" at bounding box center [388, 389] width 125 height 43
click at [99, 328] on p "OSHA Training" at bounding box center [85, 331] width 147 height 18
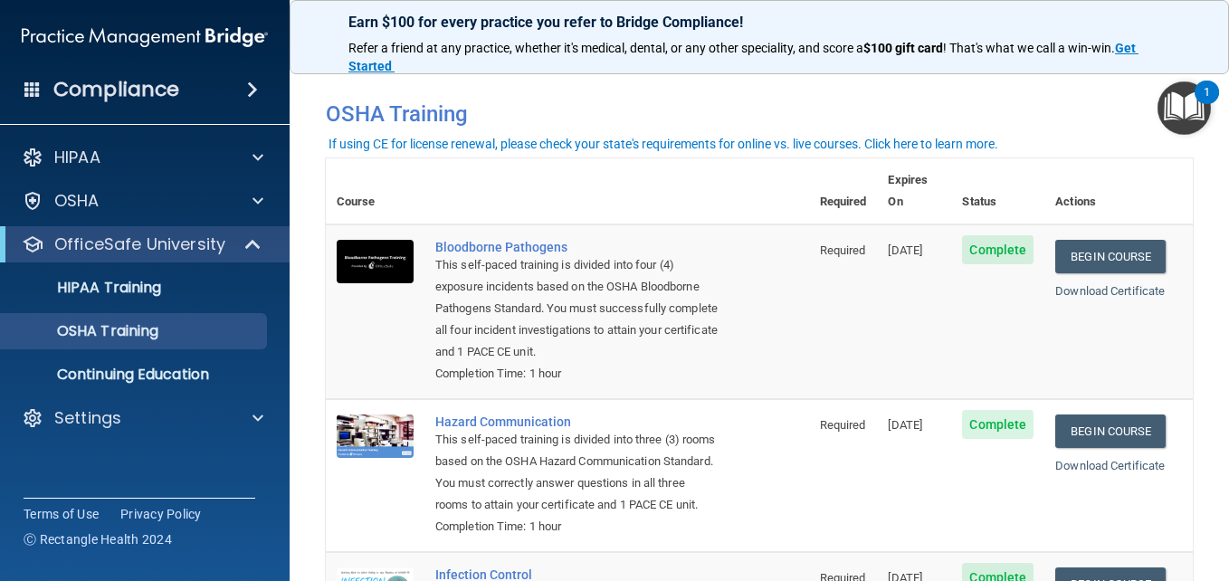
click at [1184, 111] on img "Open Resource Center, 1 new notification" at bounding box center [1183, 107] width 53 height 53
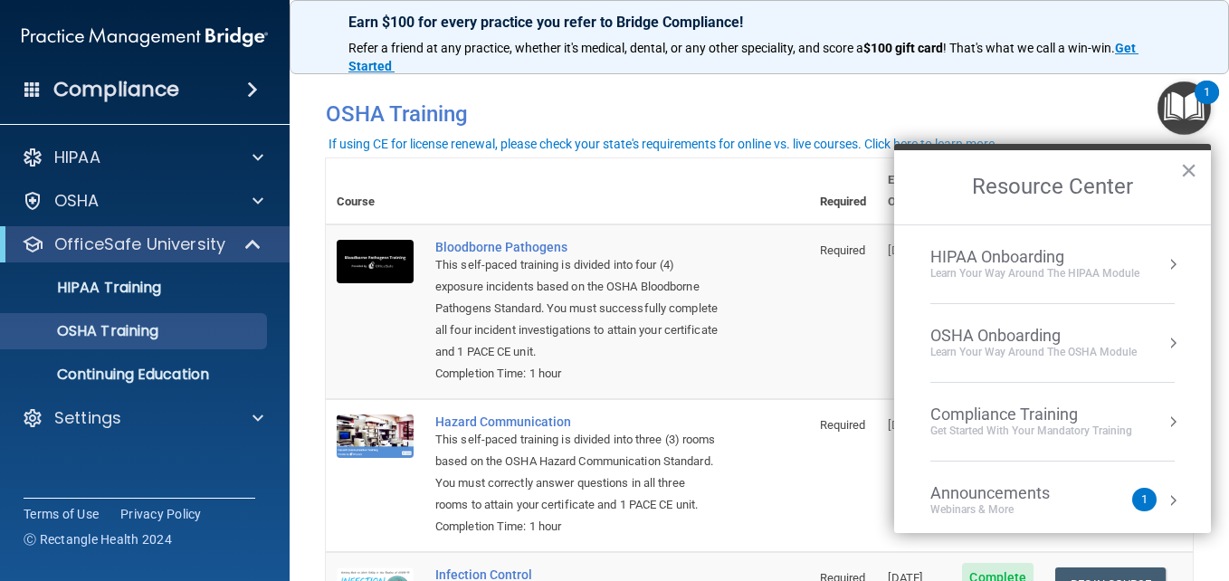
click at [1163, 493] on button "Resource Center" at bounding box center [1172, 500] width 18 height 18
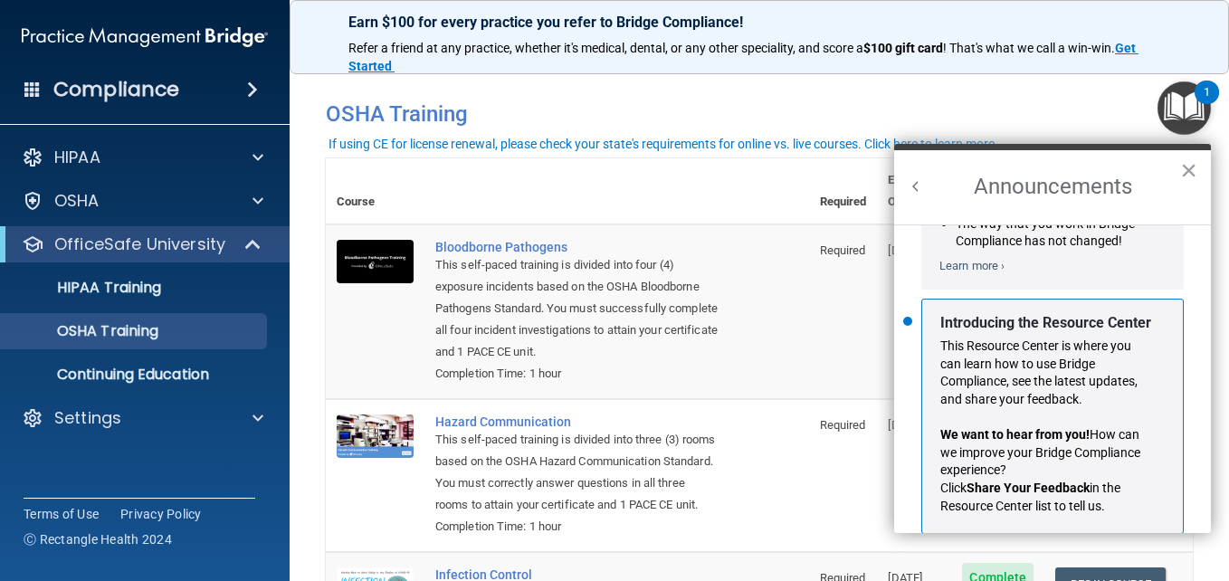
scroll to position [318, 0]
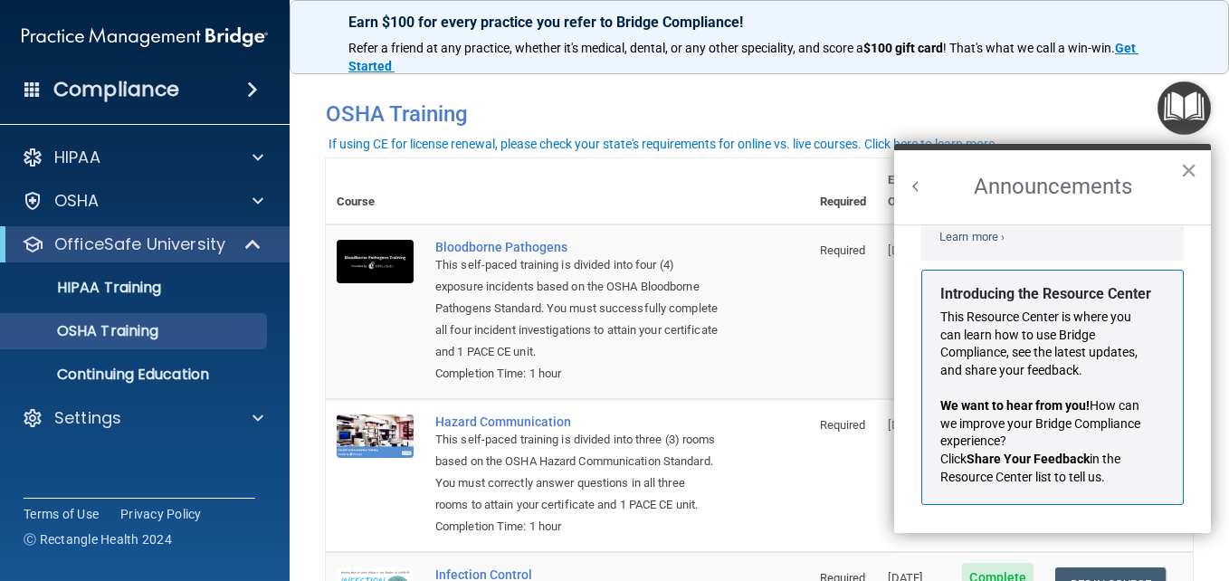
click at [1184, 166] on button "×" at bounding box center [1188, 170] width 17 height 29
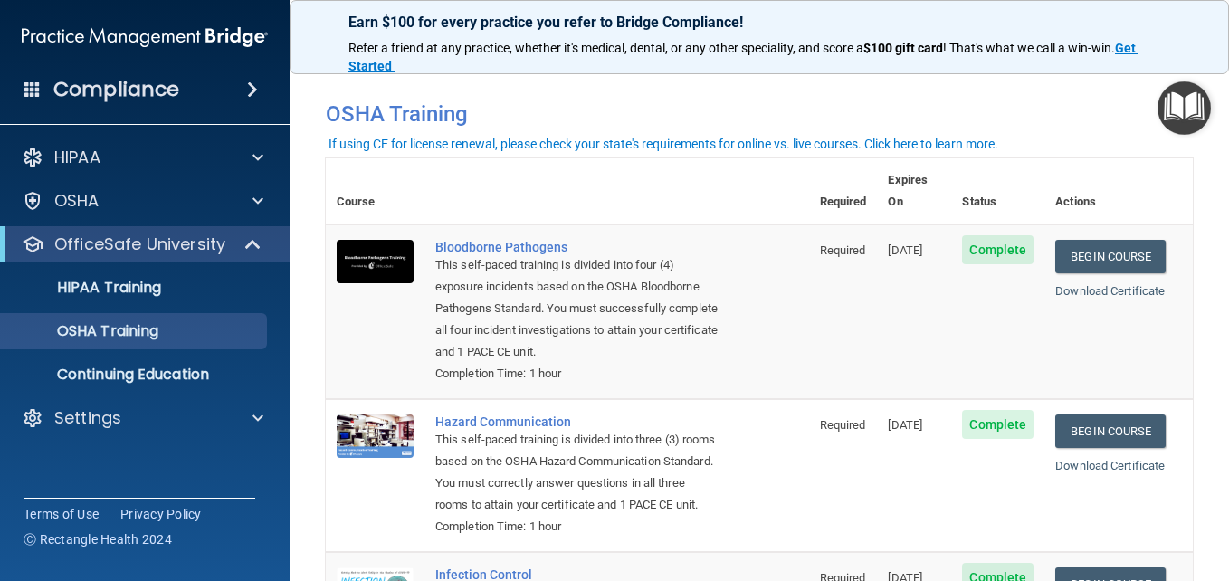
click at [1184, 103] on img "Open Resource Center" at bounding box center [1183, 107] width 53 height 53
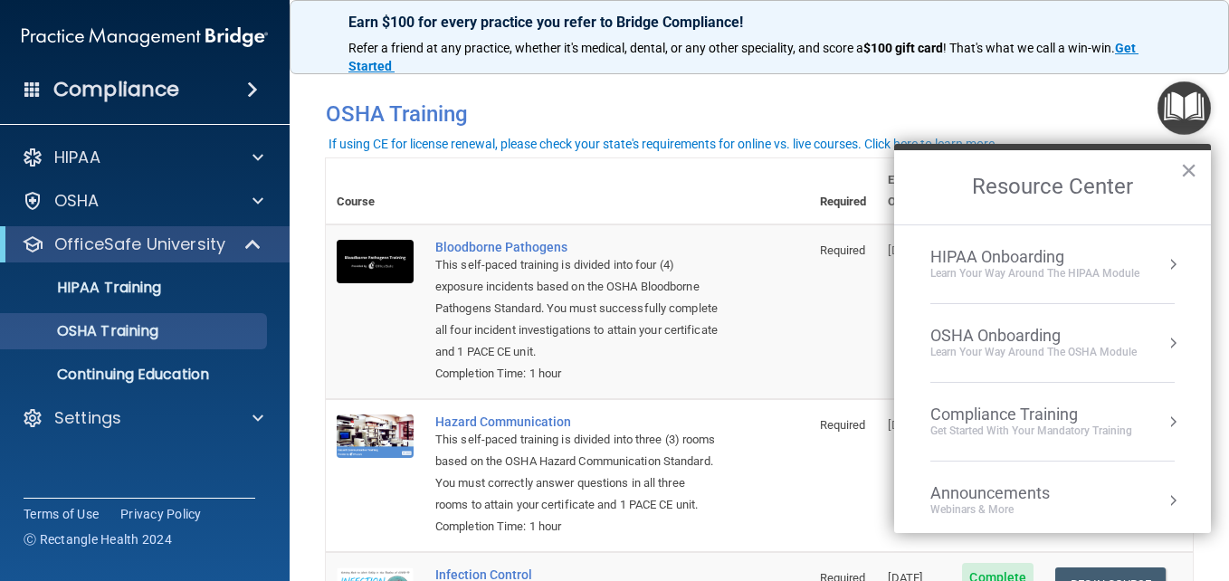
click at [1163, 338] on button "Resource Center" at bounding box center [1172, 343] width 18 height 18
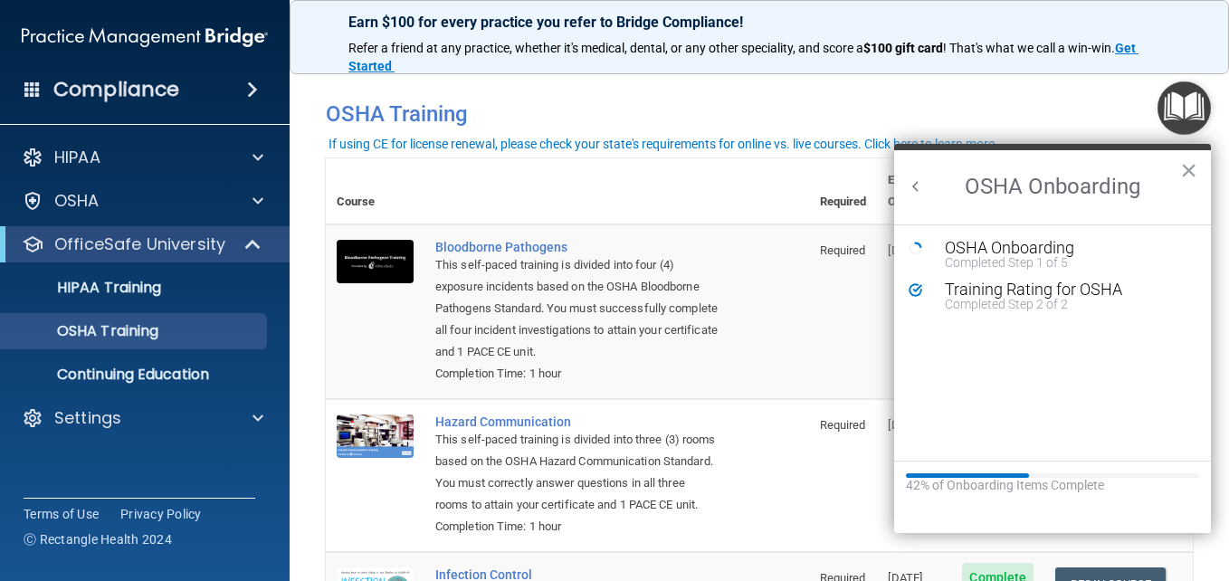
scroll to position [0, 0]
click at [1189, 170] on button "×" at bounding box center [1188, 170] width 17 height 29
